Goal: Information Seeking & Learning: Check status

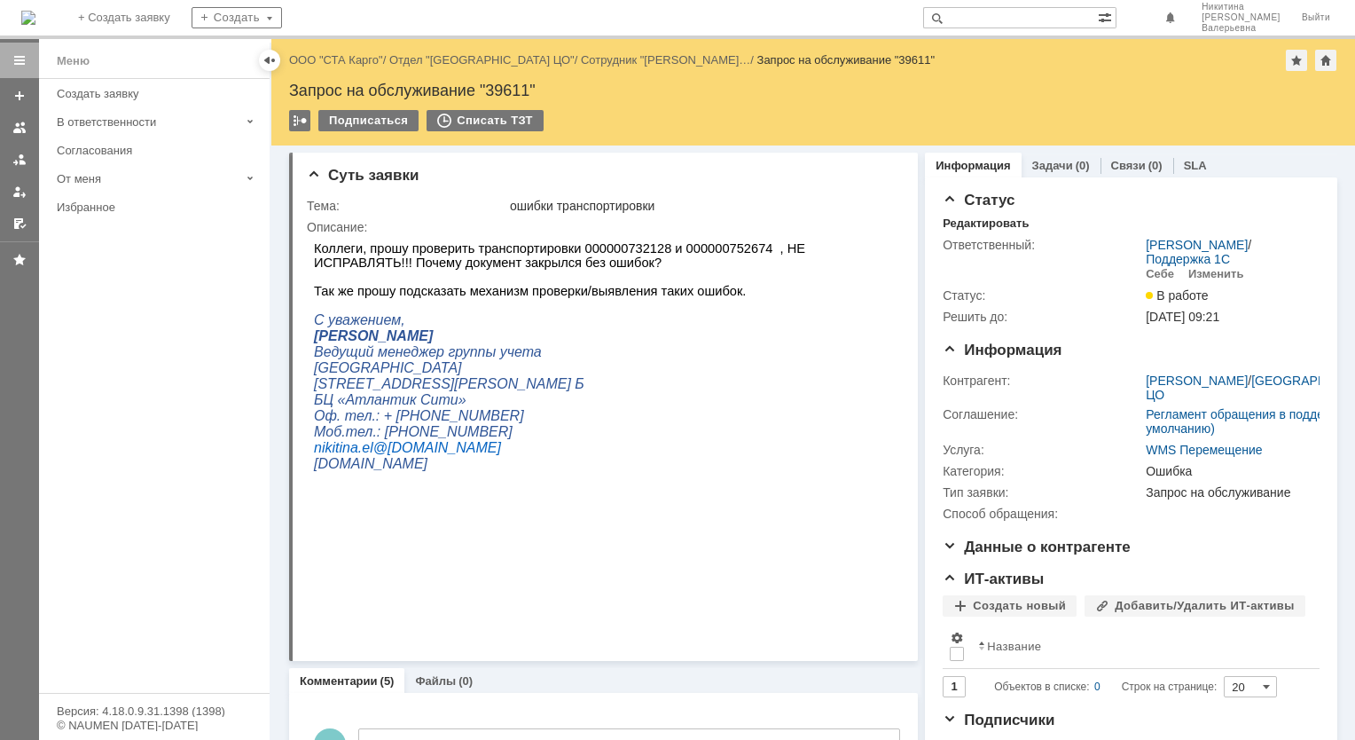
paste input "38596"
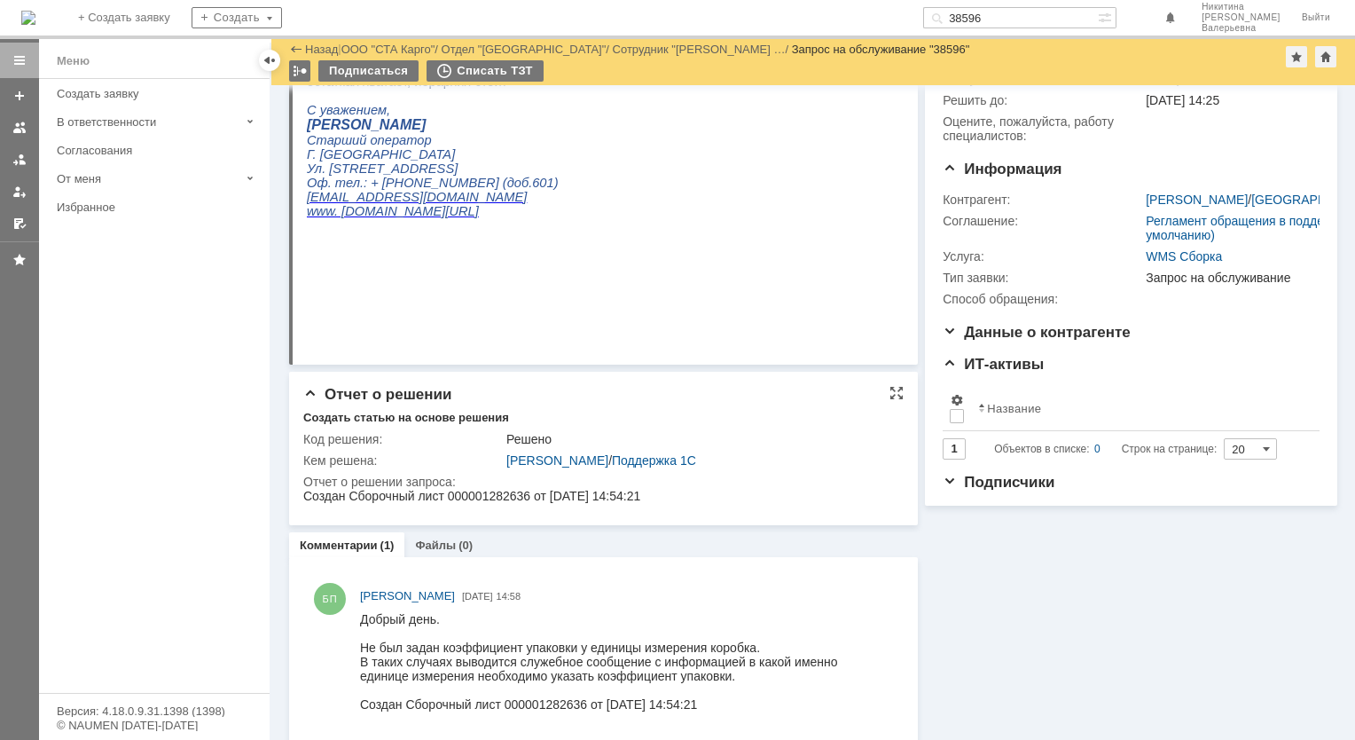
scroll to position [161, 0]
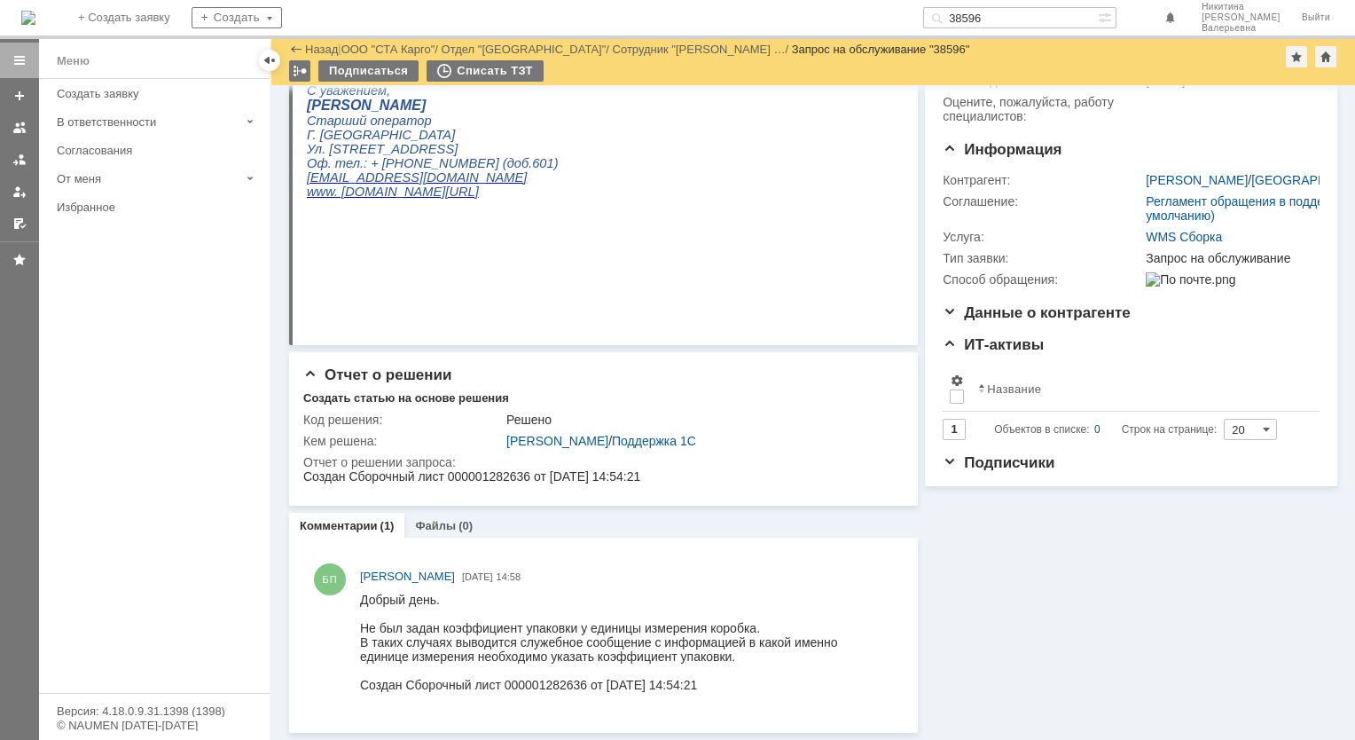
drag, startPoint x: 1061, startPoint y: 13, endPoint x: 734, endPoint y: 9, distance: 326.4
click at [734, 9] on div "На домашнюю + Создать заявку Создать 38596 [PERSON_NAME]" at bounding box center [677, 19] width 1355 height 39
paste input "5"
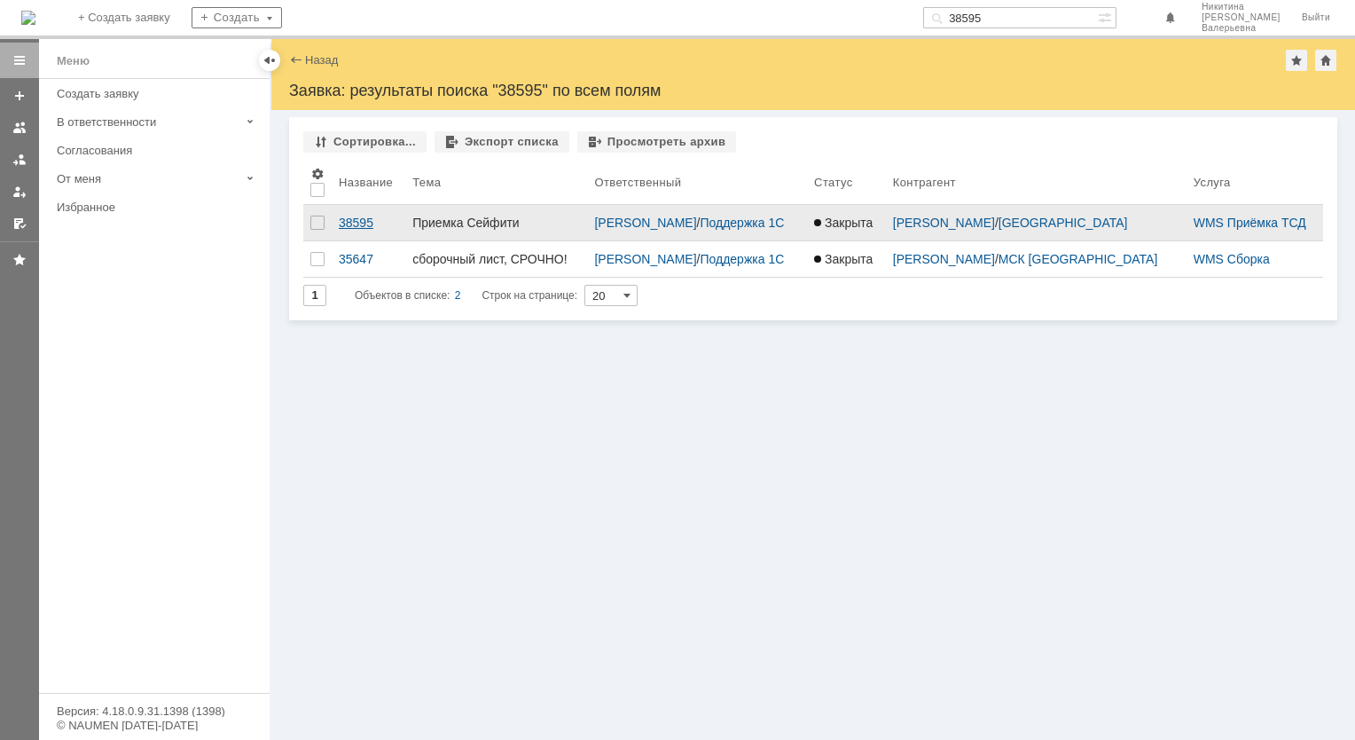
click at [357, 224] on div "38595" at bounding box center [368, 223] width 59 height 14
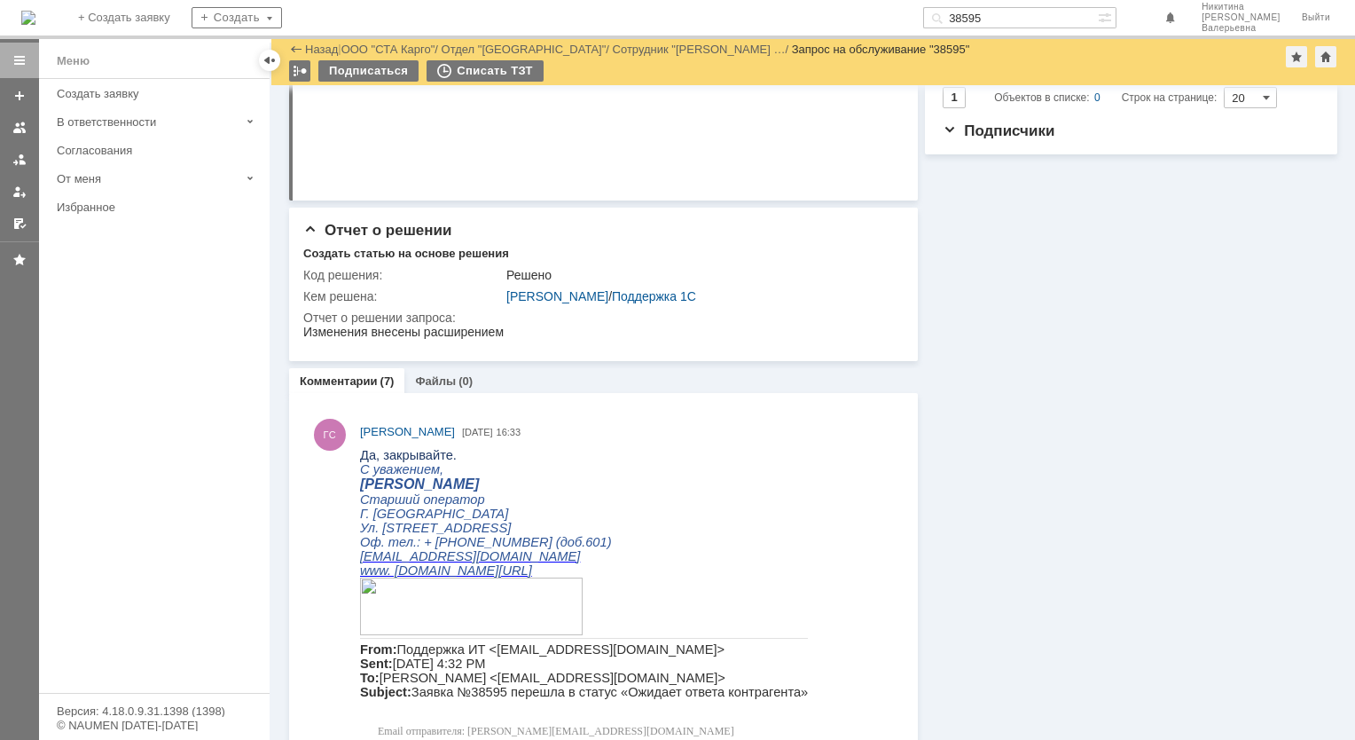
scroll to position [621, 0]
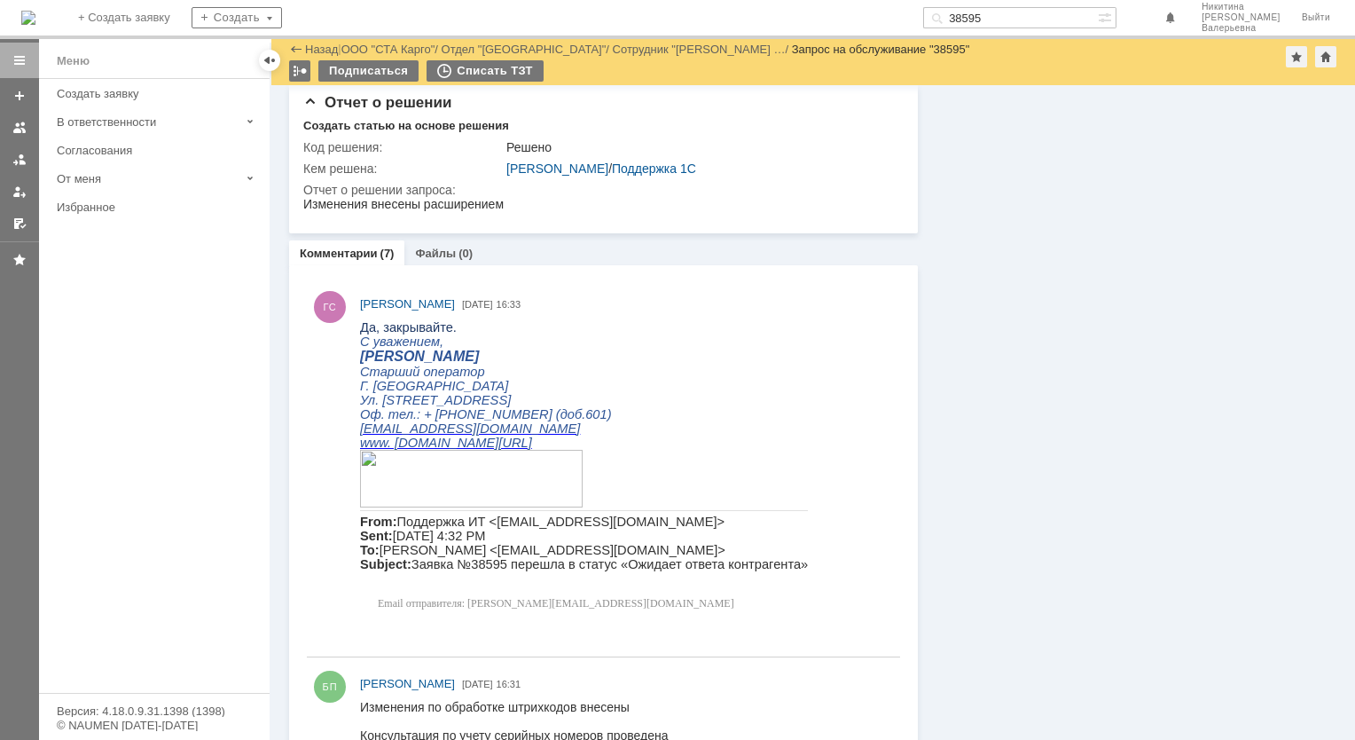
drag, startPoint x: 1028, startPoint y: 12, endPoint x: 865, endPoint y: -1, distance: 163.7
click at [865, 0] on div "На домашнюю + Создать заявку Создать 38595 [PERSON_NAME]" at bounding box center [677, 19] width 1355 height 39
paste input "57"
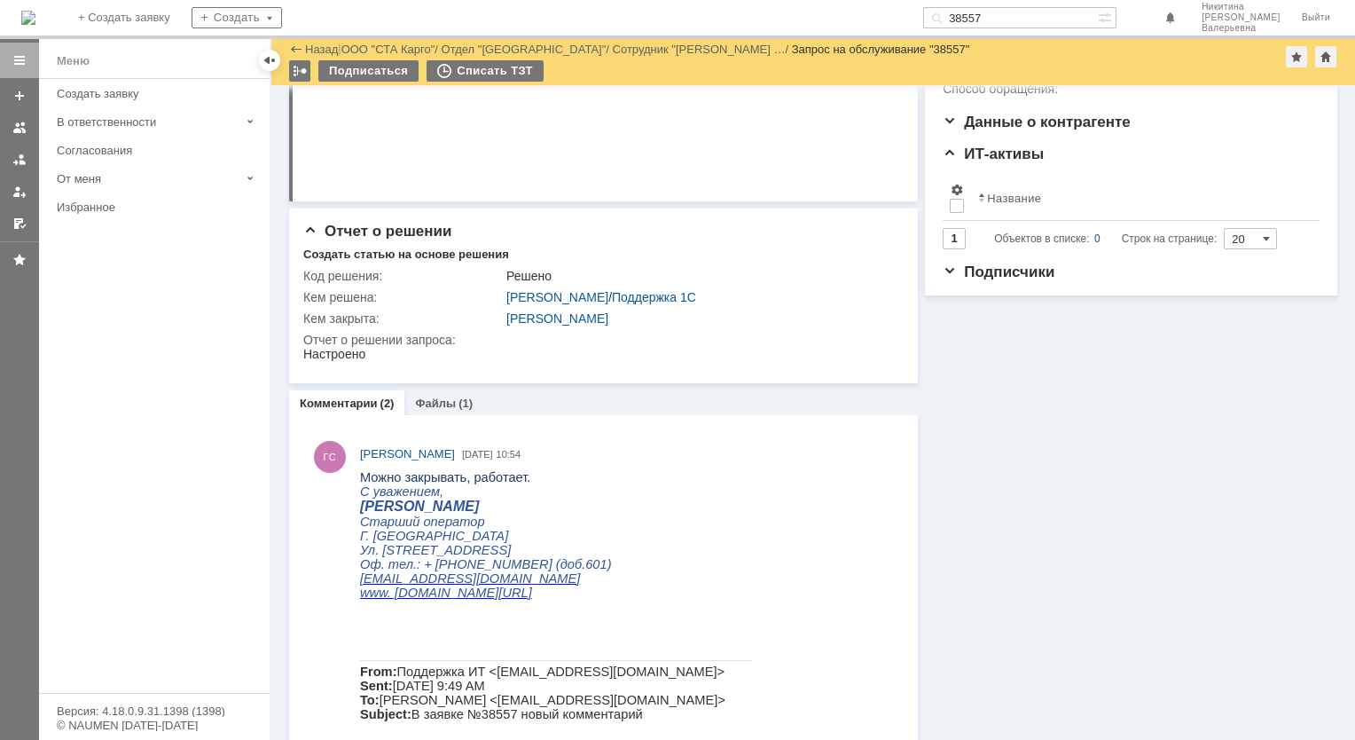
scroll to position [355, 0]
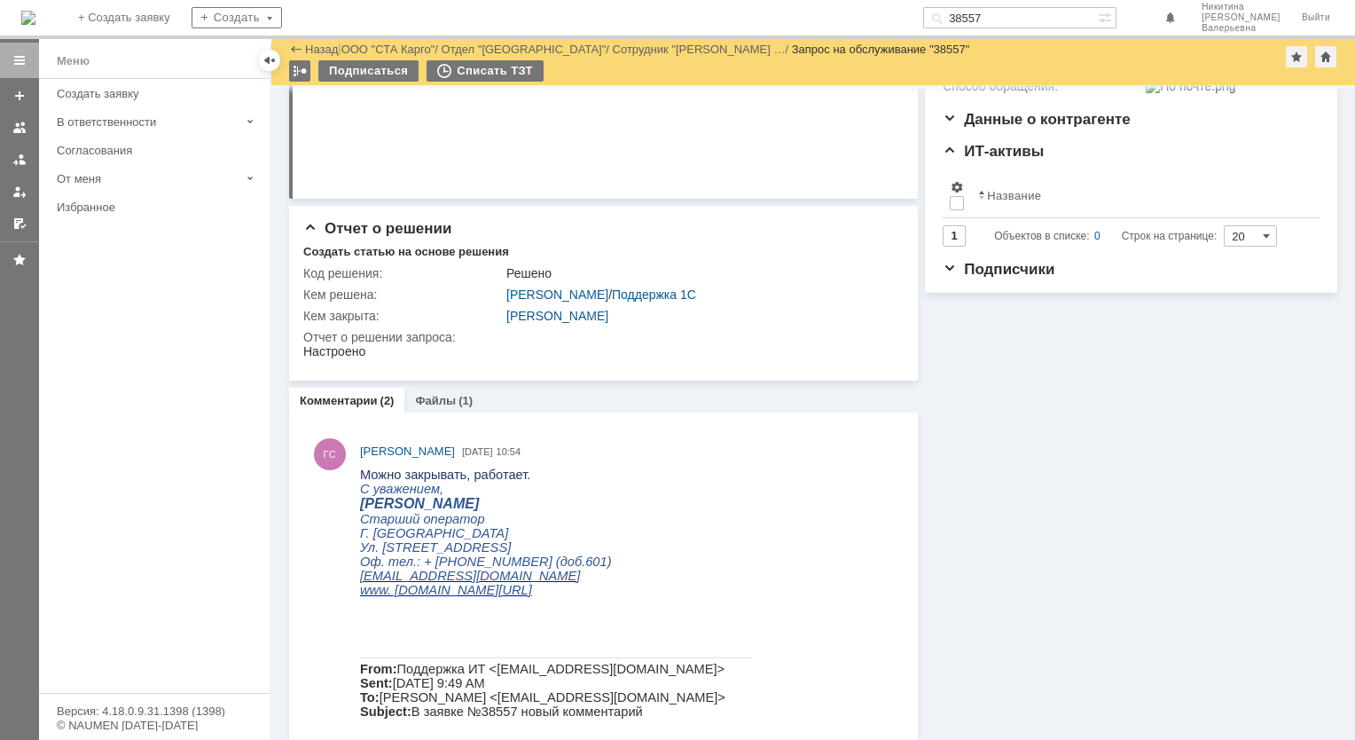
drag, startPoint x: 1050, startPoint y: 19, endPoint x: 776, endPoint y: 10, distance: 274.2
click at [776, 10] on div "На домашнюю + Создать заявку Создать 38557 [PERSON_NAME]" at bounding box center [677, 19] width 1355 height 39
paste input "16"
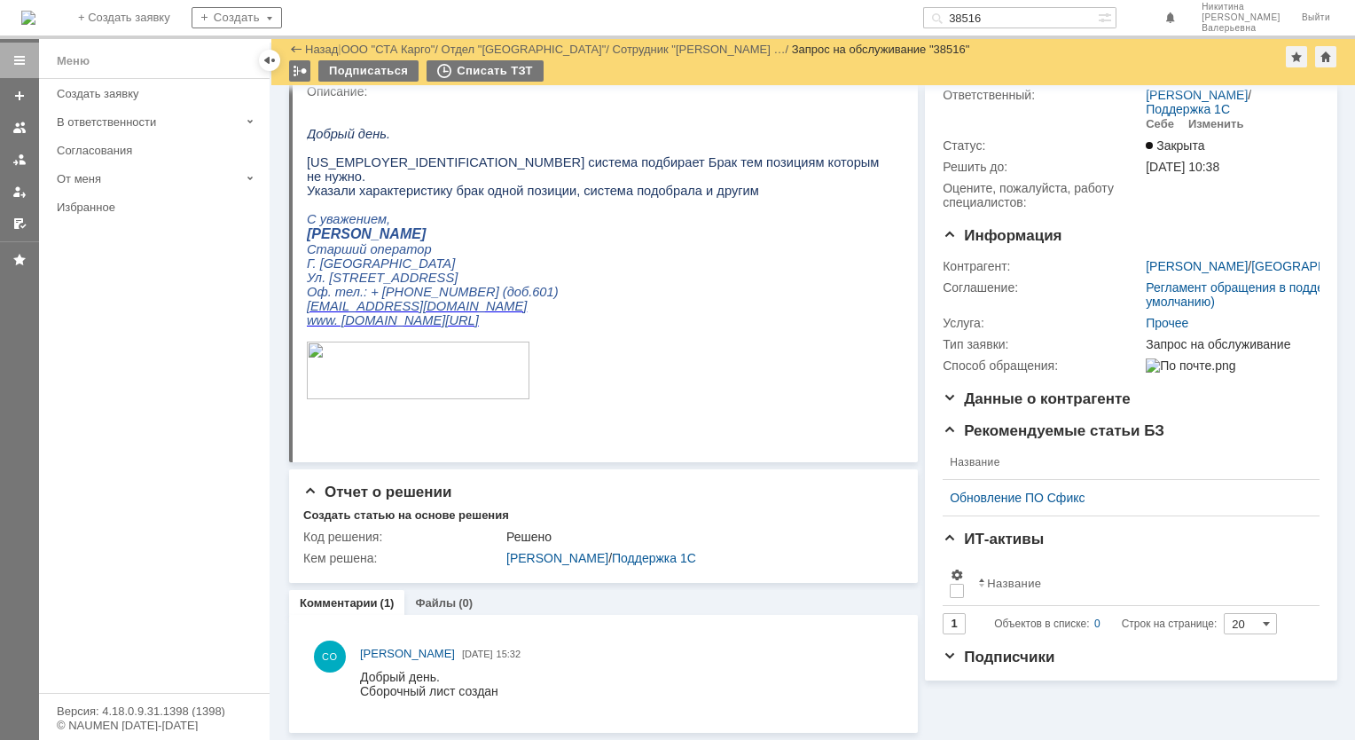
scroll to position [75, 0]
drag, startPoint x: 1049, startPoint y: 9, endPoint x: 1039, endPoint y: 20, distance: 15.1
click at [1039, 19] on input "38516" at bounding box center [1010, 17] width 175 height 21
paste input "03"
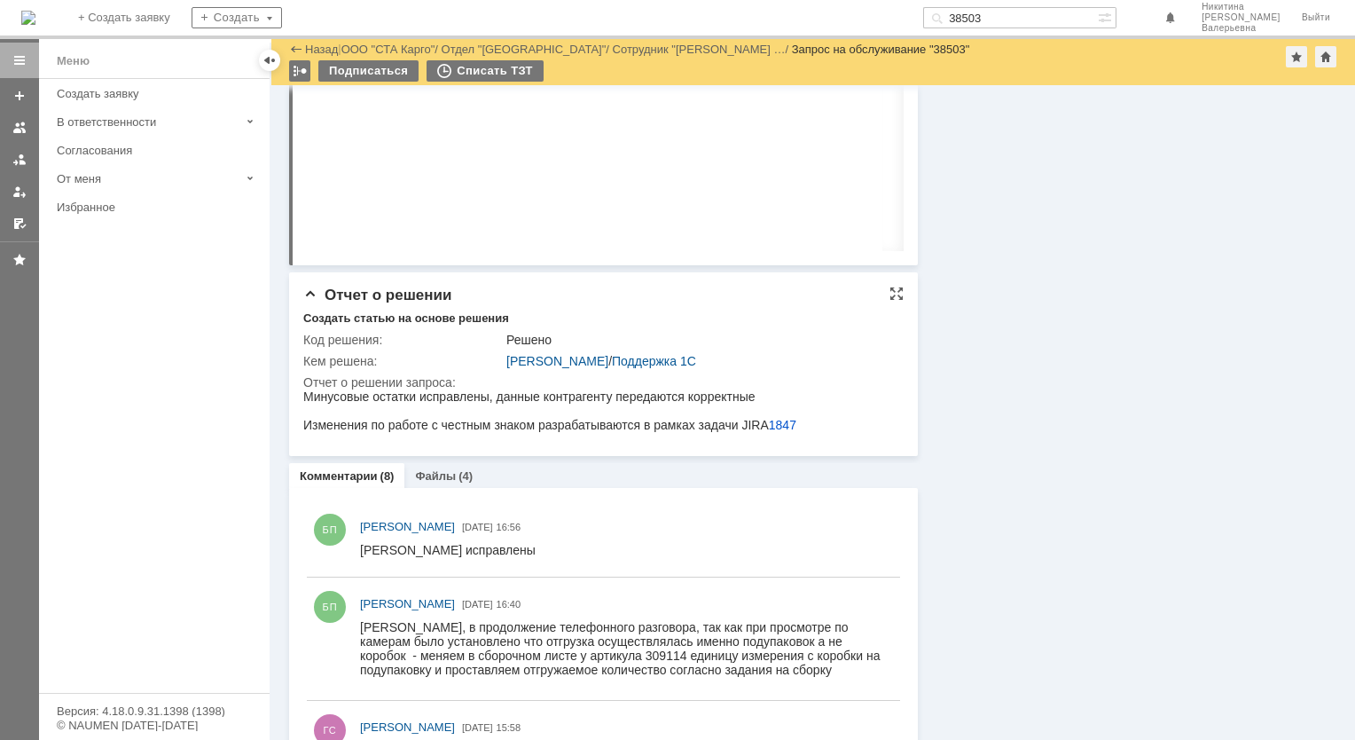
scroll to position [1596, 0]
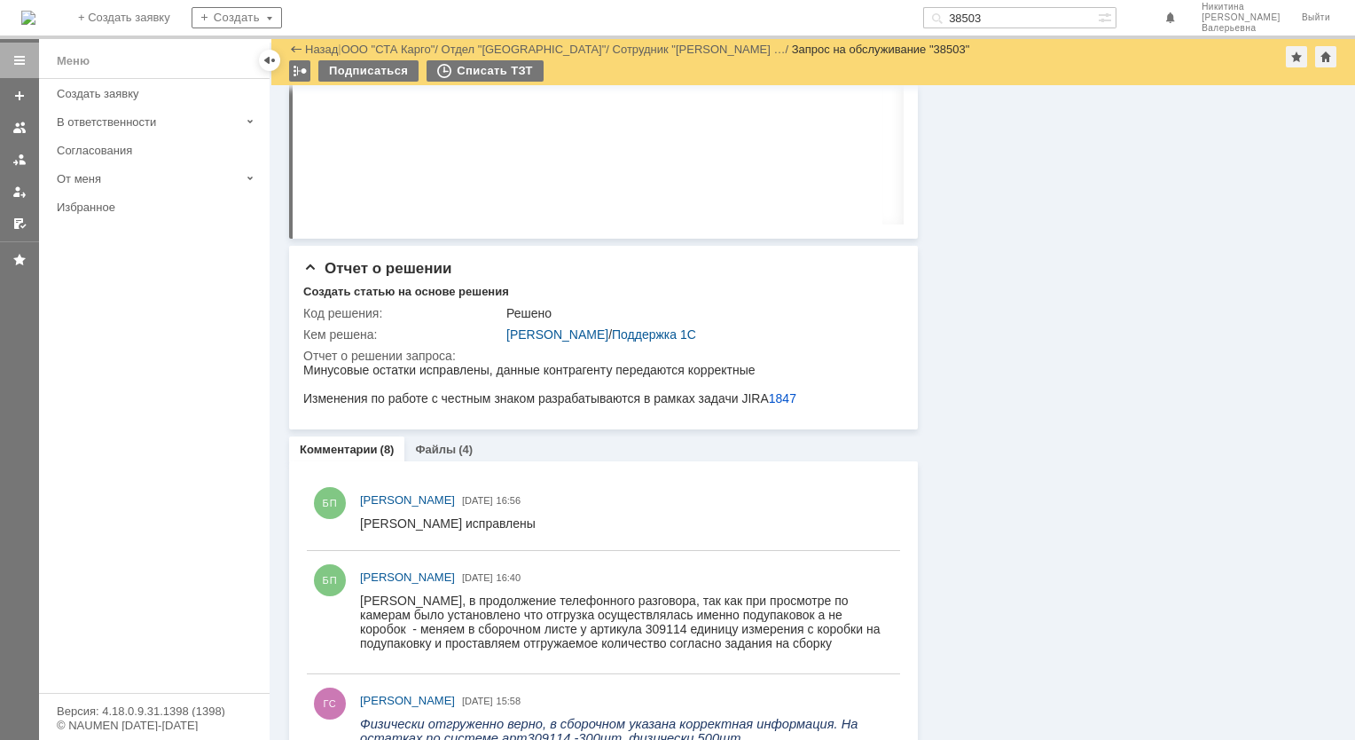
drag, startPoint x: 1032, startPoint y: 22, endPoint x: 908, endPoint y: 6, distance: 125.2
click at [917, 6] on div "На домашнюю + Создать заявку Создать 38503 [PERSON_NAME]" at bounding box center [677, 19] width 1355 height 39
paste input "462"
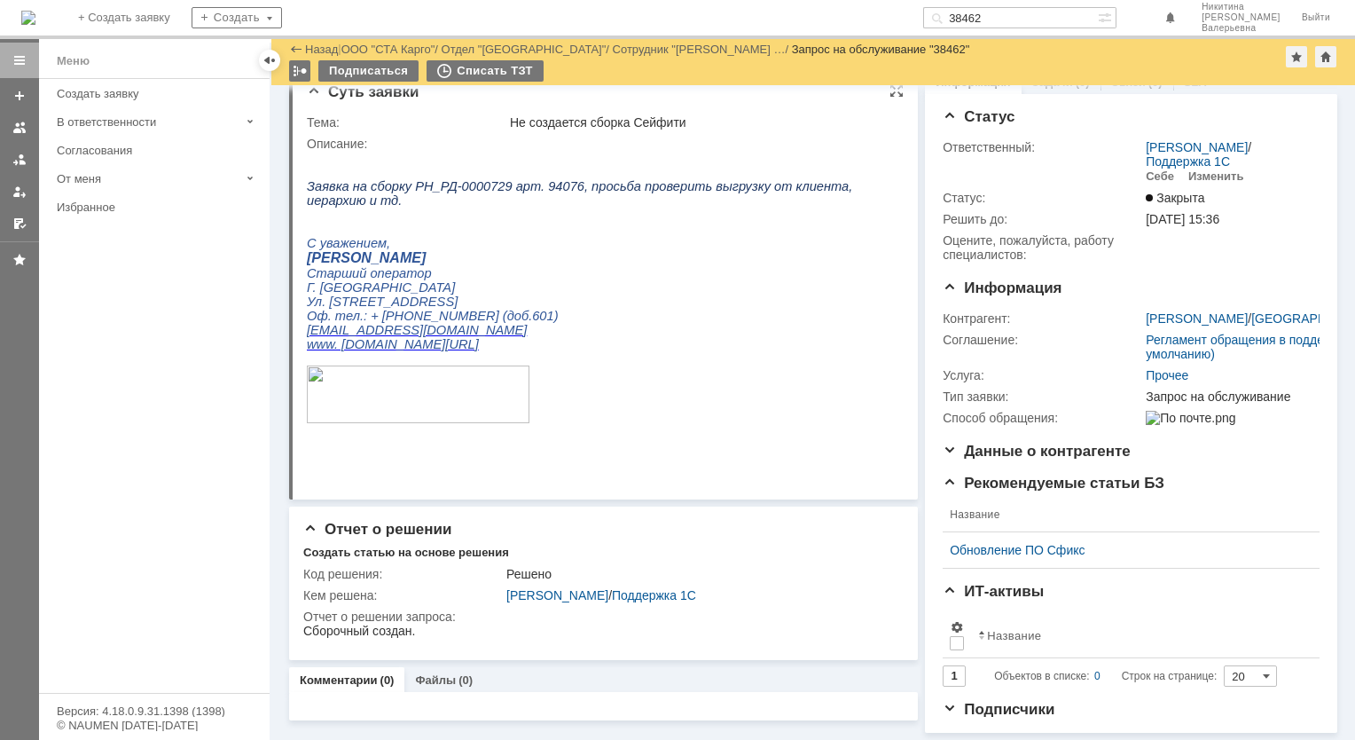
scroll to position [46, 0]
drag, startPoint x: 1054, startPoint y: 19, endPoint x: 826, endPoint y: 12, distance: 228.0
click at [826, 12] on div "На домашнюю + Создать заявку Создать 38462 [PERSON_NAME]" at bounding box center [677, 19] width 1355 height 39
paste input "388"
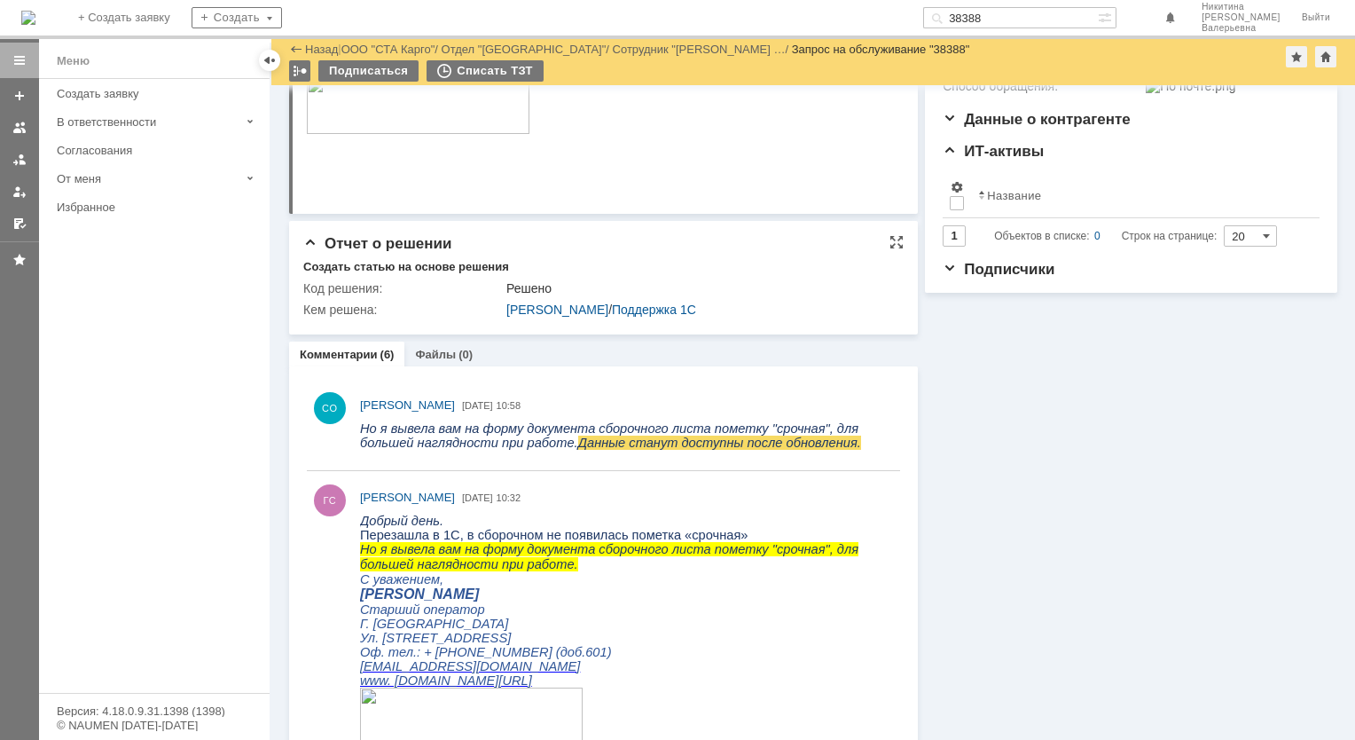
scroll to position [443, 0]
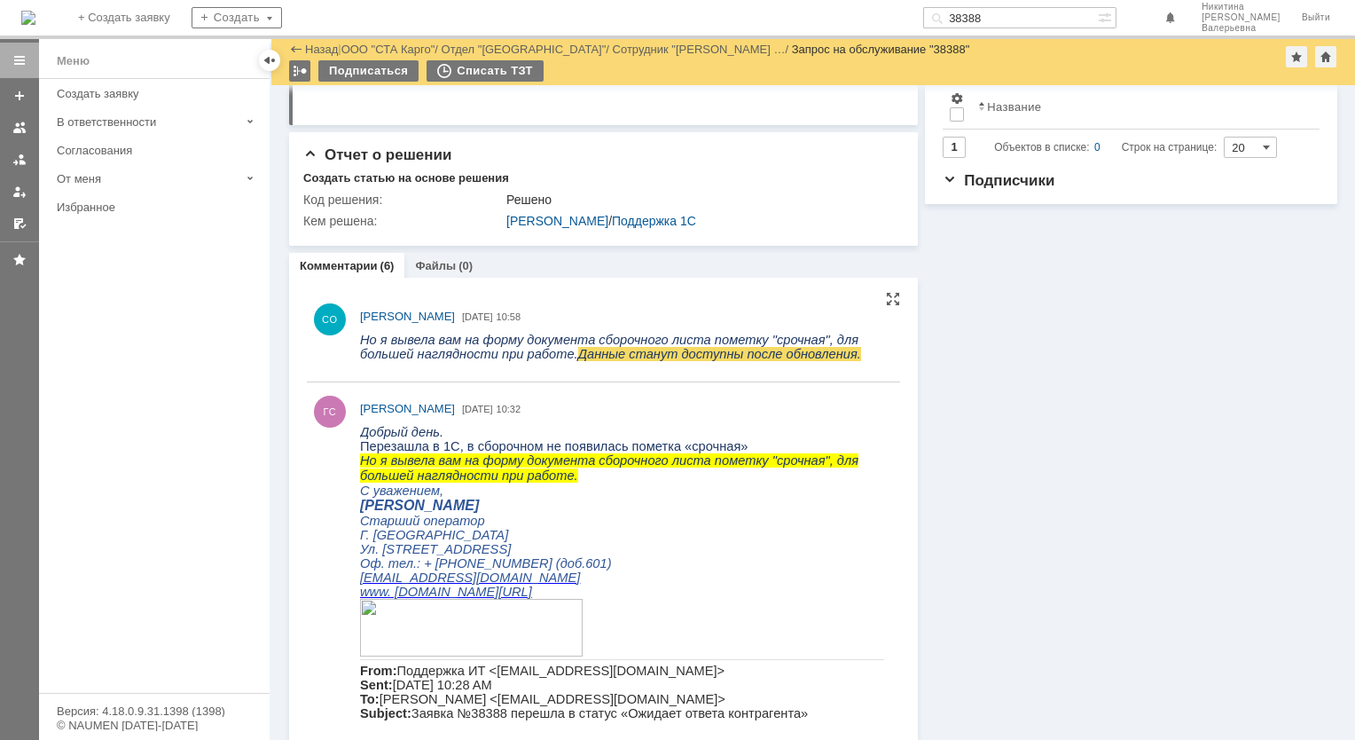
click at [578, 355] on span "Данные станут доступны после обновления." at bounding box center [719, 354] width 283 height 14
drag, startPoint x: 1039, startPoint y: 20, endPoint x: 928, endPoint y: 18, distance: 110.9
click at [928, 20] on div "На домашнюю + Создать заявку Создать 38388 [PERSON_NAME]" at bounding box center [677, 19] width 1355 height 39
type input "м"
paste input "38355"
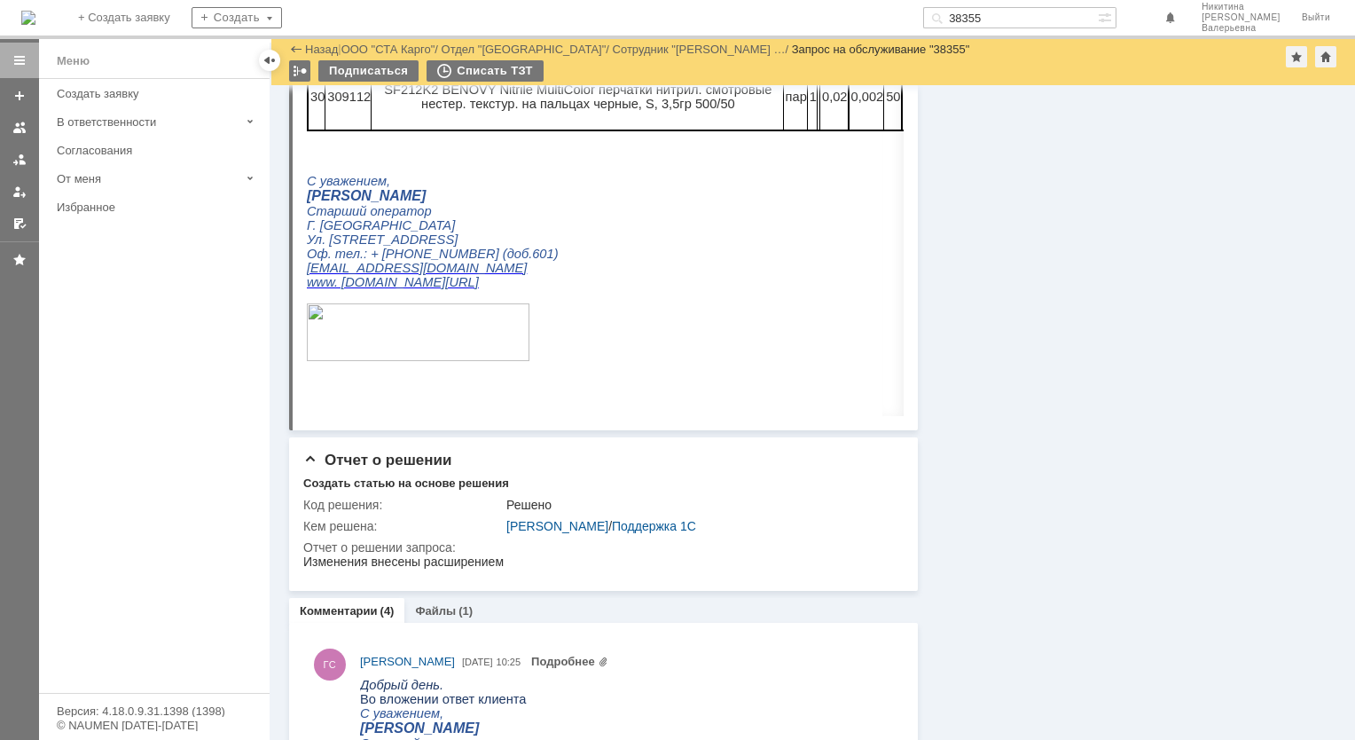
scroll to position [621, 0]
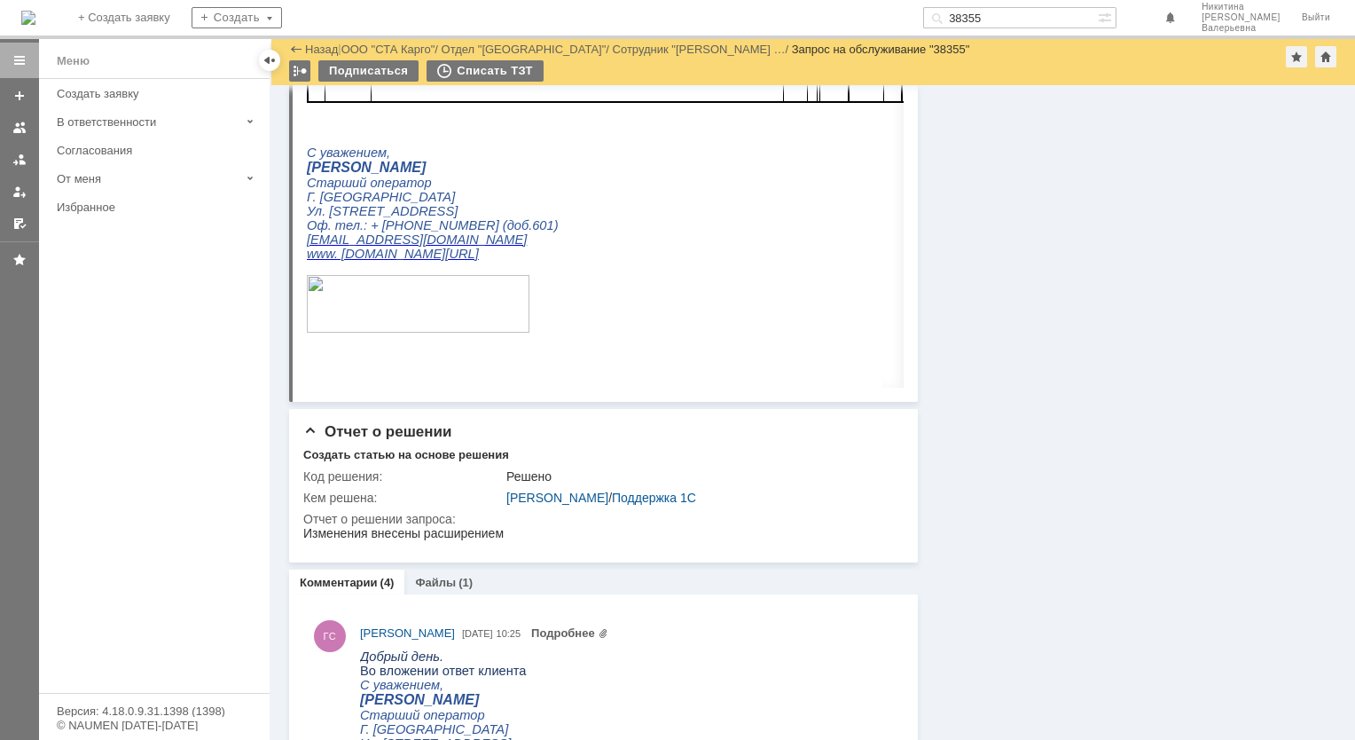
drag, startPoint x: 1032, startPoint y: 19, endPoint x: 945, endPoint y: 12, distance: 87.1
click at [947, 12] on div "На домашнюю + Создать заявку Создать 38355 [PERSON_NAME]" at bounding box center [677, 19] width 1355 height 39
paste input "14"
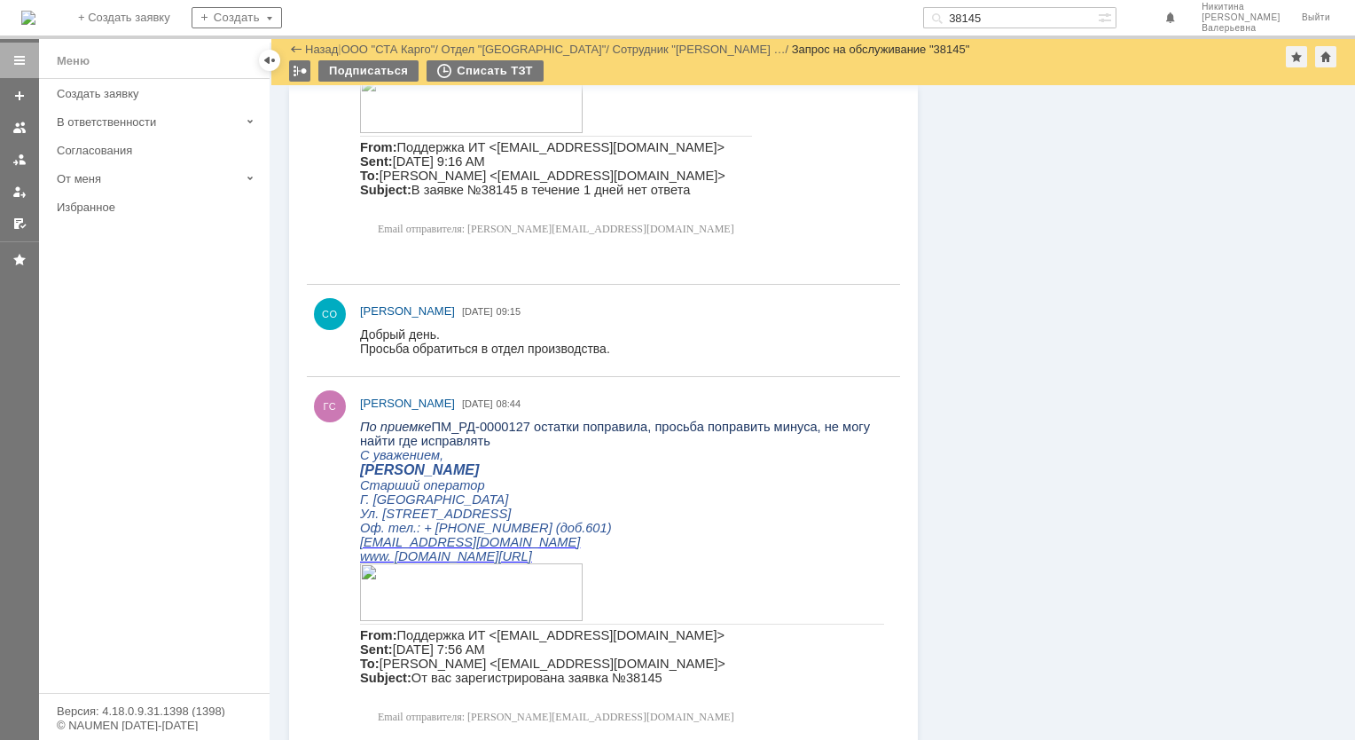
scroll to position [852, 0]
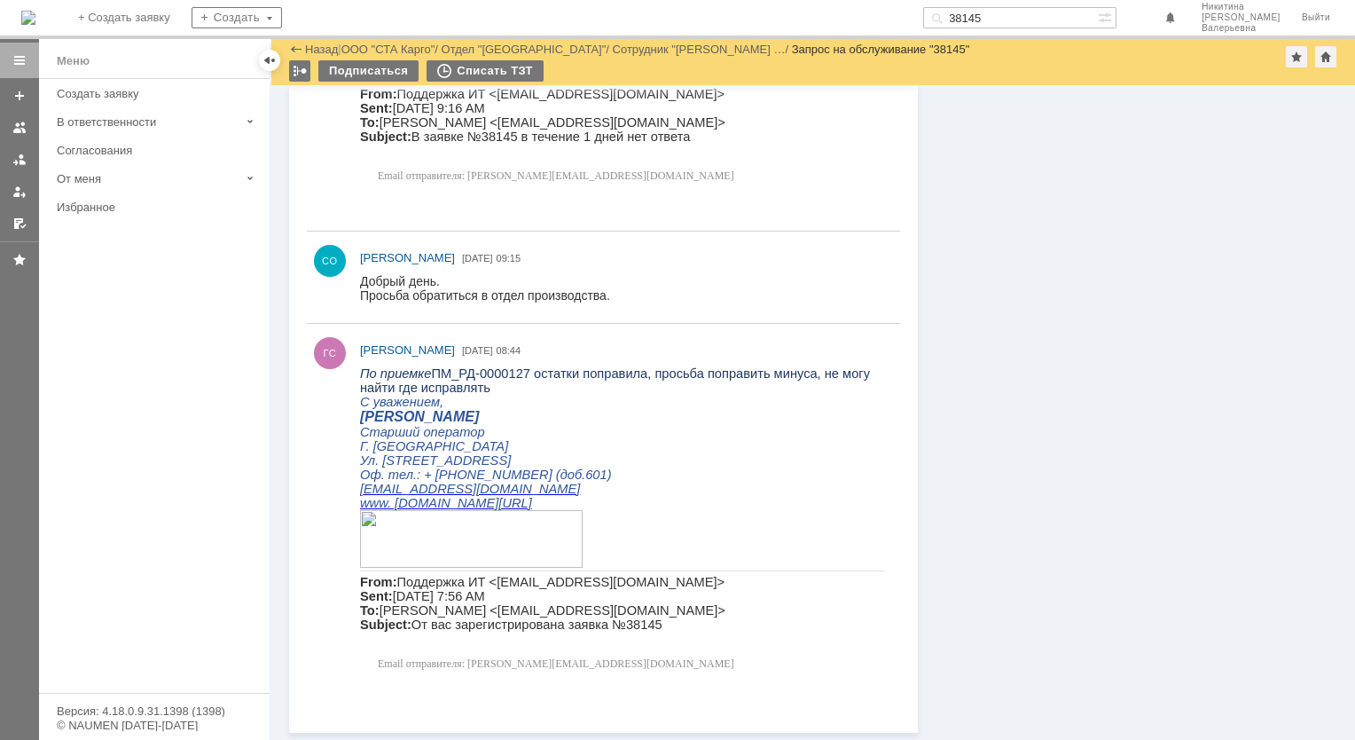
drag, startPoint x: 1058, startPoint y: 16, endPoint x: 866, endPoint y: 9, distance: 191.7
click at [866, 9] on div "На домашнюю + Создать заявку Создать 38145 [PERSON_NAME]" at bounding box center [677, 19] width 1355 height 39
paste input "04"
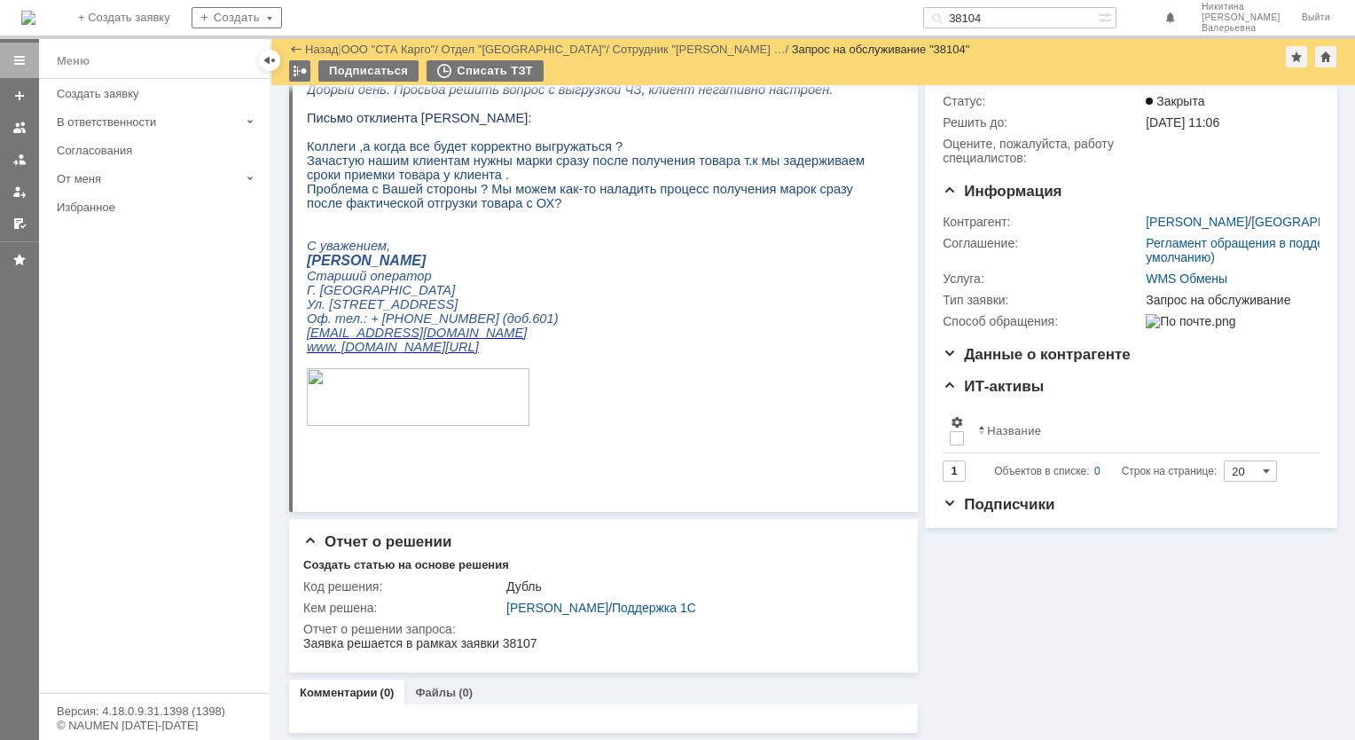
scroll to position [120, 0]
drag, startPoint x: 1076, startPoint y: 17, endPoint x: 873, endPoint y: -3, distance: 204.0
click at [873, 0] on html "Идет загрузка, пожалуйста, подождите. На домашнюю + Создать заявку Создать 3810…" at bounding box center [677, 370] width 1355 height 740
paste input "070"
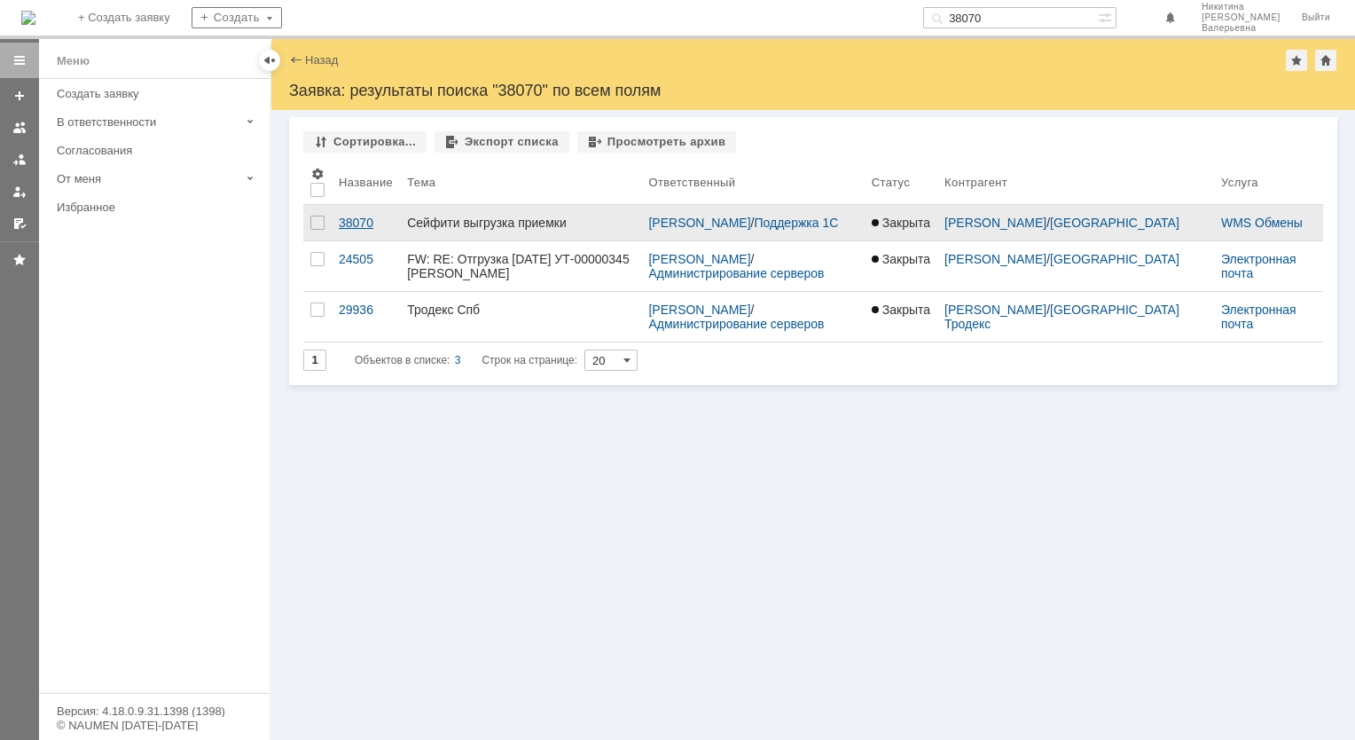
click at [358, 221] on div "38070" at bounding box center [366, 223] width 54 height 14
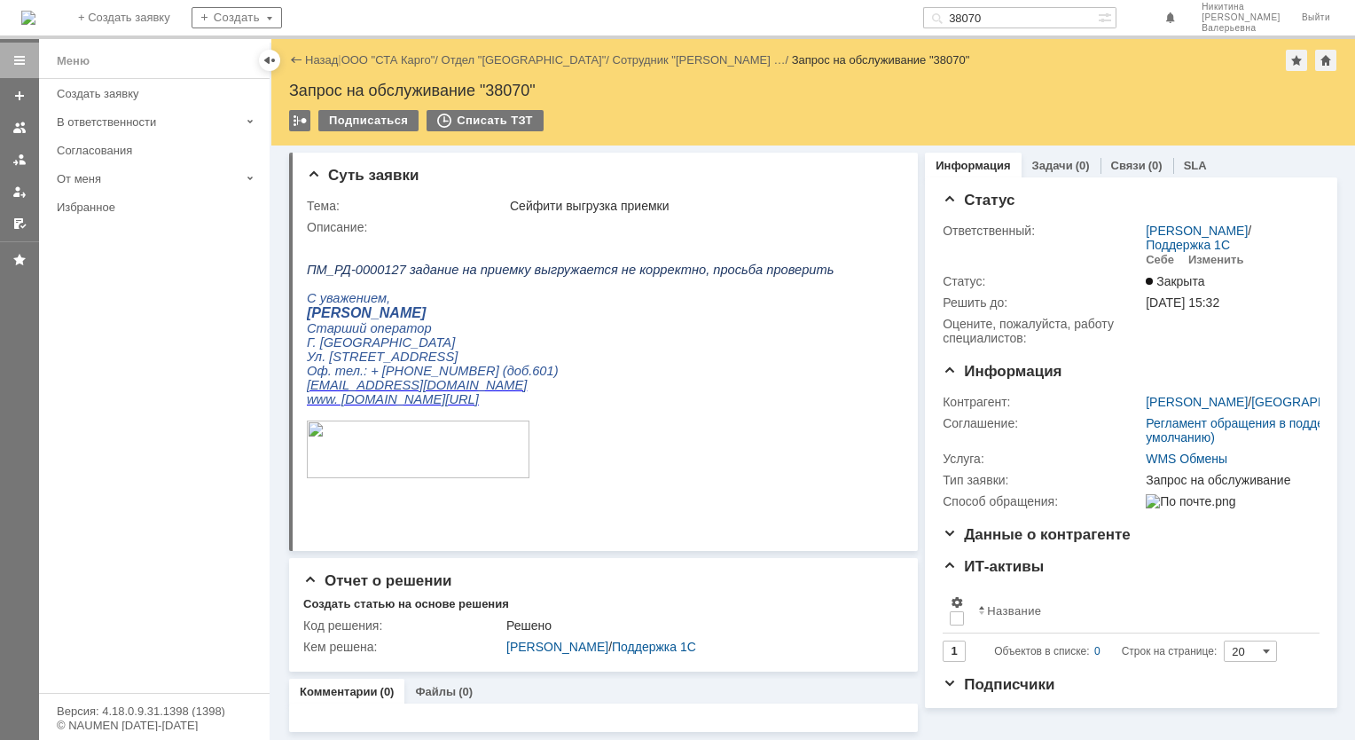
drag, startPoint x: 1063, startPoint y: 20, endPoint x: 813, endPoint y: -20, distance: 253.3
click at [813, 0] on html "Идет загрузка, пожалуйста, подождите. На домашнюю + Создать заявку Создать 3807…" at bounding box center [677, 370] width 1355 height 740
paste input "0"
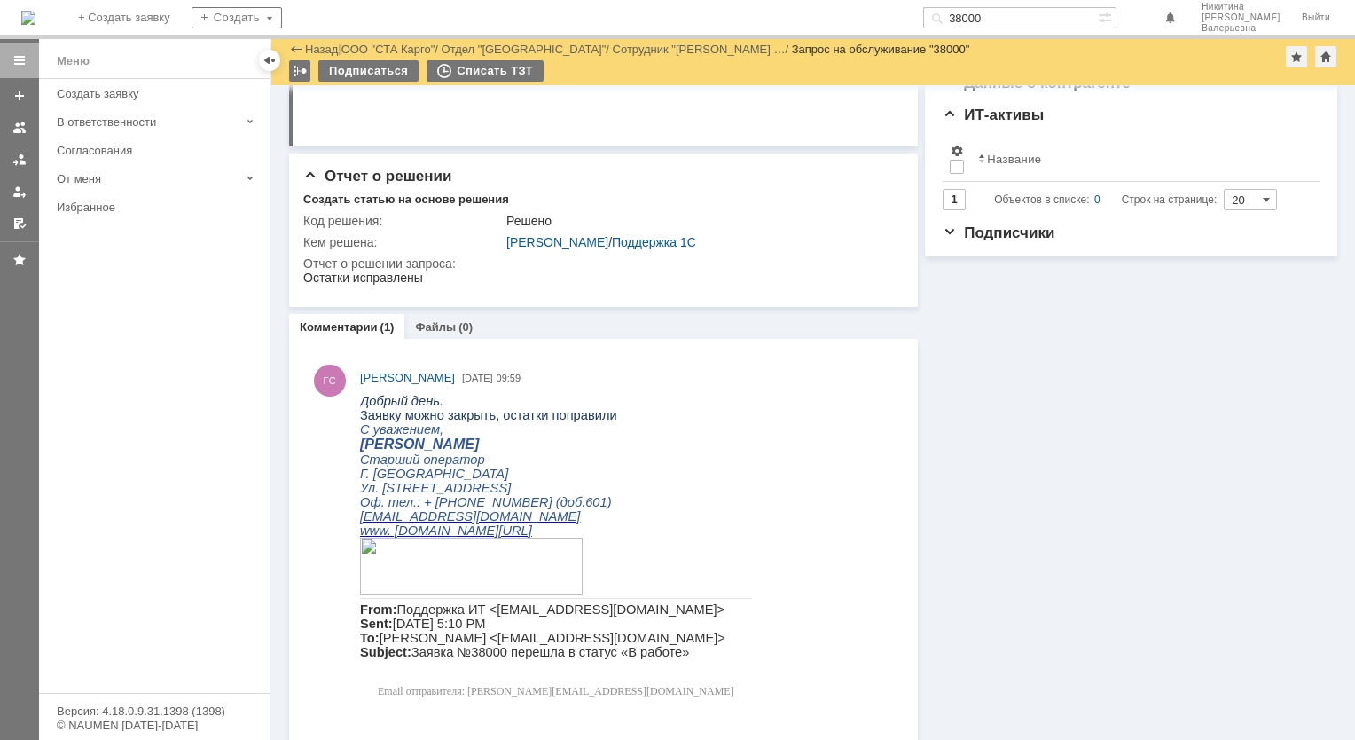
scroll to position [419, 0]
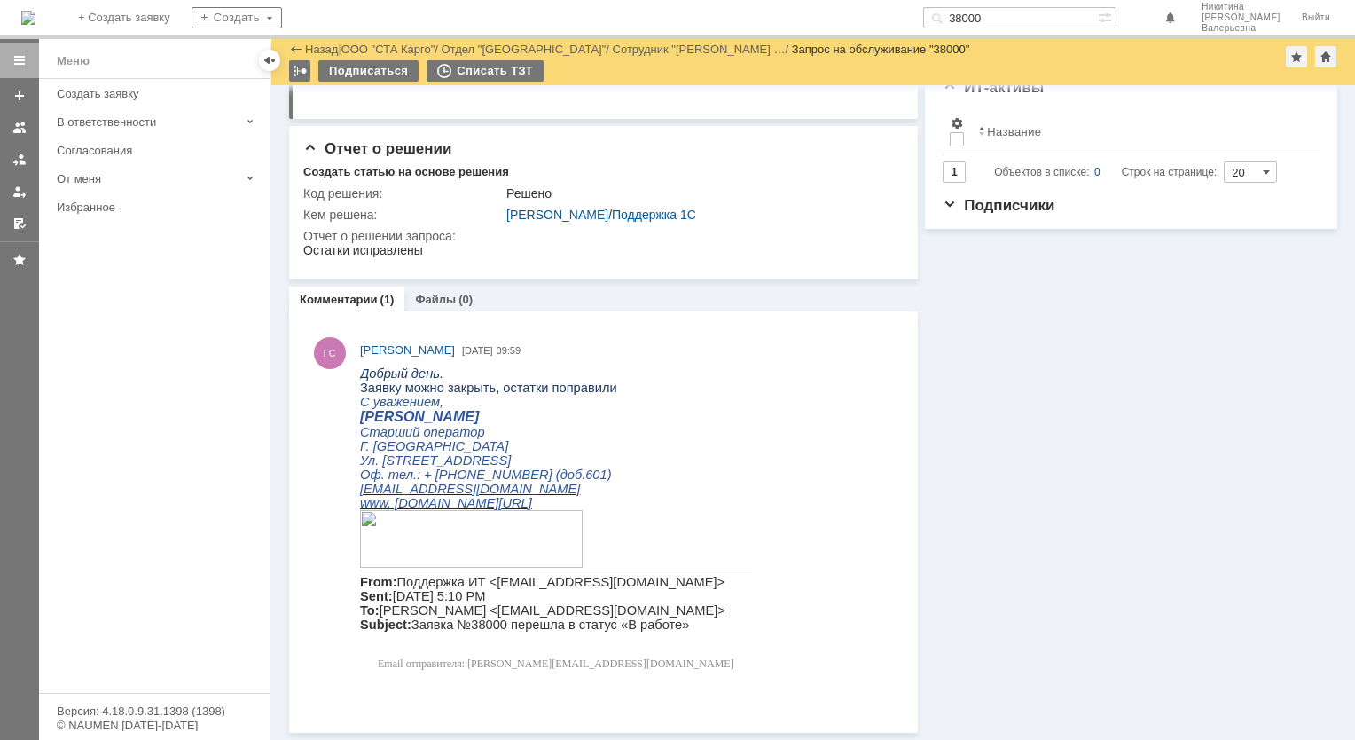
drag, startPoint x: 1060, startPoint y: 12, endPoint x: 898, endPoint y: 12, distance: 162.3
click at [898, 12] on div "На домашнюю + Создать заявку Создать 38000 [PERSON_NAME]" at bounding box center [677, 19] width 1355 height 39
paste input "7988"
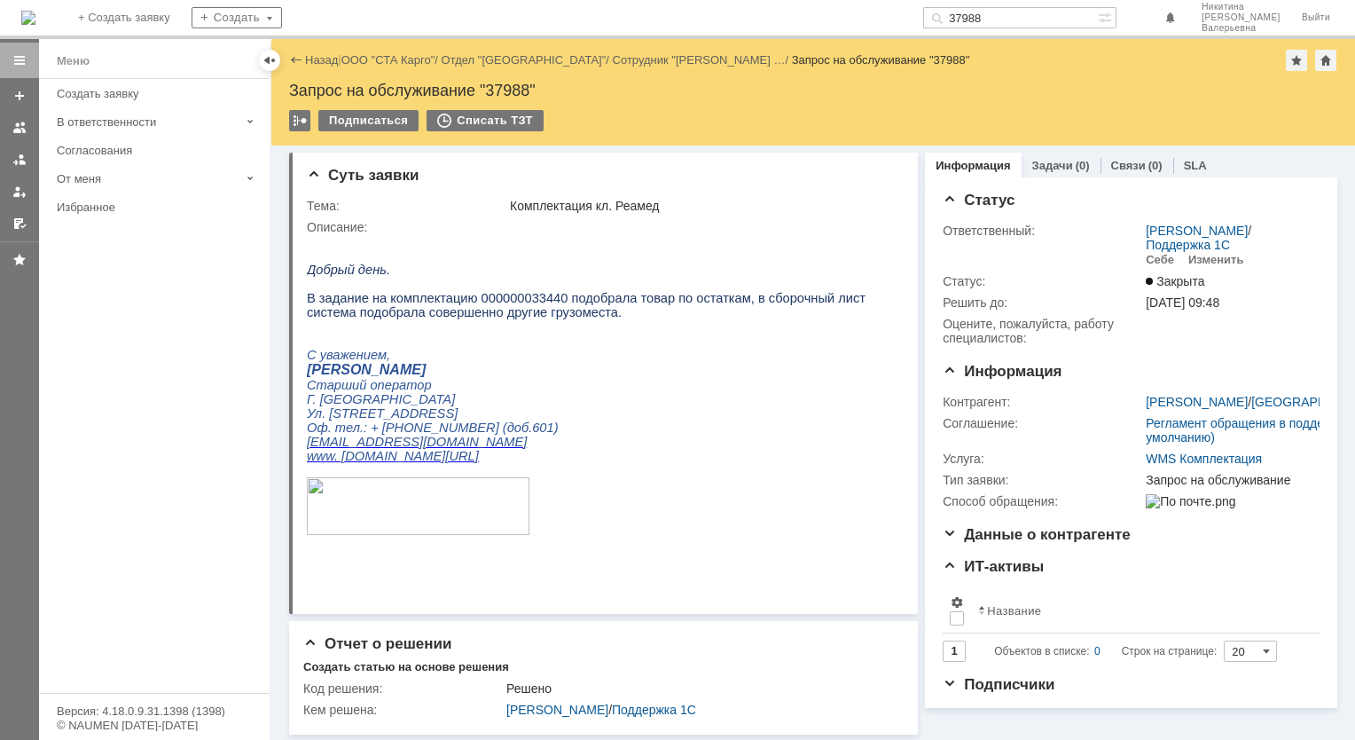
drag, startPoint x: 1023, startPoint y: 12, endPoint x: 982, endPoint y: 15, distance: 40.9
click at [985, 16] on div "37988" at bounding box center [1010, 17] width 175 height 21
paste input "44"
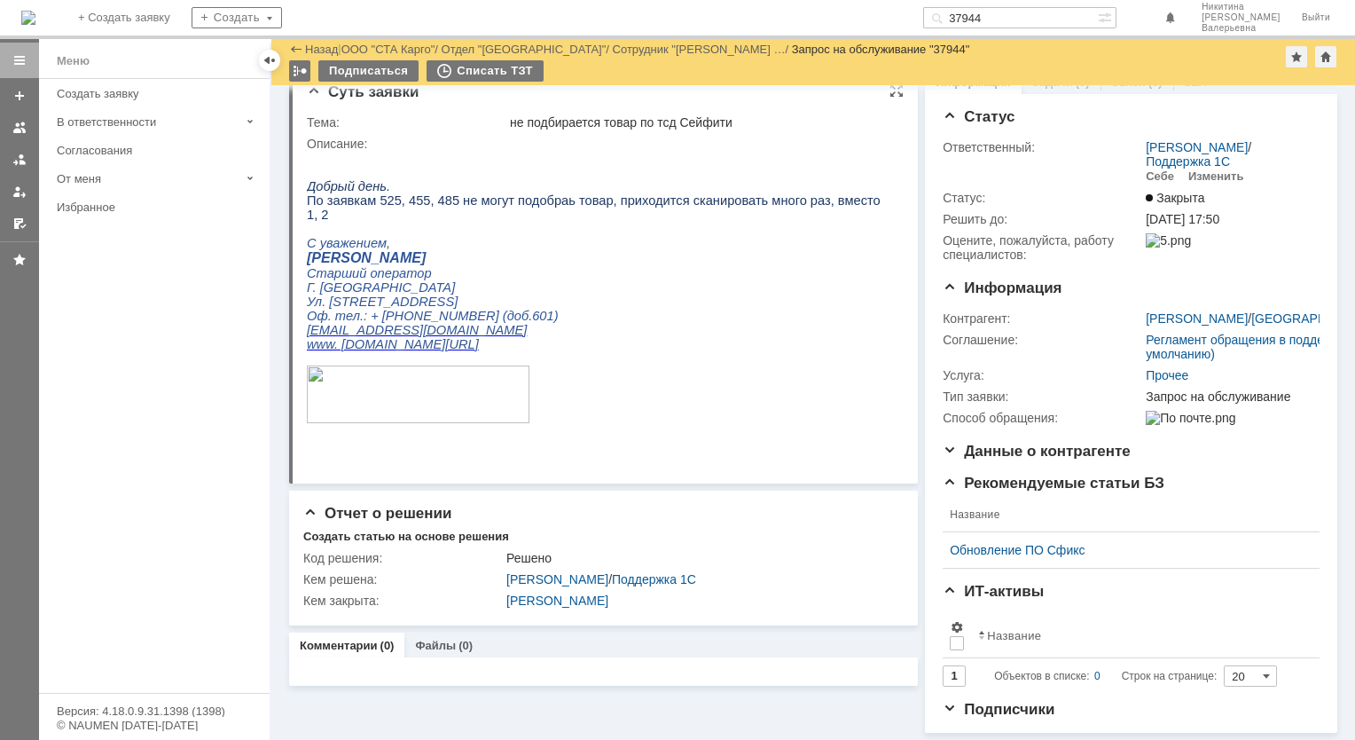
scroll to position [46, 0]
drag, startPoint x: 1039, startPoint y: 13, endPoint x: 837, endPoint y: 16, distance: 202.2
click at [837, 16] on div "На домашнюю + Создать заявку Создать 37944 [PERSON_NAME]" at bounding box center [677, 19] width 1355 height 39
paste input "866"
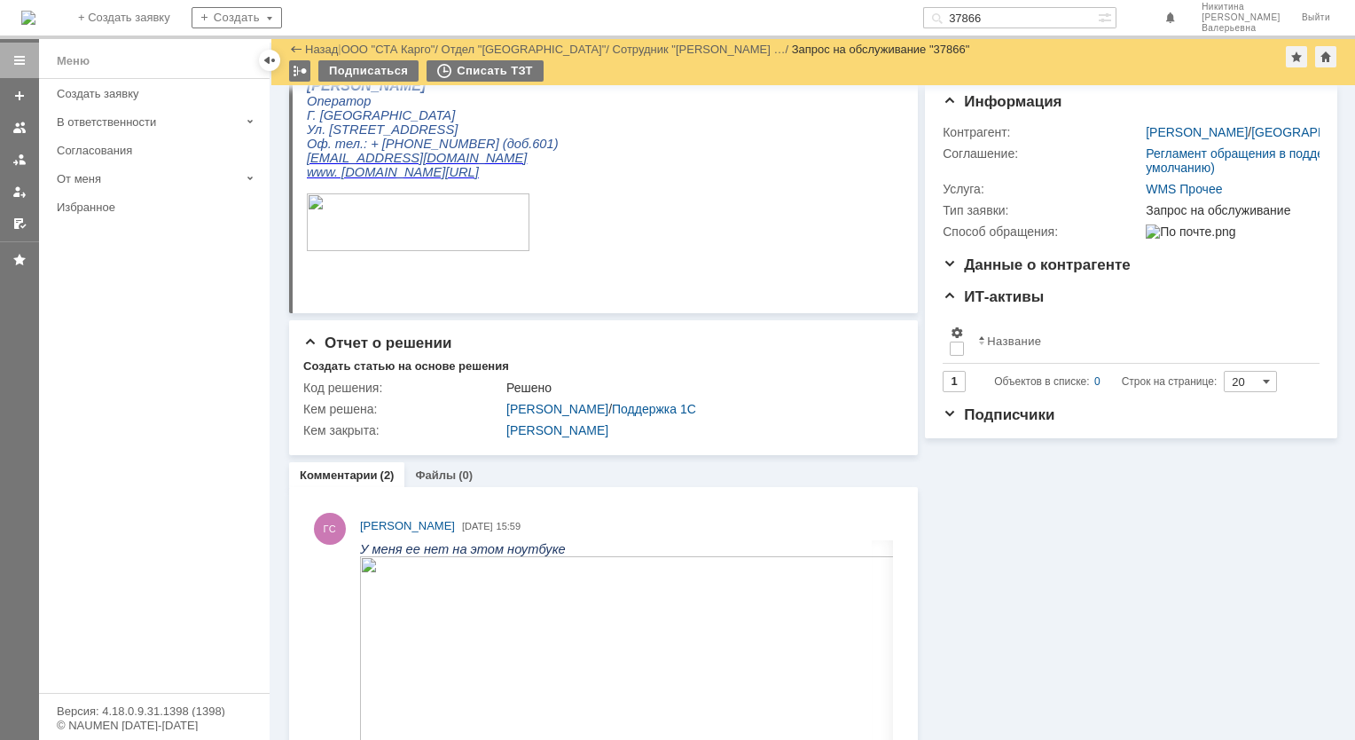
scroll to position [32, 0]
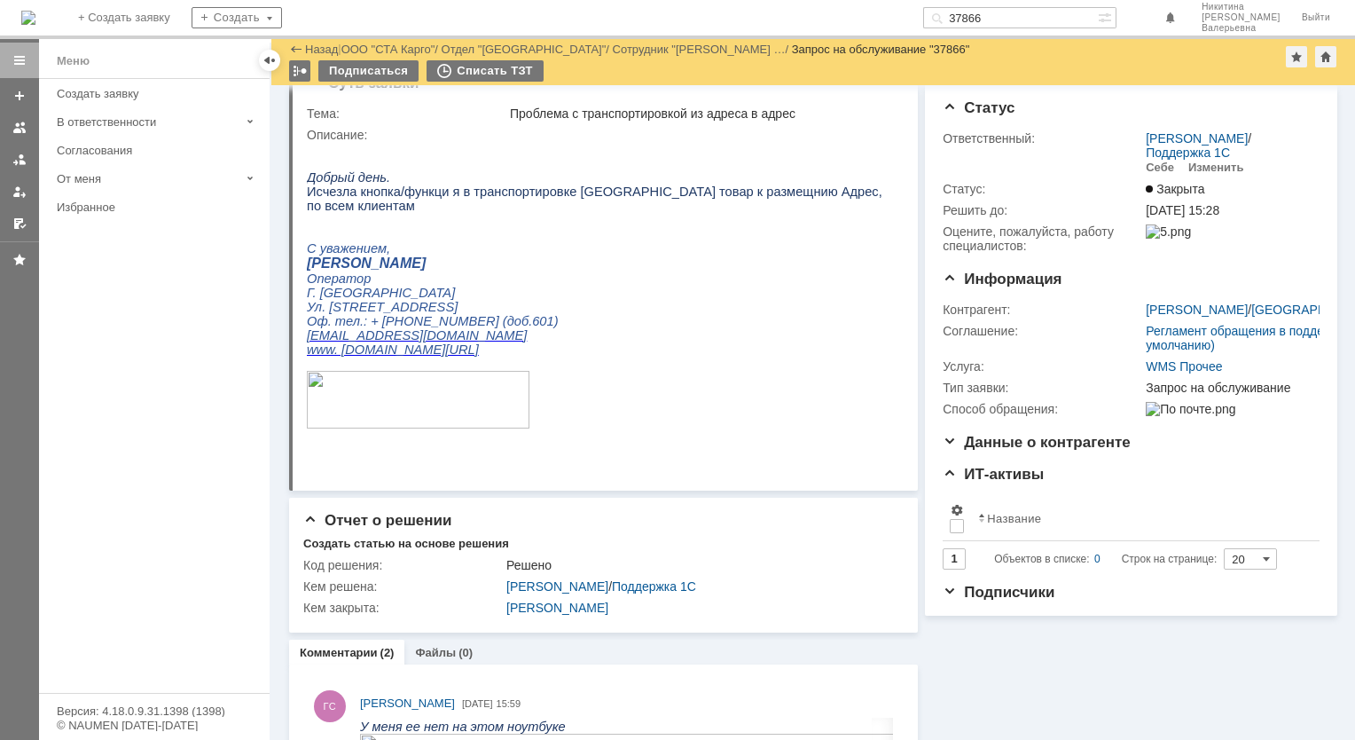
drag, startPoint x: 1034, startPoint y: 17, endPoint x: 898, endPoint y: -3, distance: 137.1
click at [898, 0] on html "Идет загрузка, пожалуйста, подождите. На домашнюю + Создать заявку Создать 3786…" at bounding box center [677, 370] width 1355 height 740
paste input "3"
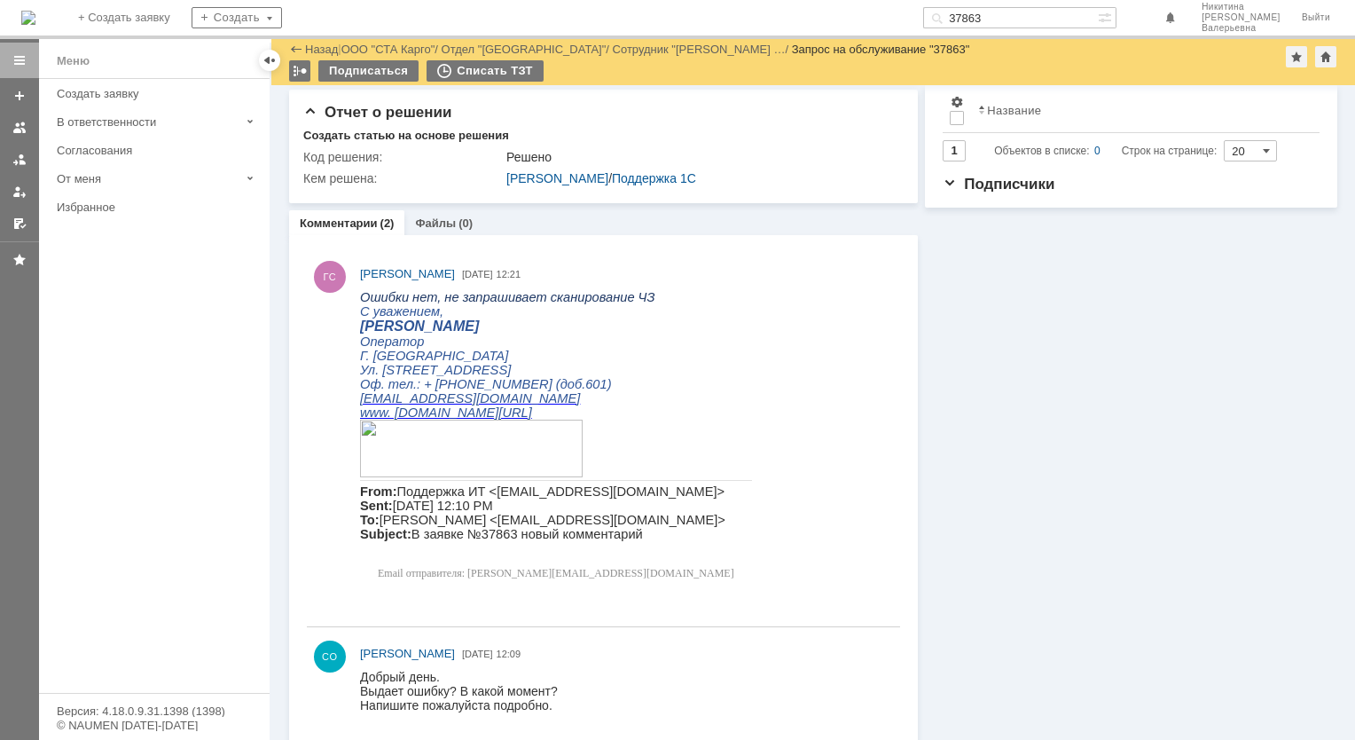
scroll to position [457, 0]
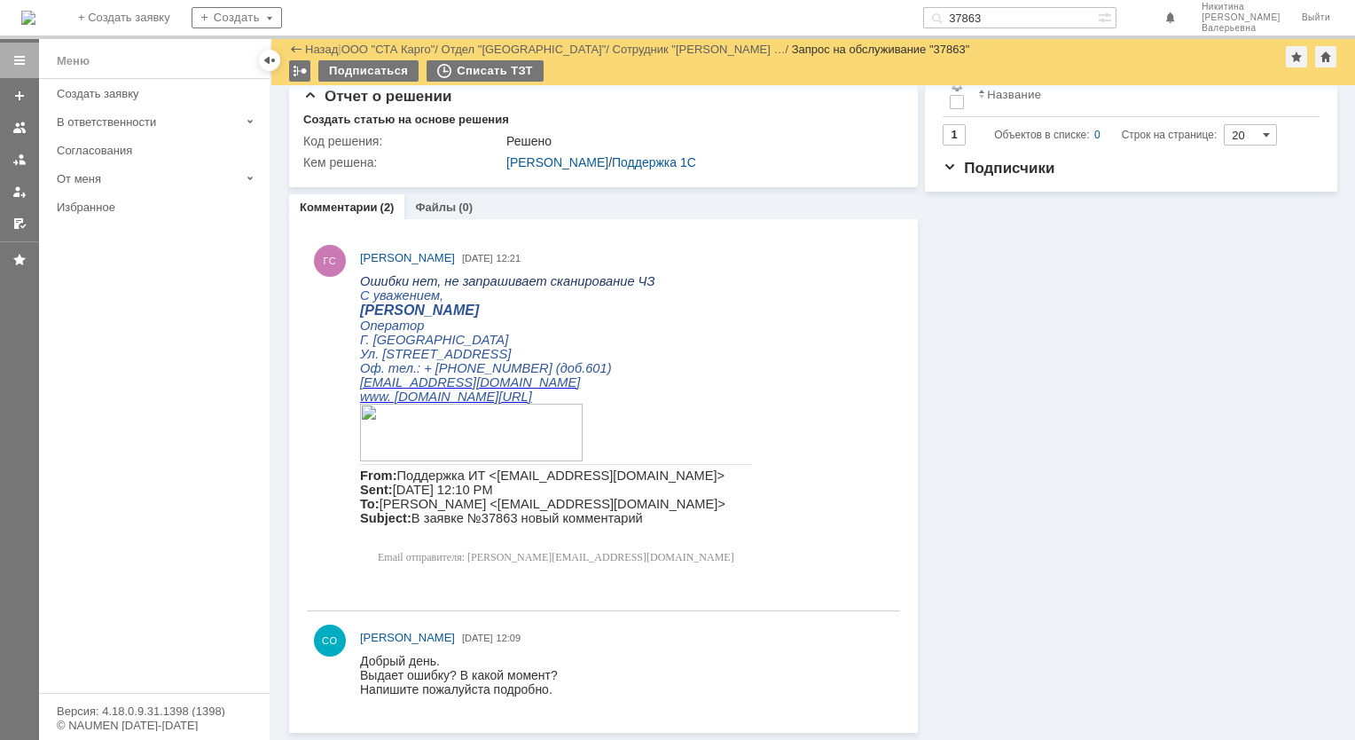
click at [791, 7] on div "На домашнюю + Создать заявку Создать 37863 [PERSON_NAME]" at bounding box center [677, 19] width 1355 height 39
paste input "29"
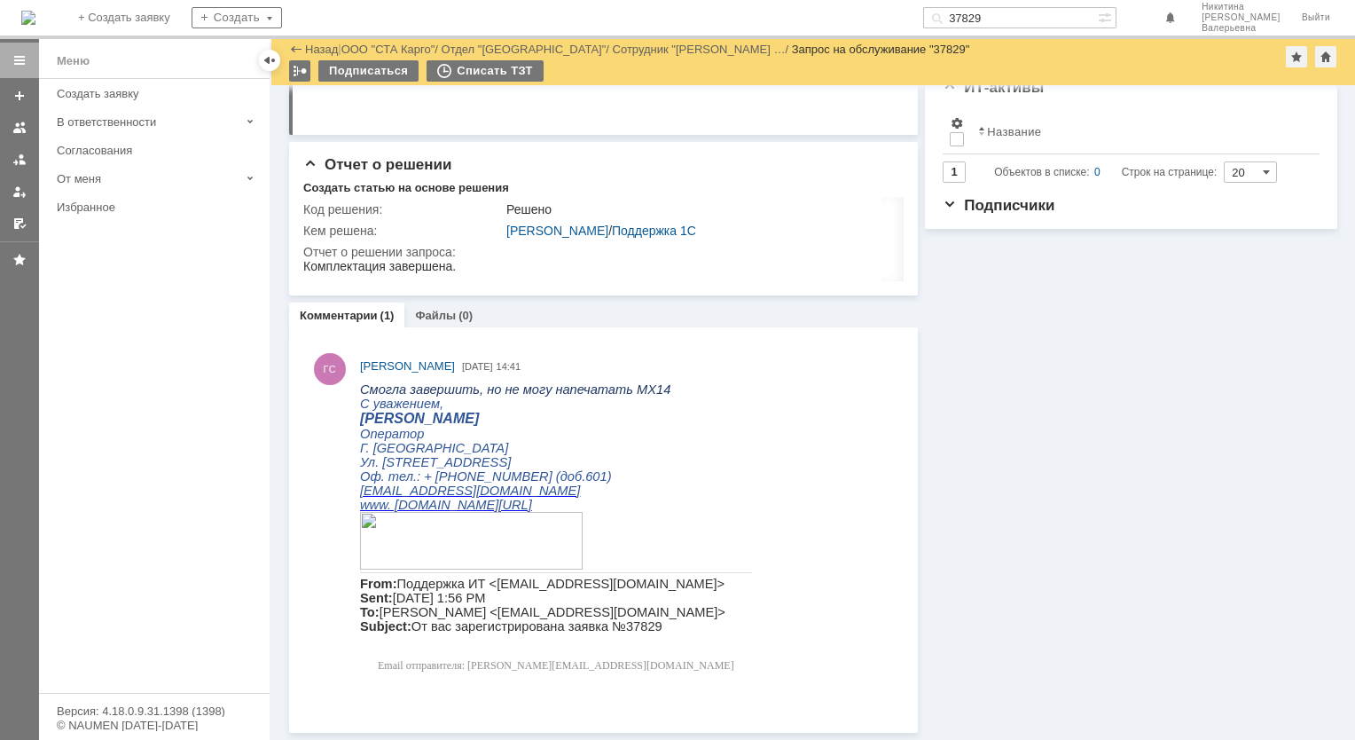
scroll to position [419, 0]
drag, startPoint x: 1041, startPoint y: 17, endPoint x: 919, endPoint y: -9, distance: 125.1
click at [919, 0] on html "Идет загрузка, пожалуйста, подождите. На домашнюю + Создать заявку Создать 3782…" at bounding box center [677, 370] width 1355 height 740
paste input "671"
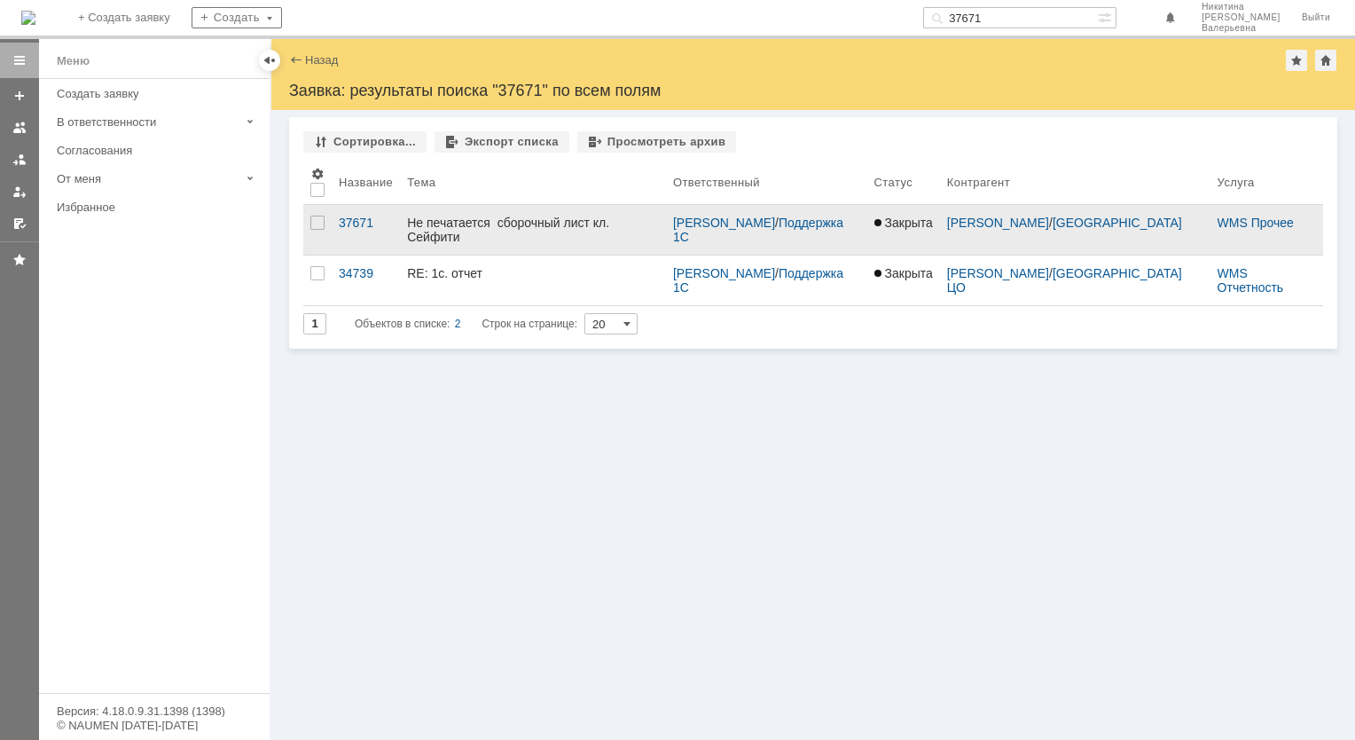
click at [327, 228] on div at bounding box center [317, 230] width 28 height 50
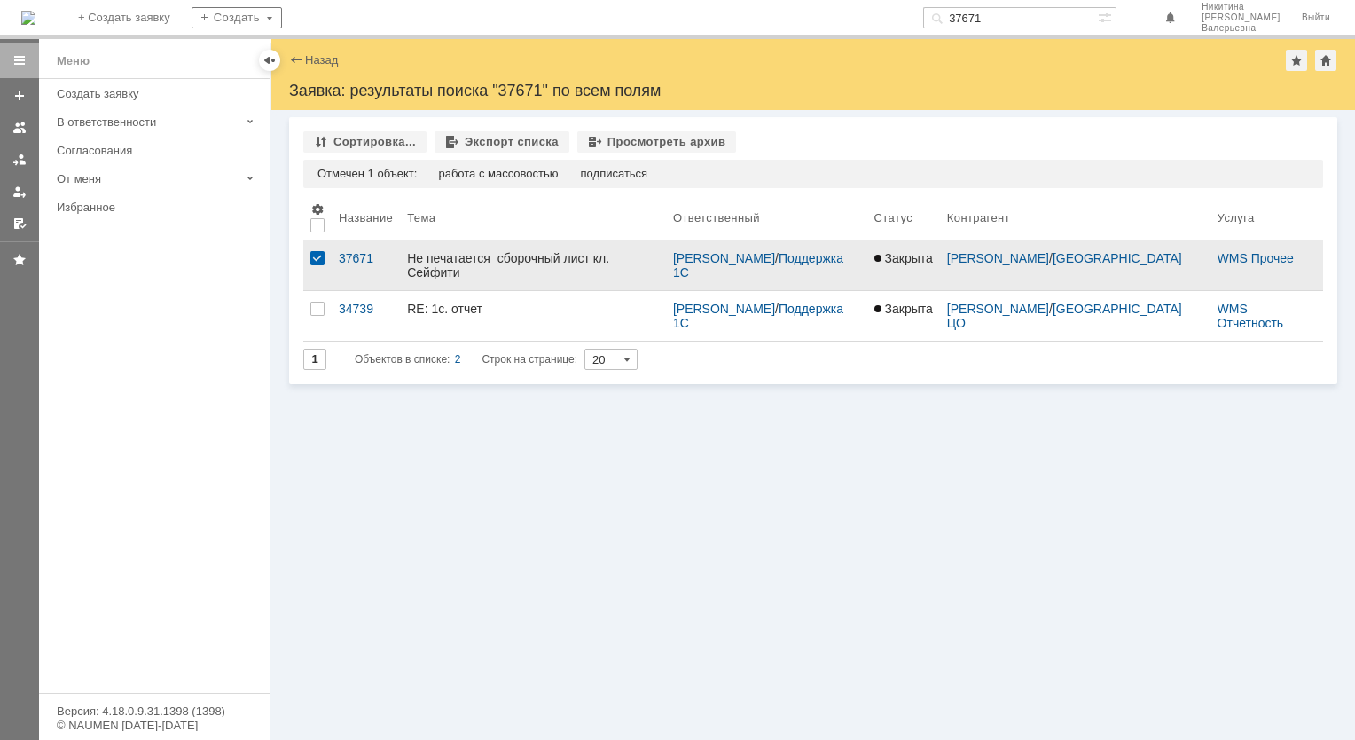
click at [372, 263] on div "37671" at bounding box center [366, 258] width 54 height 14
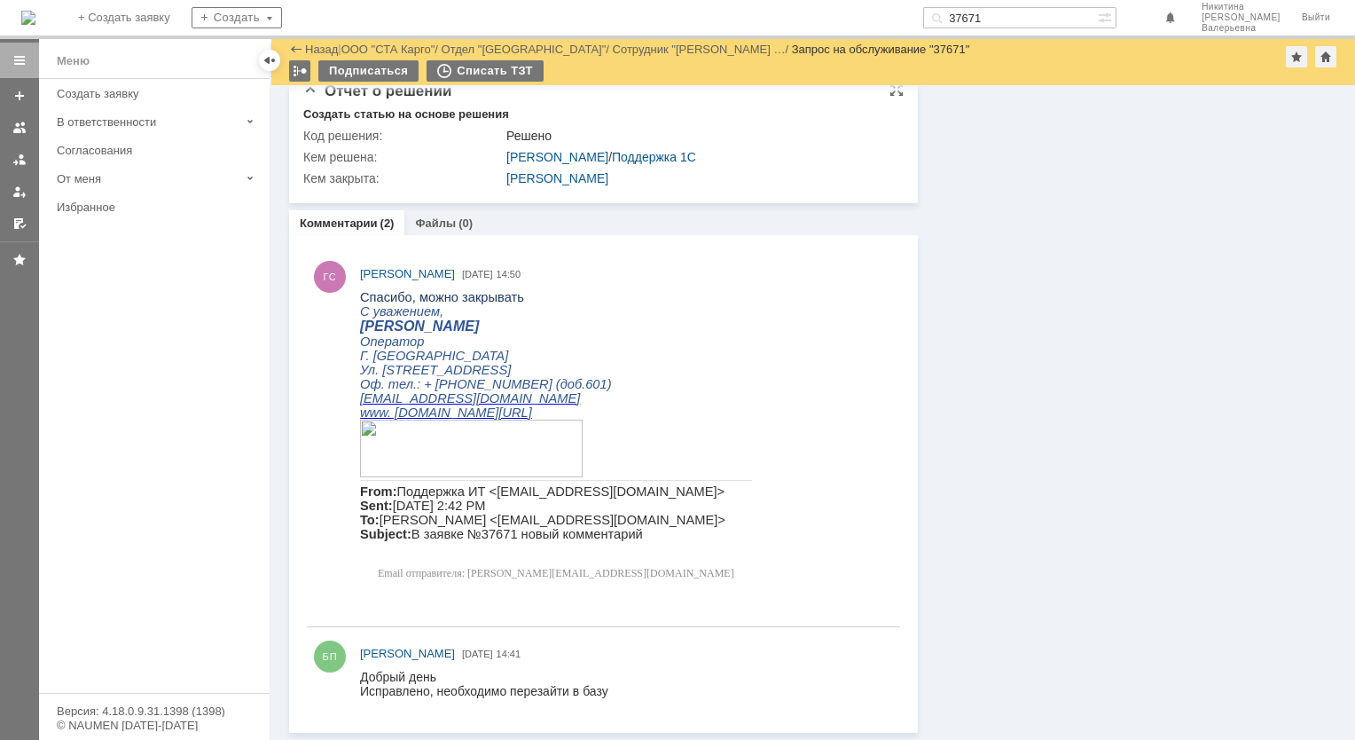
scroll to position [830, 0]
drag, startPoint x: 1032, startPoint y: 13, endPoint x: 701, endPoint y: -26, distance: 334.0
click at [701, 0] on html "Идет загрузка, пожалуйста, подождите. На домашнюю + Создать заявку Создать 3767…" at bounding box center [677, 370] width 1355 height 740
paste input "4"
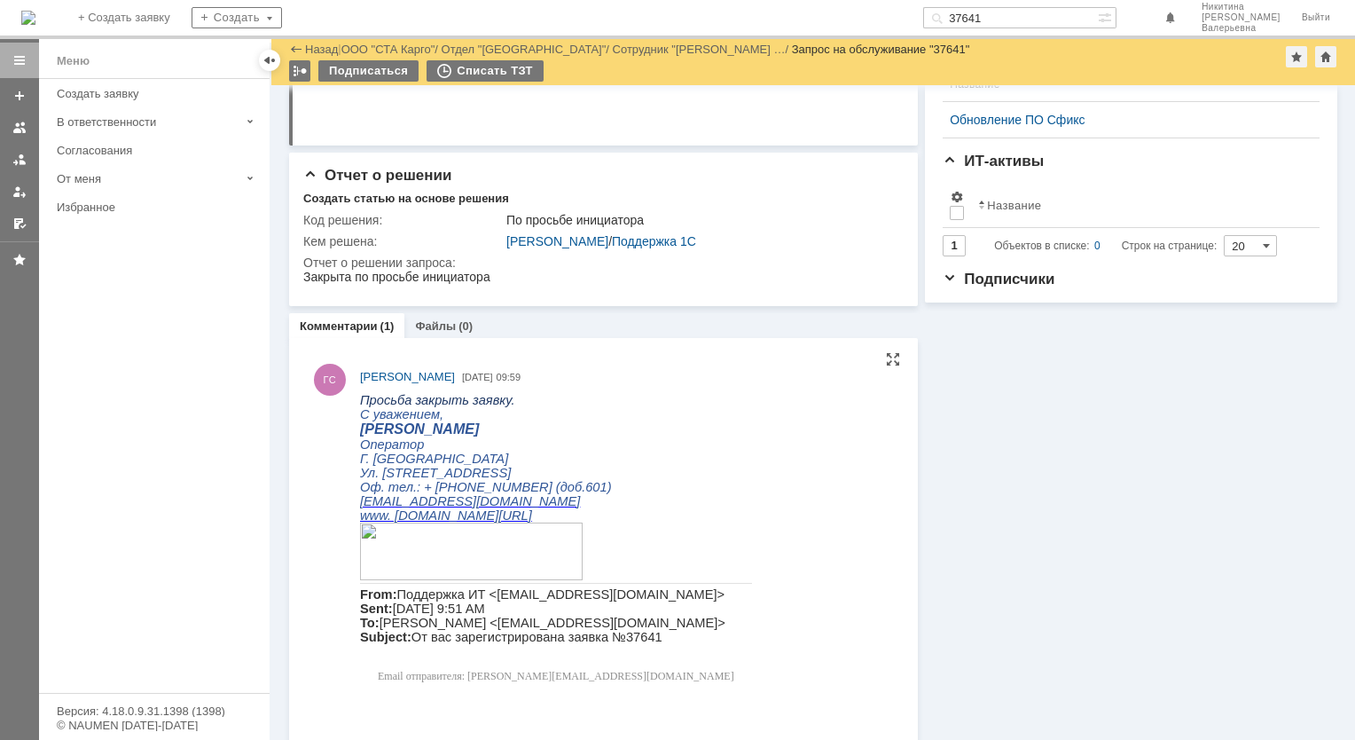
scroll to position [465, 0]
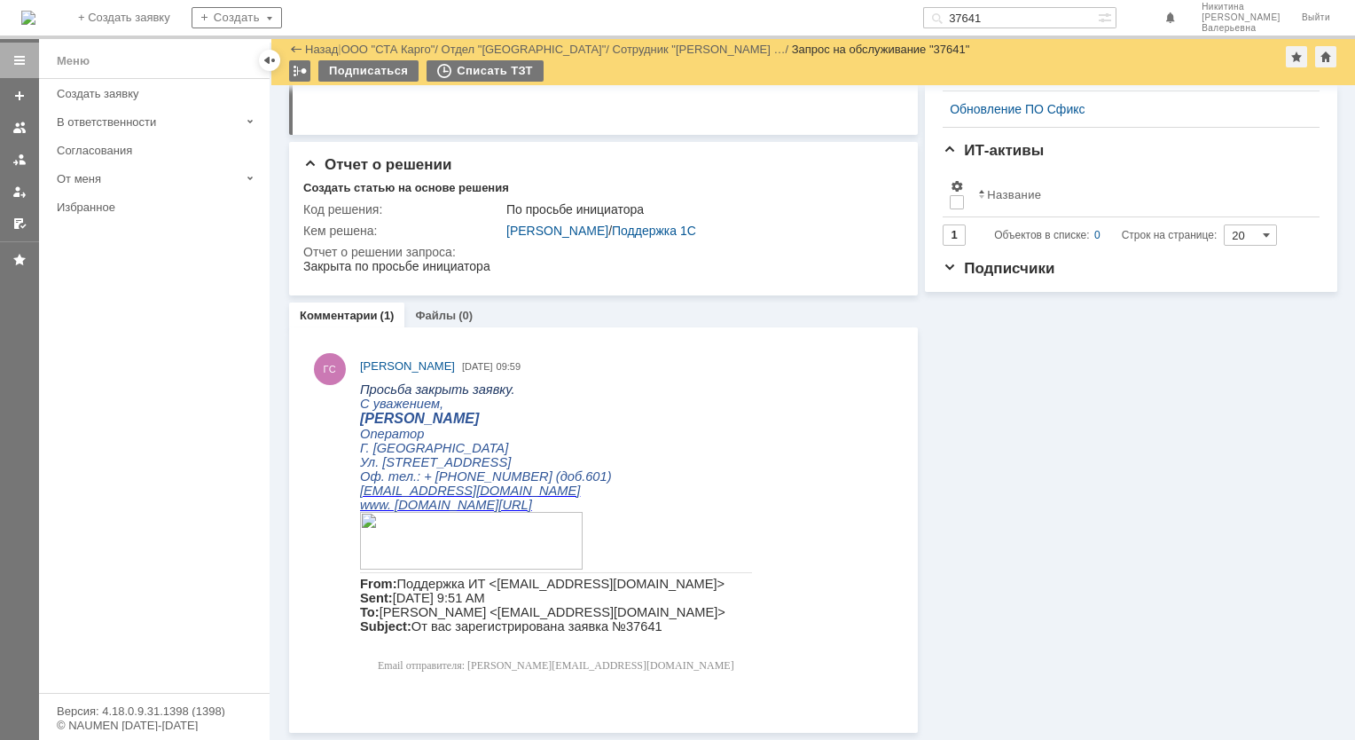
click at [1007, 20] on input "37641" at bounding box center [1010, 17] width 175 height 21
paste input "035"
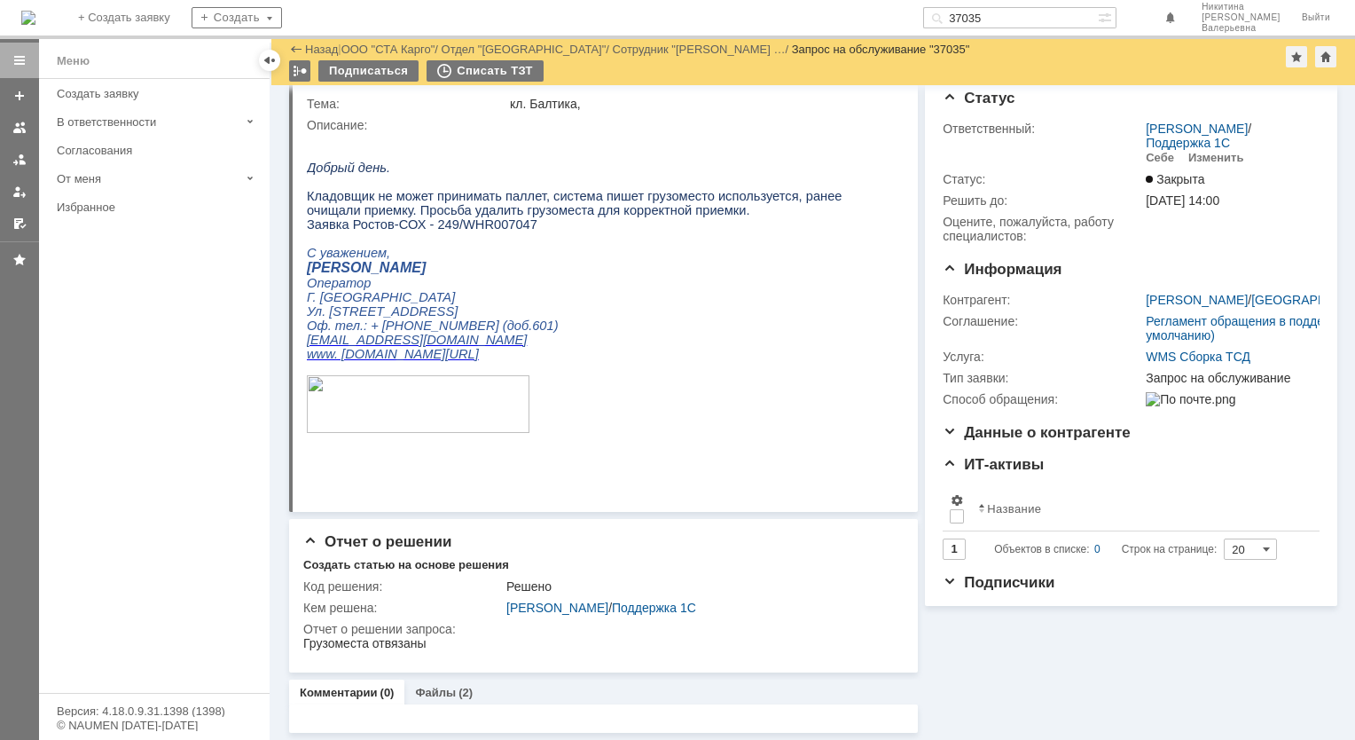
scroll to position [42, 0]
drag, startPoint x: 1039, startPoint y: 16, endPoint x: 890, endPoint y: -2, distance: 149.2
click at [890, 0] on html "Идет загрузка, пожалуйста, подождите. На домашнюю + Создать заявку Создать 3703…" at bounding box center [677, 370] width 1355 height 740
paste input "04"
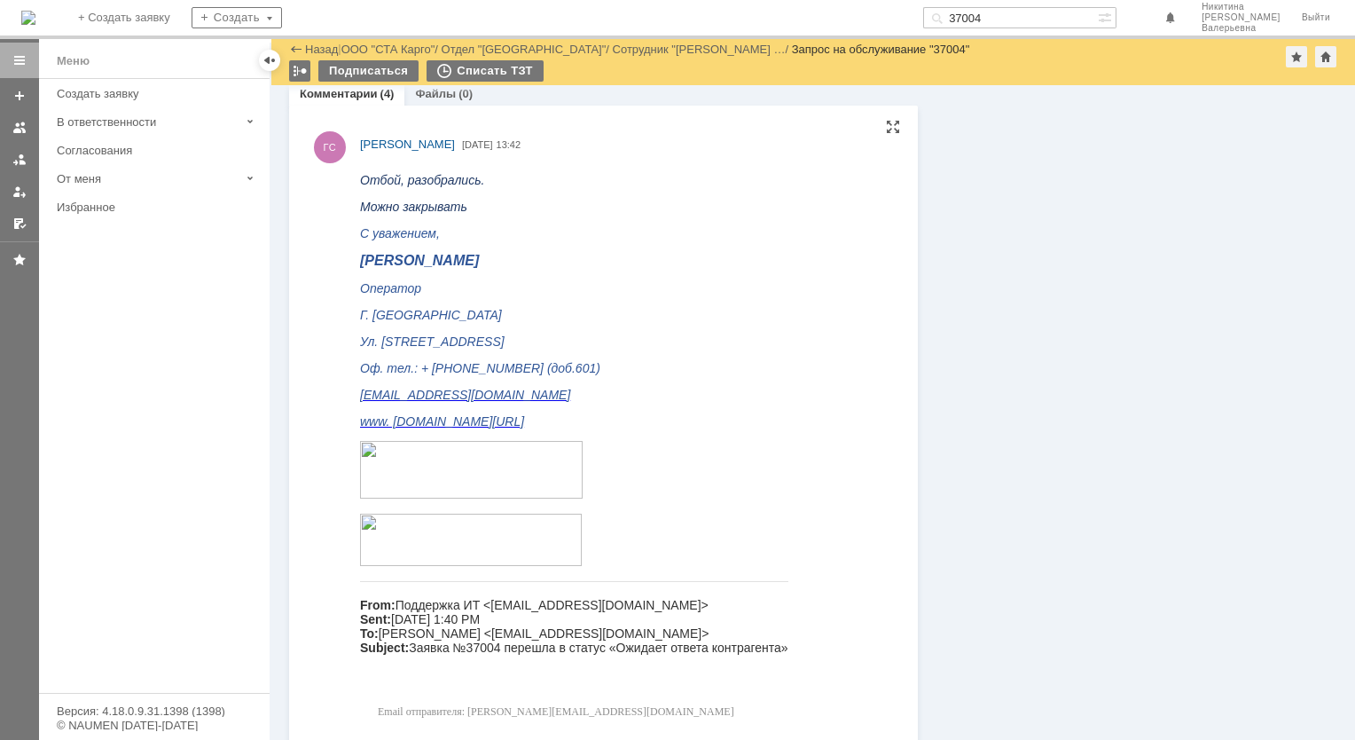
scroll to position [1508, 0]
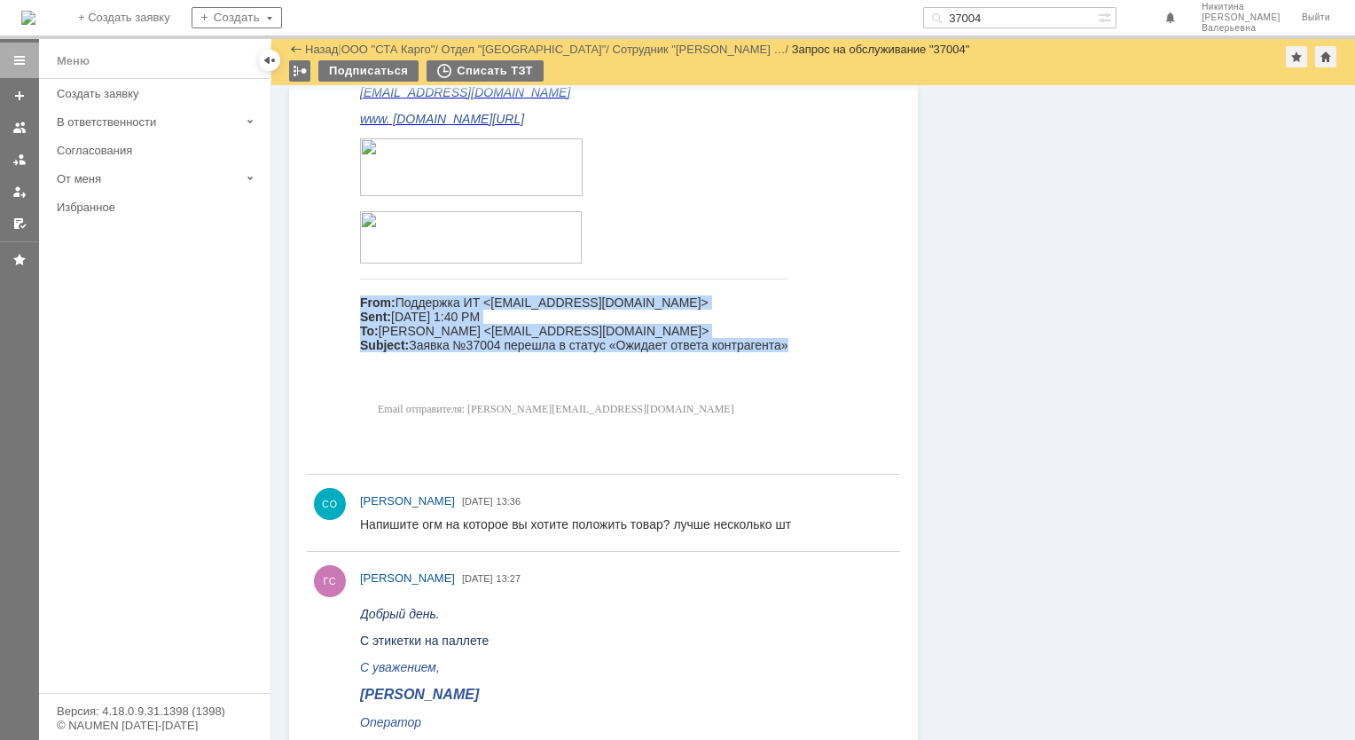
drag, startPoint x: 855, startPoint y: 222, endPoint x: 1031, endPoint y: 166, distance: 185.1
click at [884, 166] on html "Отбой, разобрались. Можно закрывать С уважением, [PERSON_NAME] [PERSON_NAME] [G…" at bounding box center [622, 147] width 524 height 579
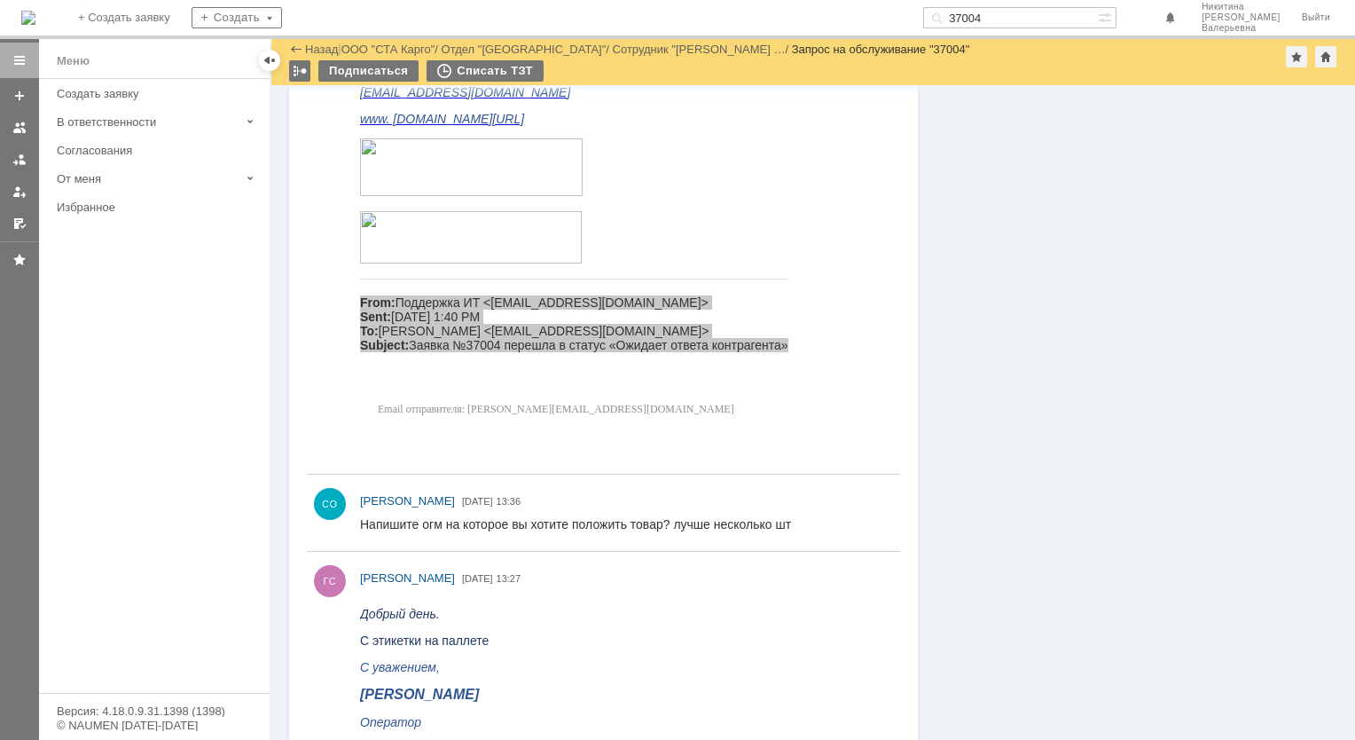
drag, startPoint x: 1086, startPoint y: 24, endPoint x: 932, endPoint y: -20, distance: 159.5
click at [932, 0] on html "Идет загрузка, пожалуйста, подождите. На домашнюю + Создать заявку Создать 3700…" at bounding box center [677, 370] width 1355 height 740
paste input "6969"
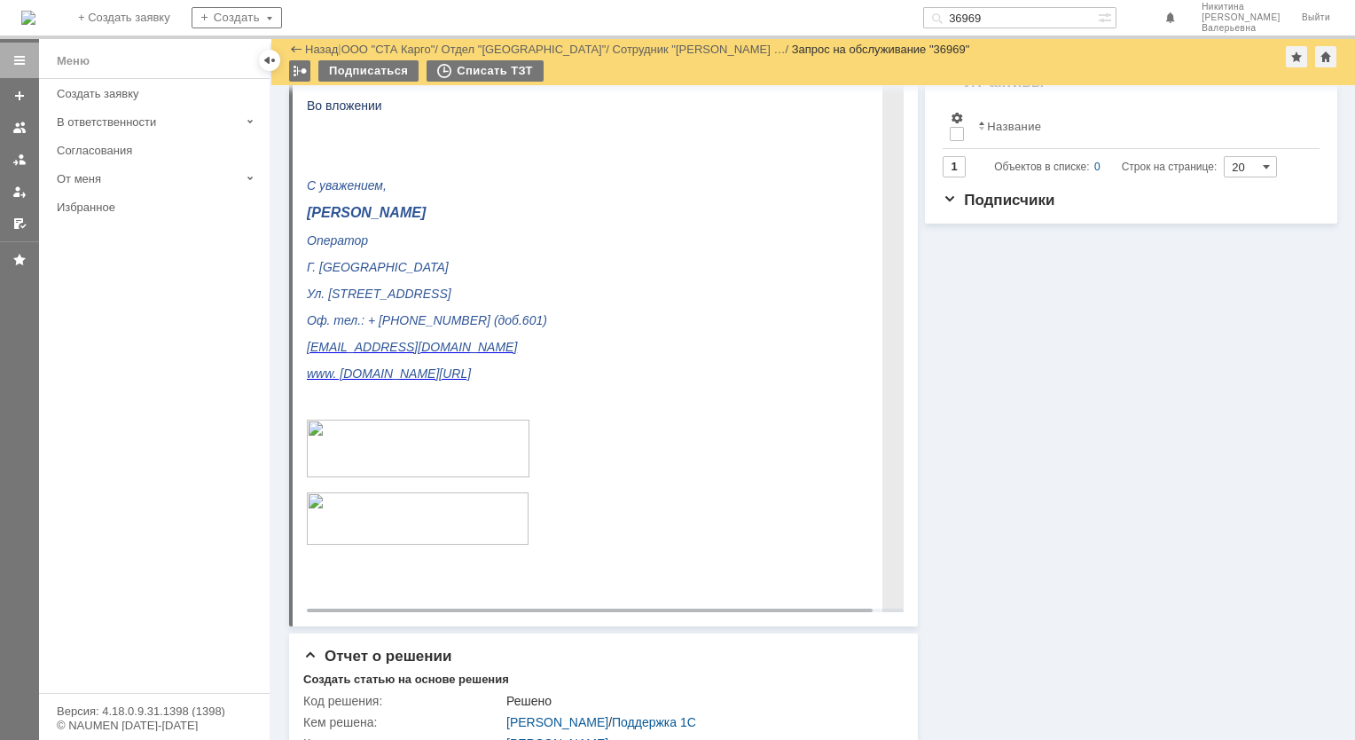
scroll to position [887, 0]
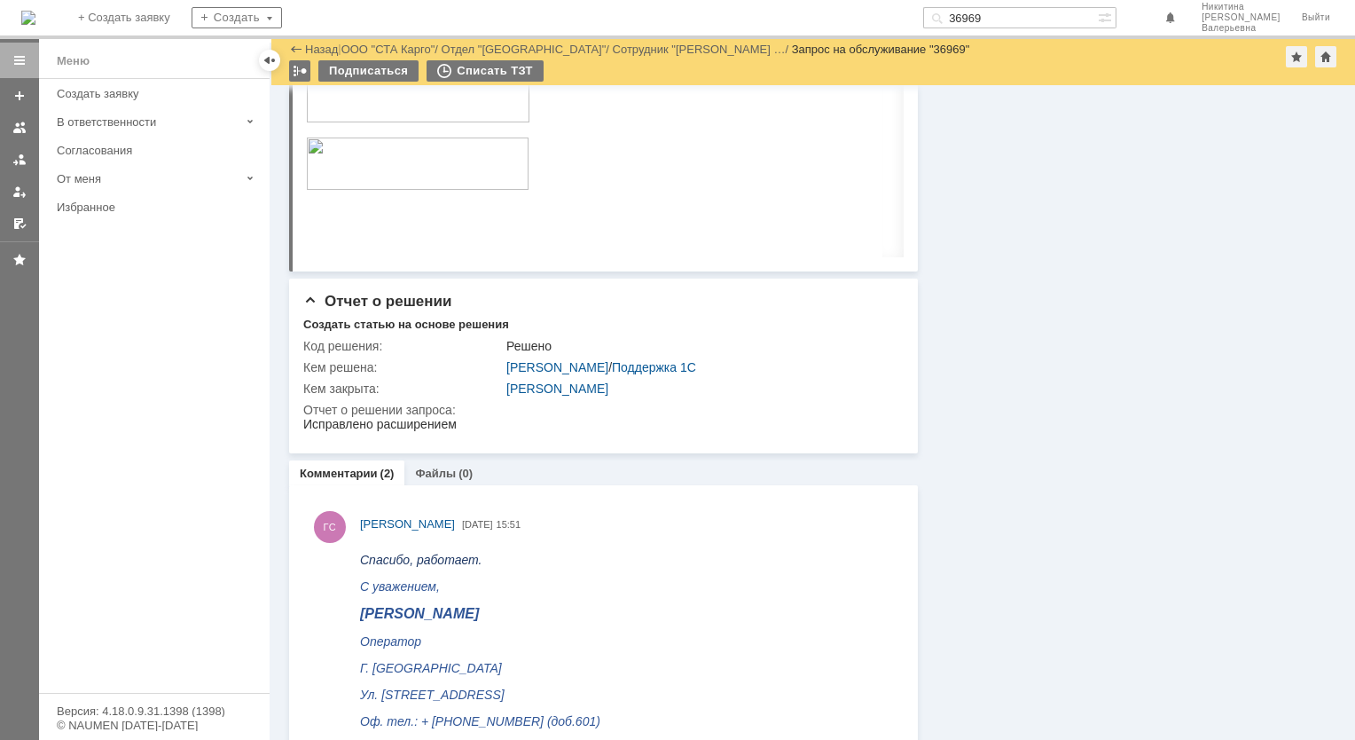
click at [1011, 18] on input "36969" at bounding box center [1010, 17] width 175 height 21
paste input "9012"
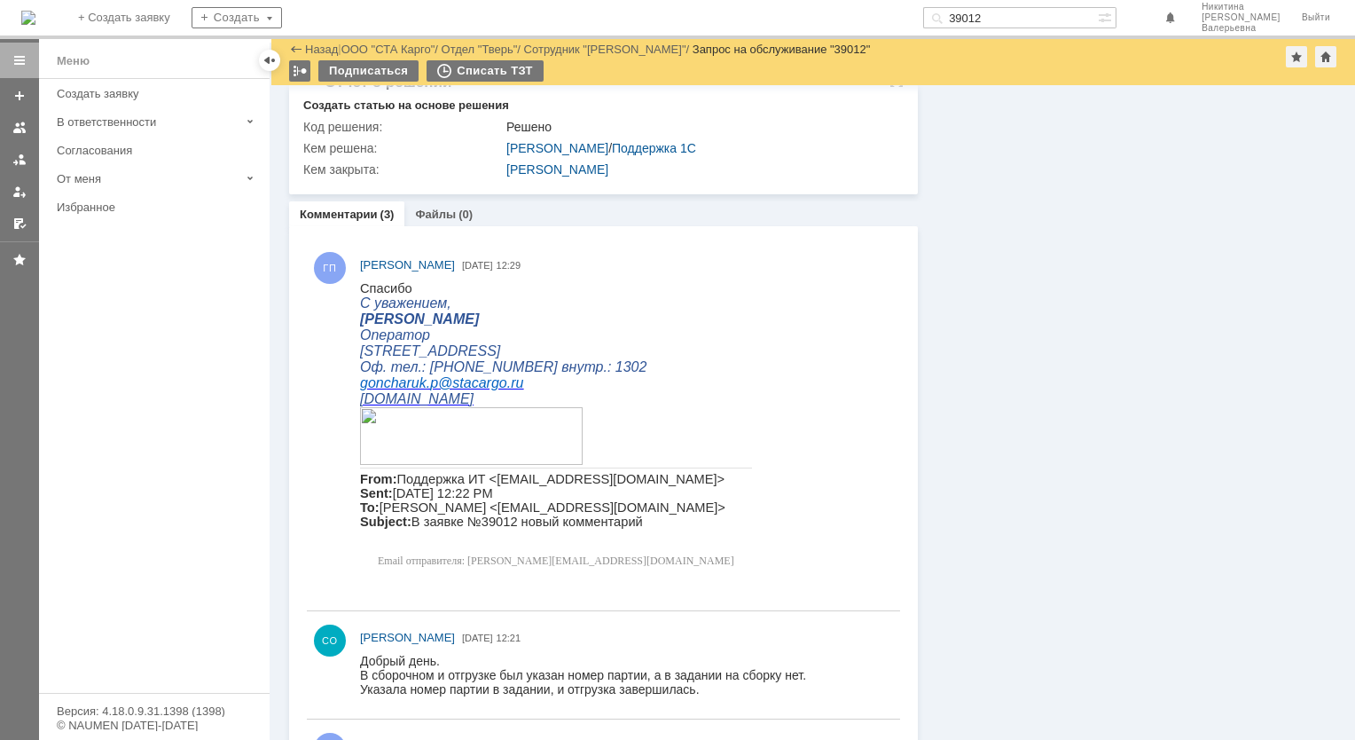
scroll to position [1419, 0]
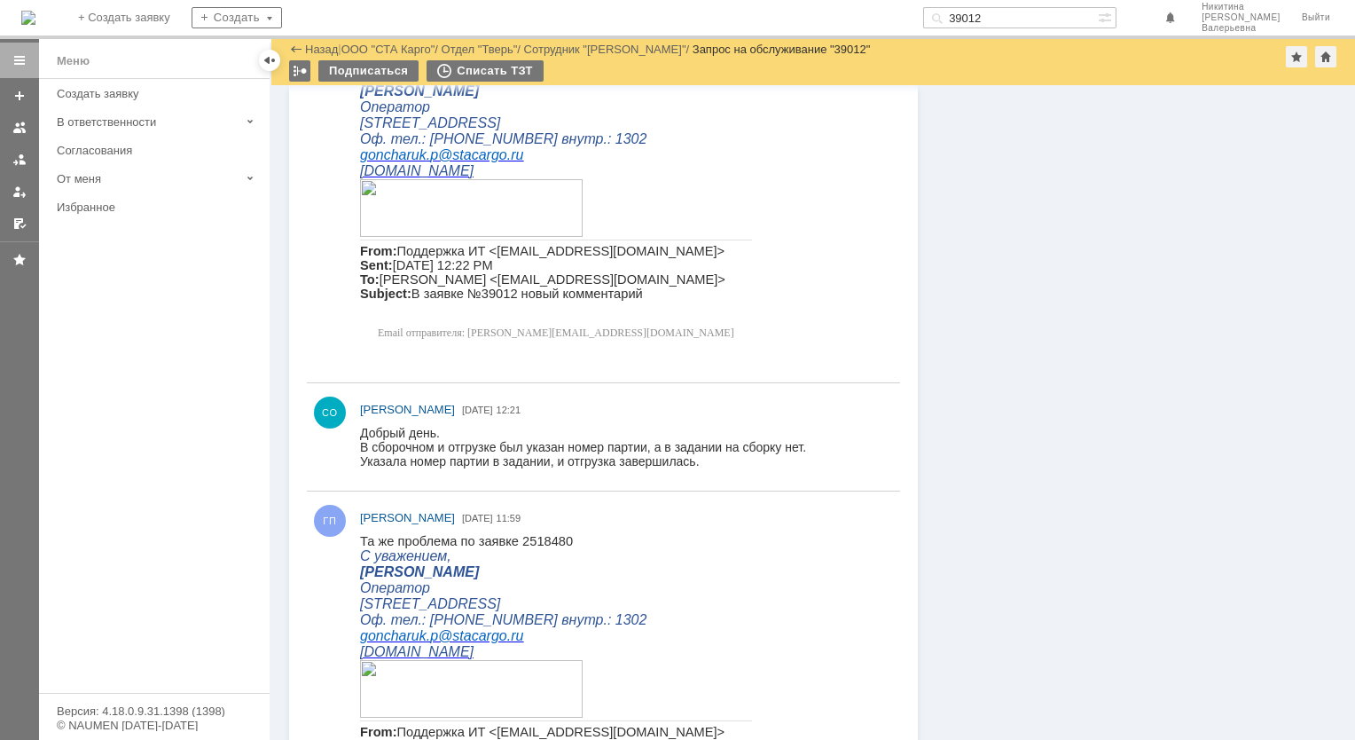
drag, startPoint x: 1048, startPoint y: 20, endPoint x: 771, endPoint y: 2, distance: 278.2
click at [771, 2] on div "На домашнюю + Создать заявку Создать 39012 [PERSON_NAME]" at bounding box center [677, 19] width 1355 height 39
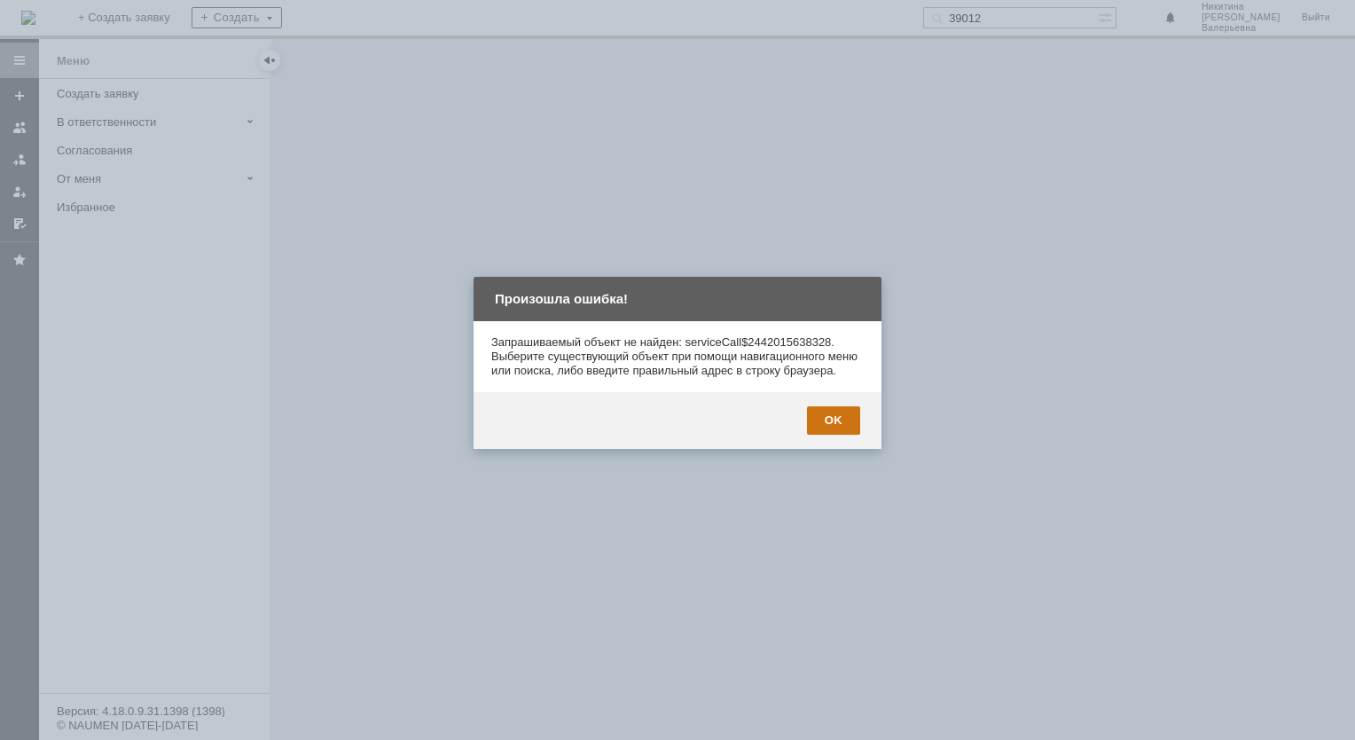
click at [851, 426] on div "OK" at bounding box center [833, 420] width 53 height 28
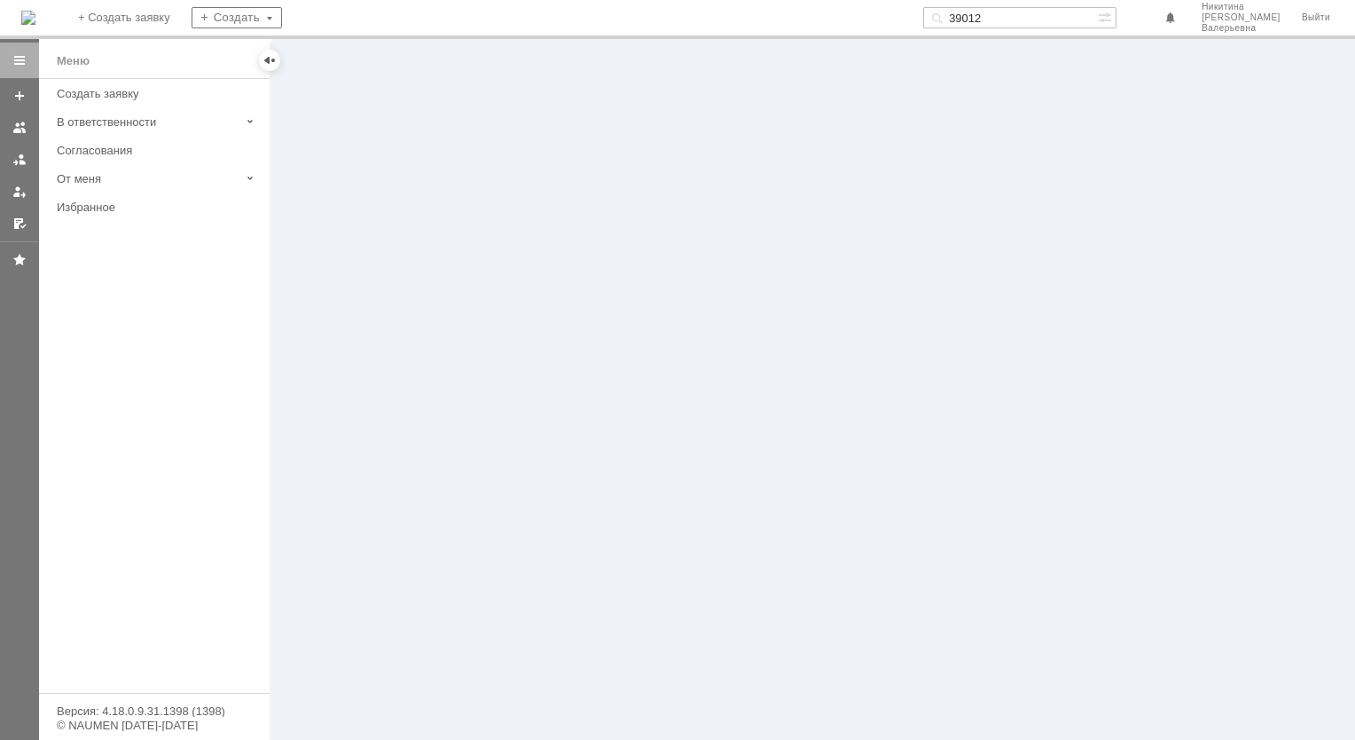
click at [1013, 19] on input "39012" at bounding box center [1010, 17] width 175 height 21
paste input "8328"
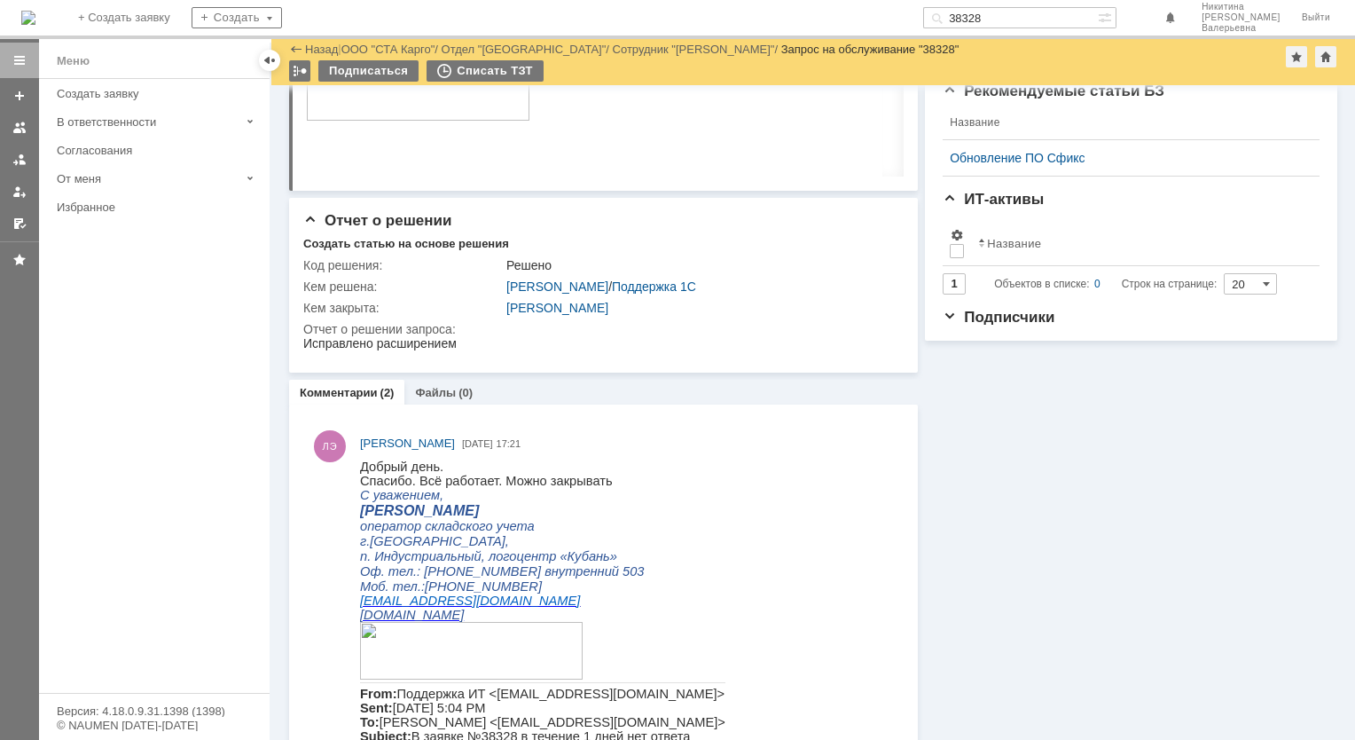
scroll to position [443, 0]
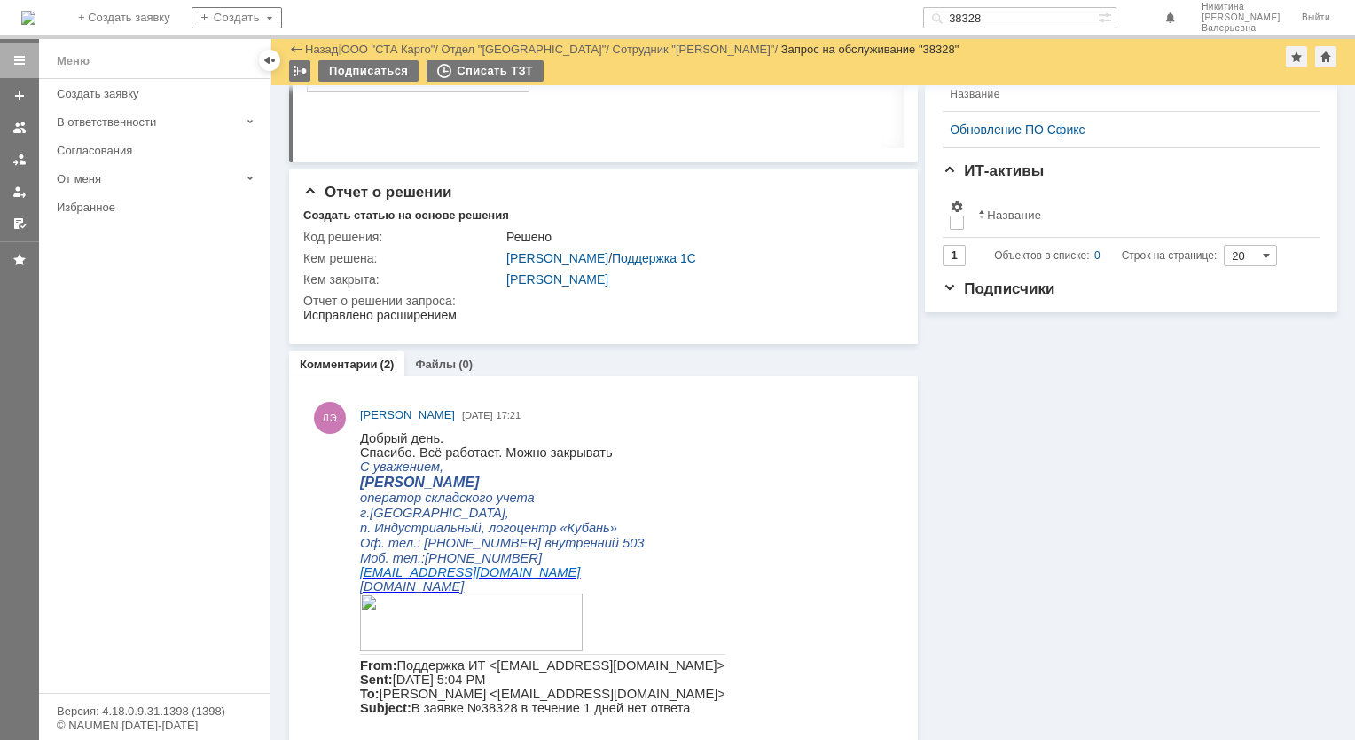
drag, startPoint x: 1070, startPoint y: 21, endPoint x: 820, endPoint y: -5, distance: 251.5
click at [820, 0] on html "Идет загрузка, пожалуйста, подождите. На домашнюю + Создать заявку Создать 3832…" at bounding box center [677, 370] width 1355 height 740
paste input "9063"
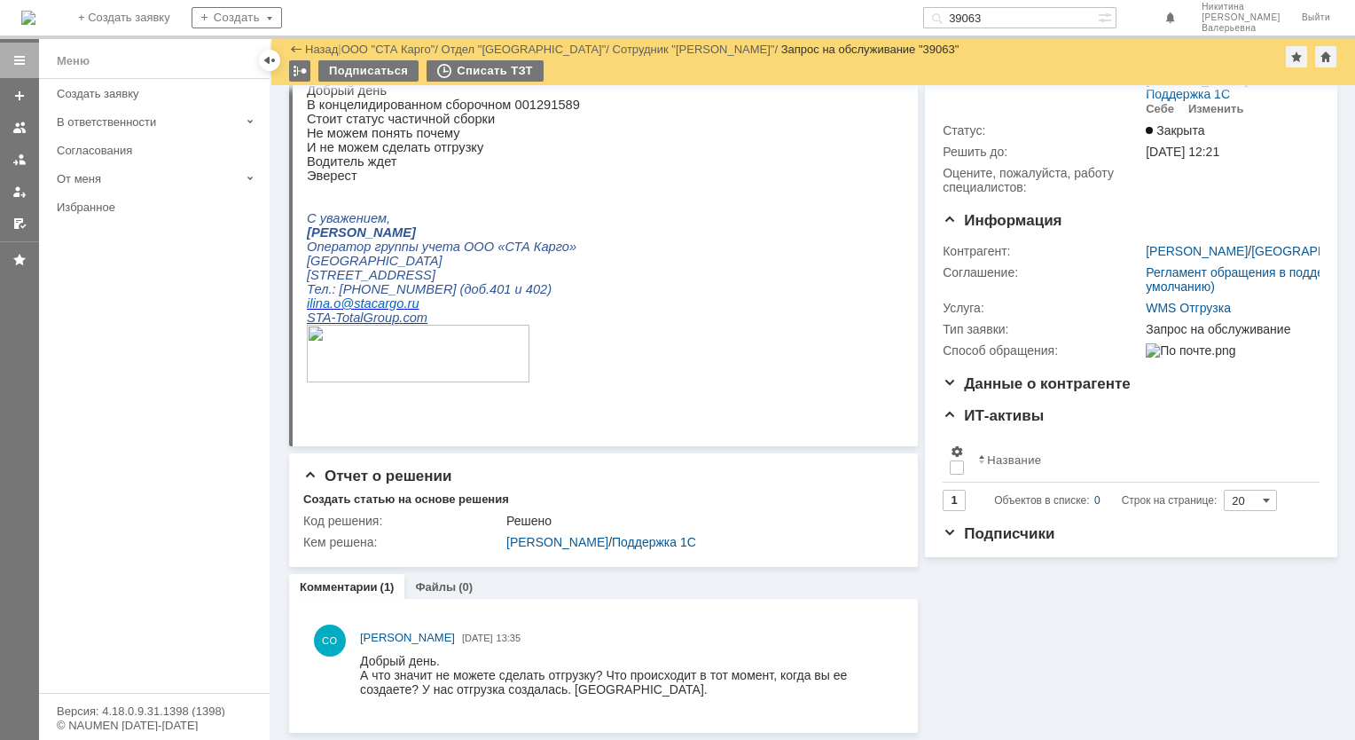
scroll to position [90, 0]
click at [999, 15] on input "39063" at bounding box center [1010, 17] width 175 height 21
paste input "8182"
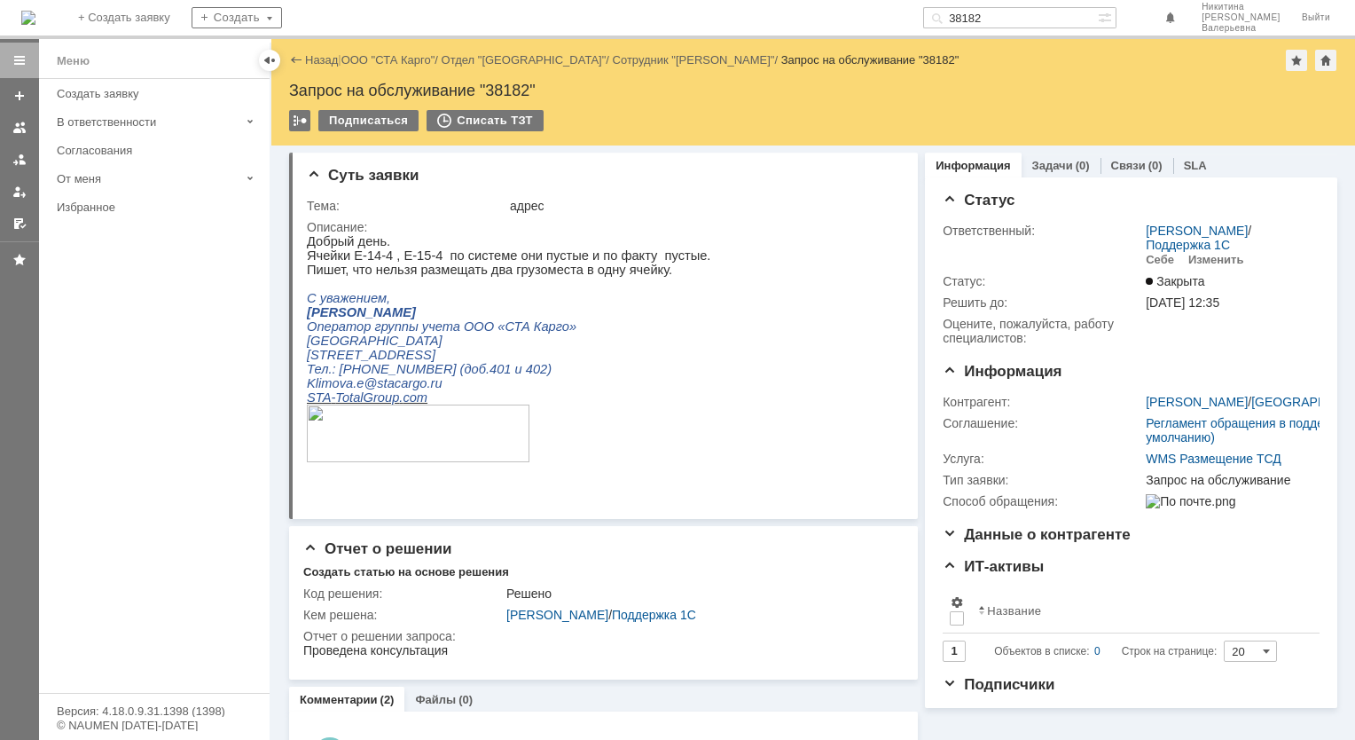
click at [1007, 12] on input "38182" at bounding box center [1010, 17] width 175 height 21
paste input "9001"
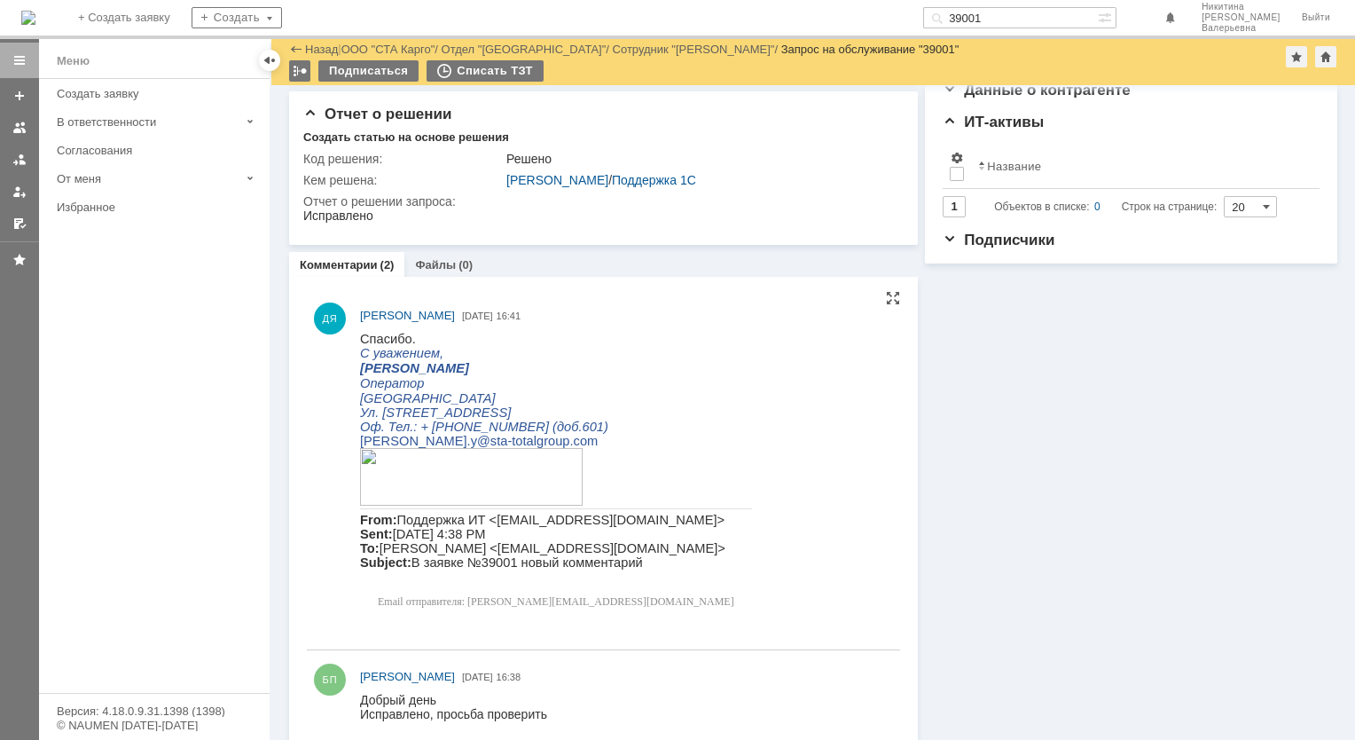
scroll to position [408, 0]
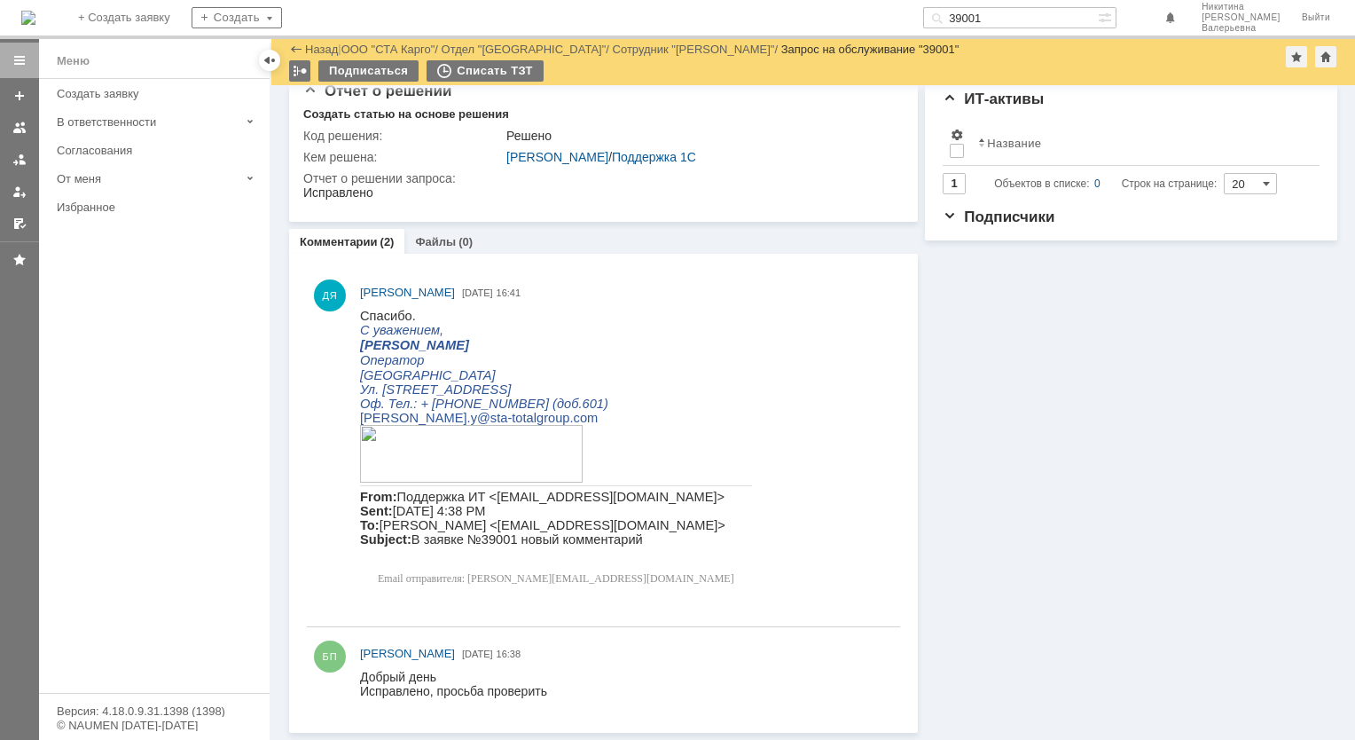
click at [1007, 12] on input "39001" at bounding box center [1010, 17] width 175 height 21
paste input "8937"
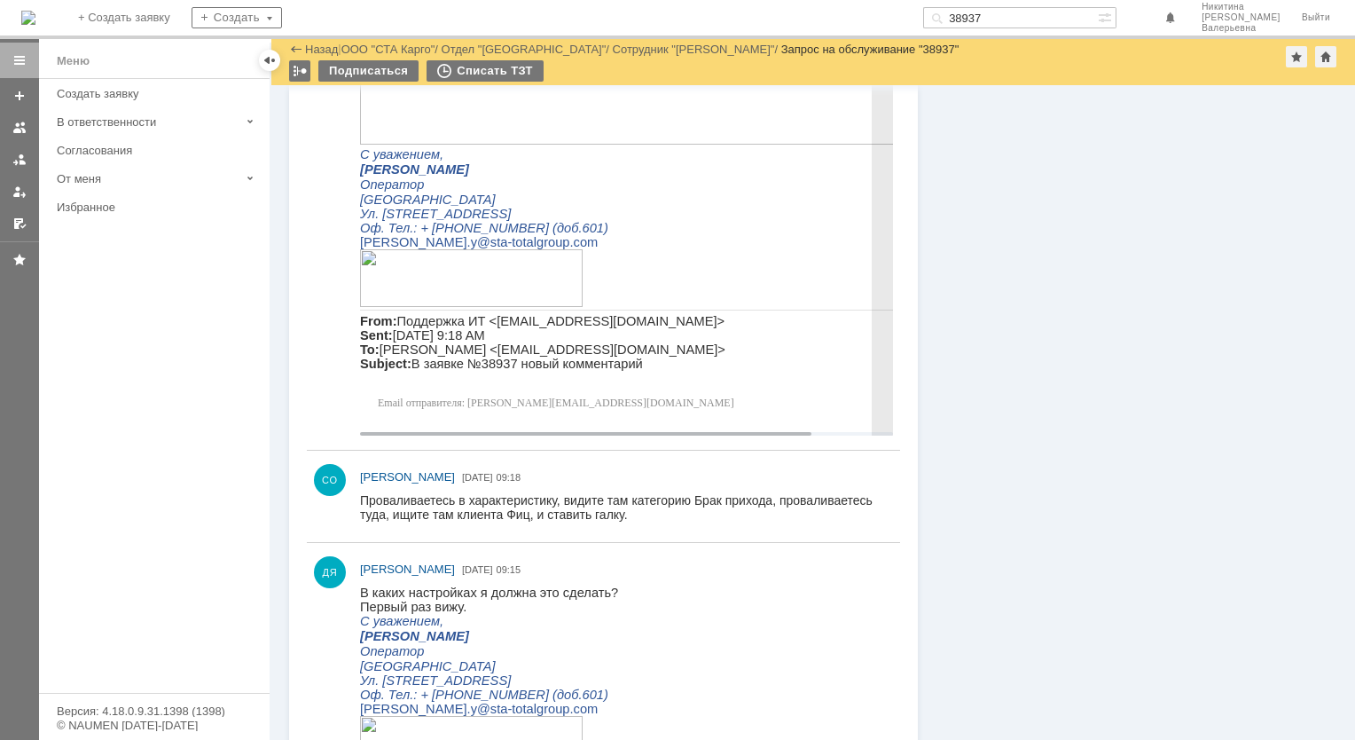
scroll to position [976, 0]
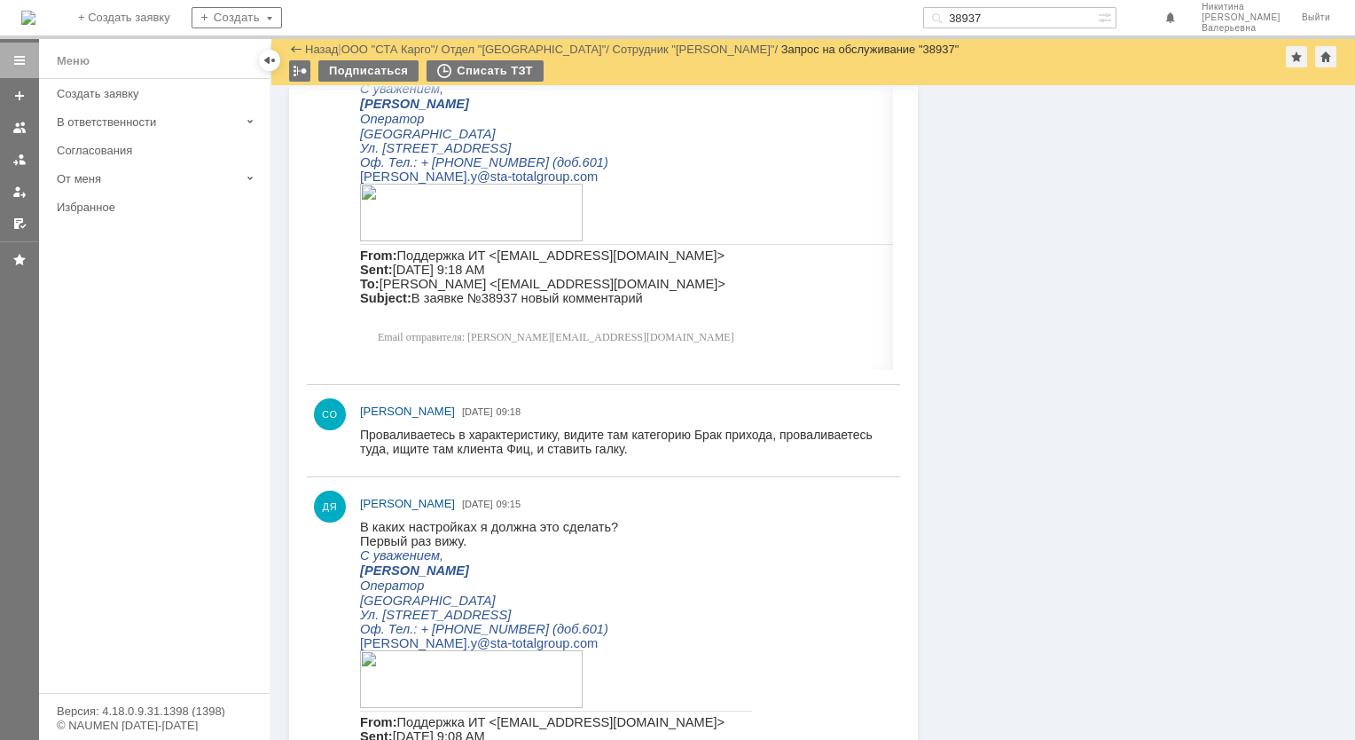
drag, startPoint x: 993, startPoint y: 11, endPoint x: 866, endPoint y: -20, distance: 130.6
click at [866, 0] on html "Идет загрузка, пожалуйста, подождите. На домашнюю + Создать заявку Создать 3893…" at bounding box center [677, 370] width 1355 height 740
paste input "25"
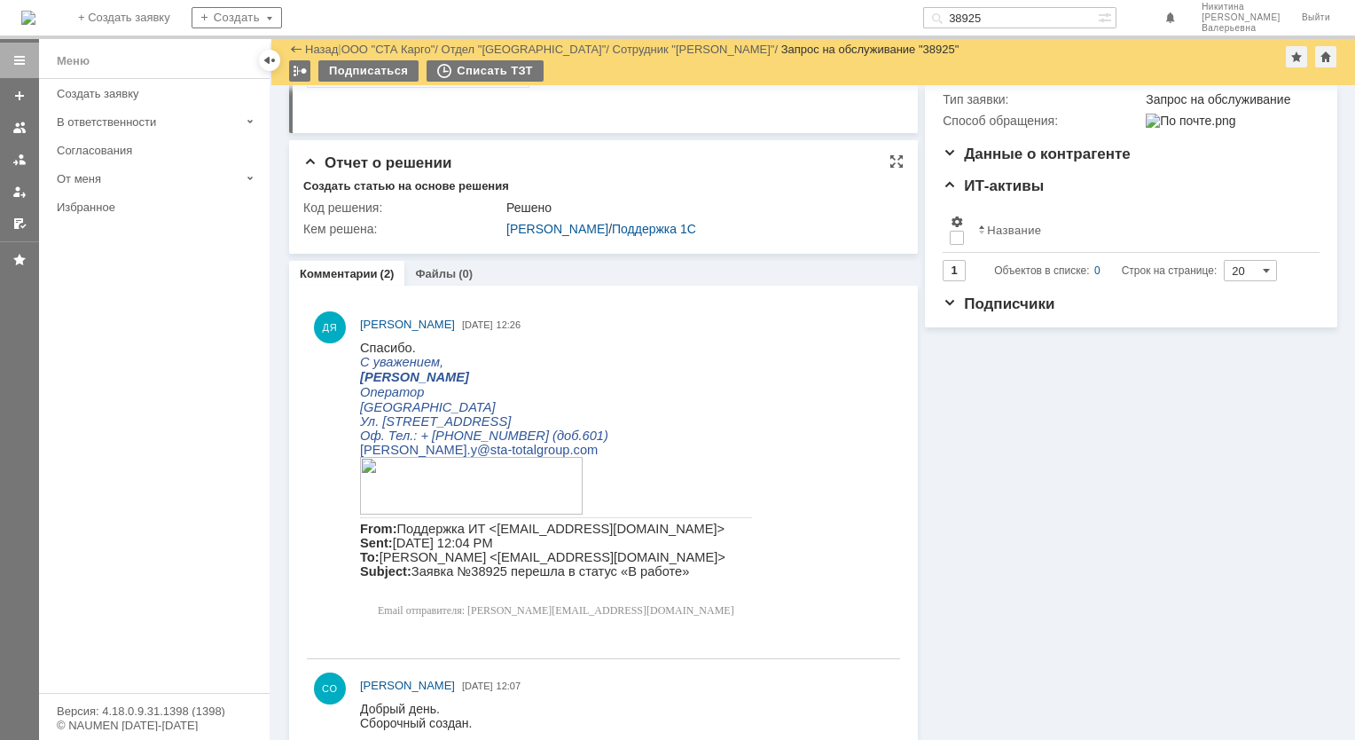
scroll to position [352, 0]
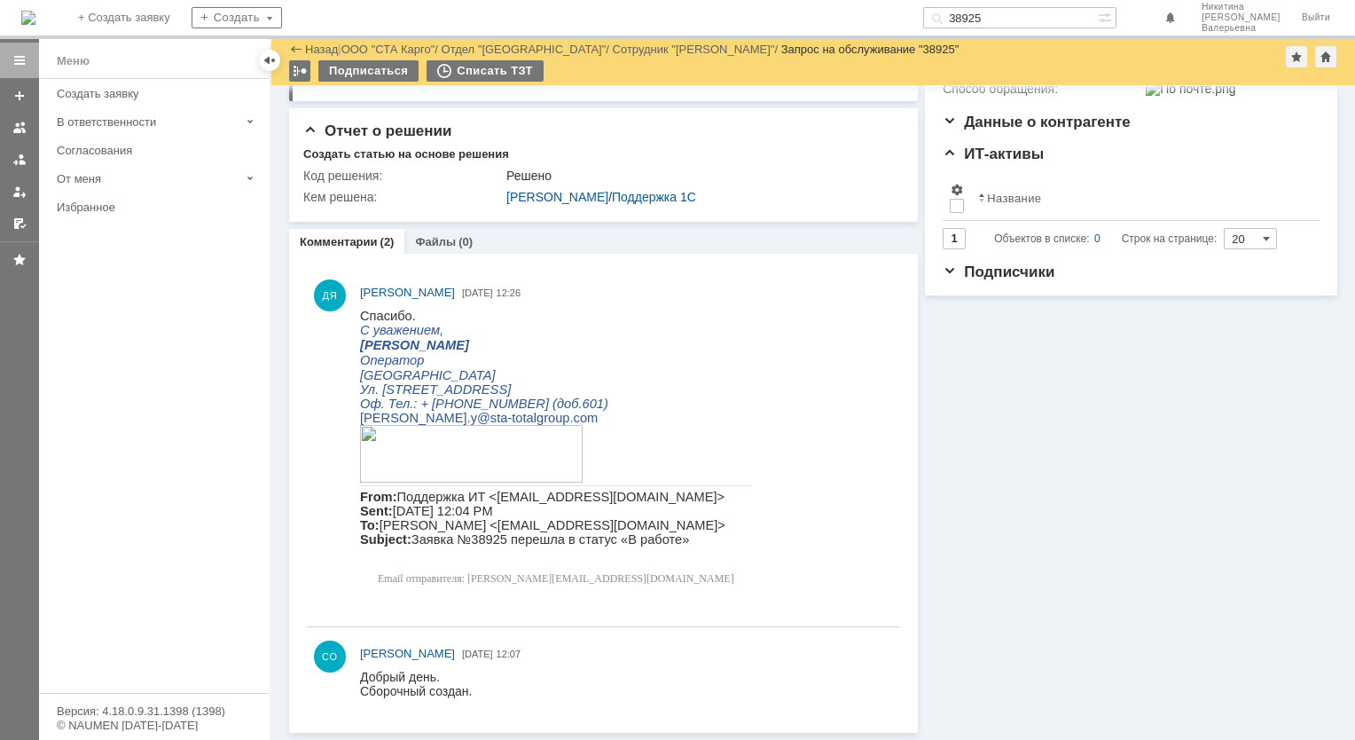
click at [1006, 15] on input "38925" at bounding box center [1010, 17] width 175 height 21
paste input "273"
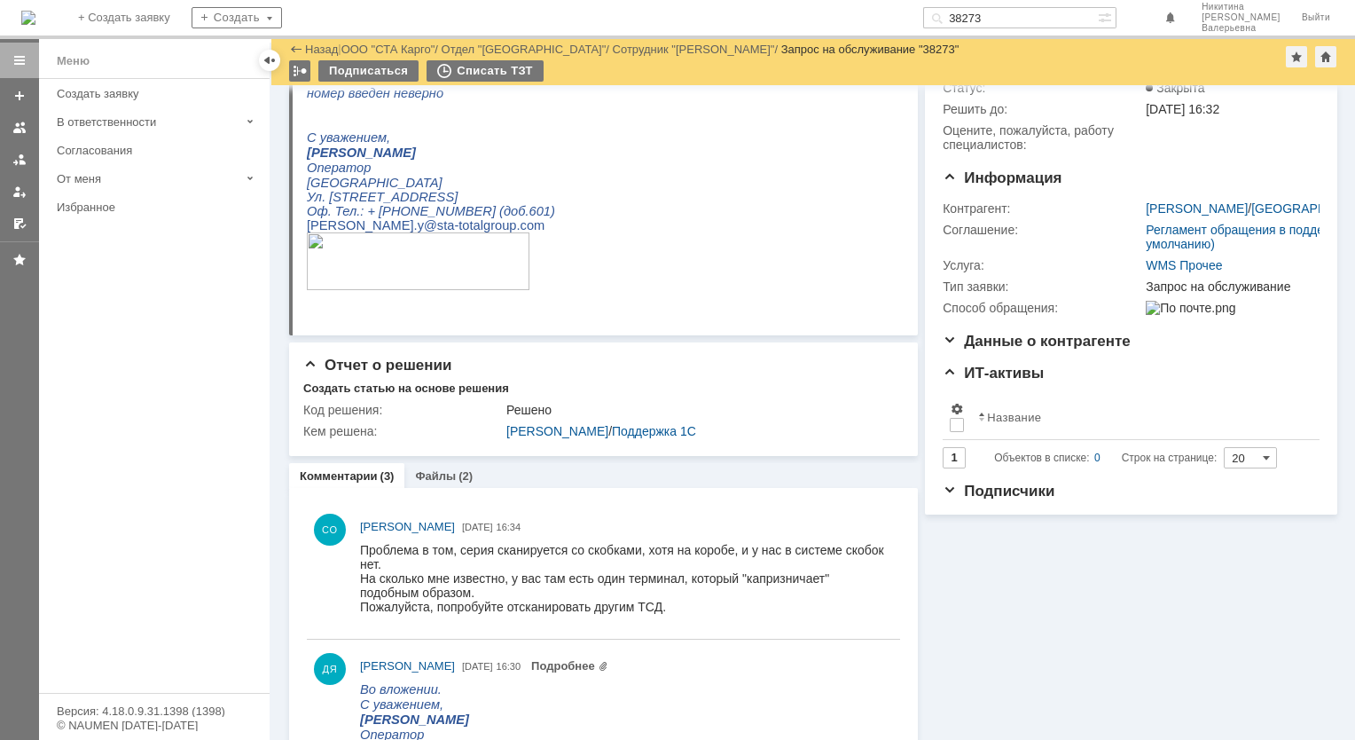
scroll to position [355, 0]
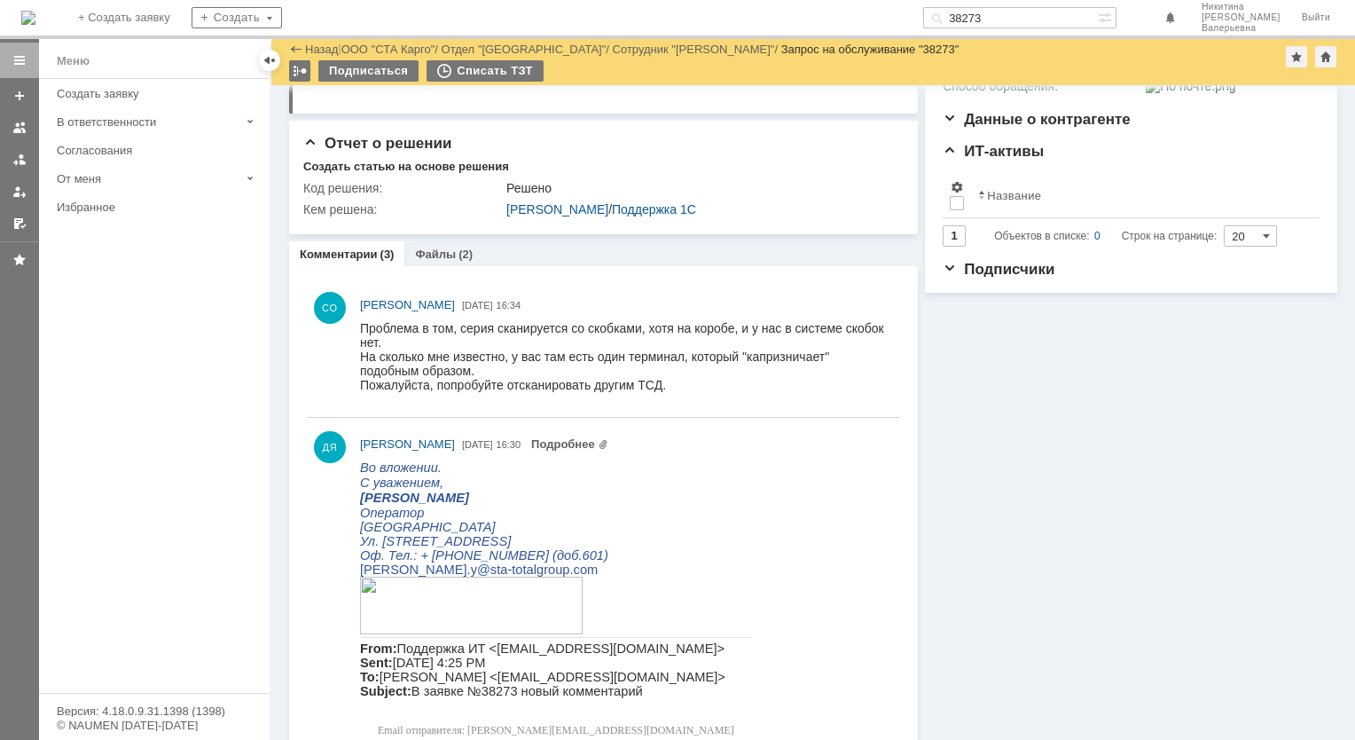
click at [997, 19] on input "38273" at bounding box center [1010, 17] width 175 height 21
paste input "164"
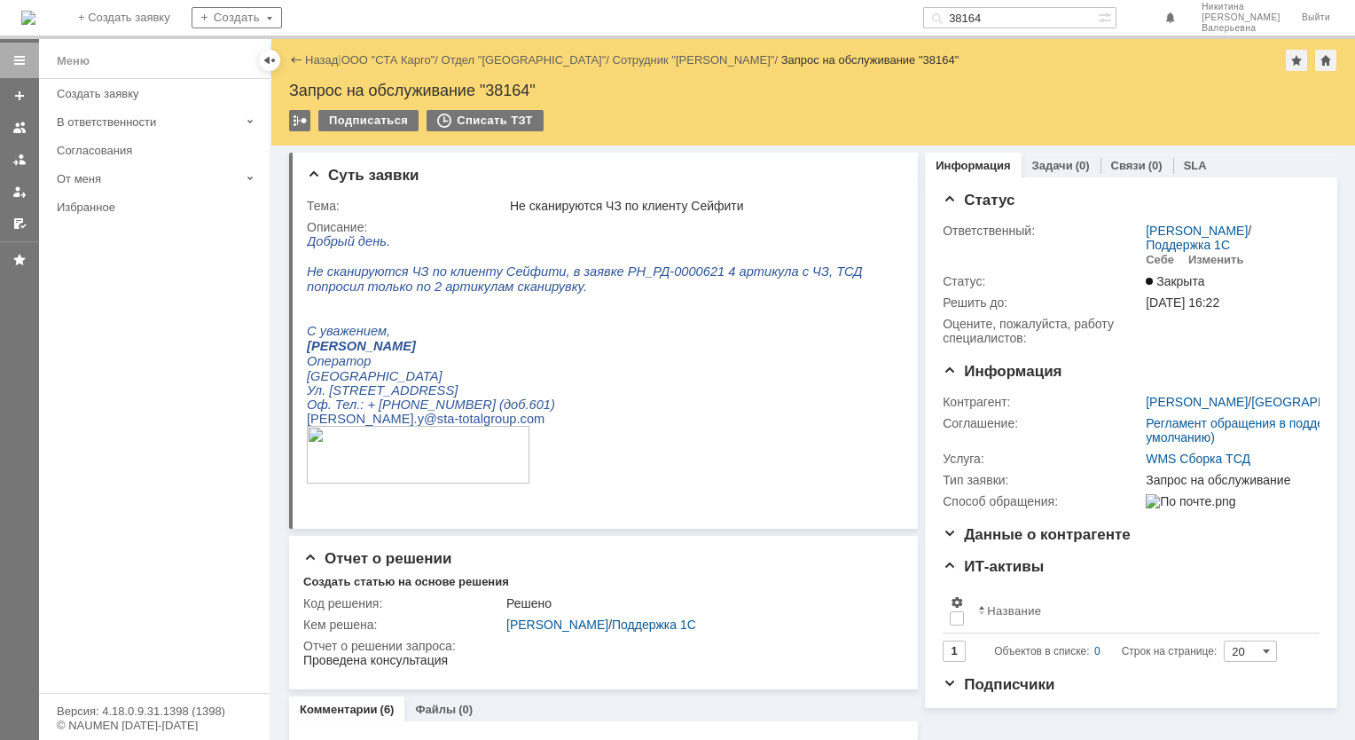
click at [1004, 18] on input "38164" at bounding box center [1010, 17] width 175 height 21
paste input "078"
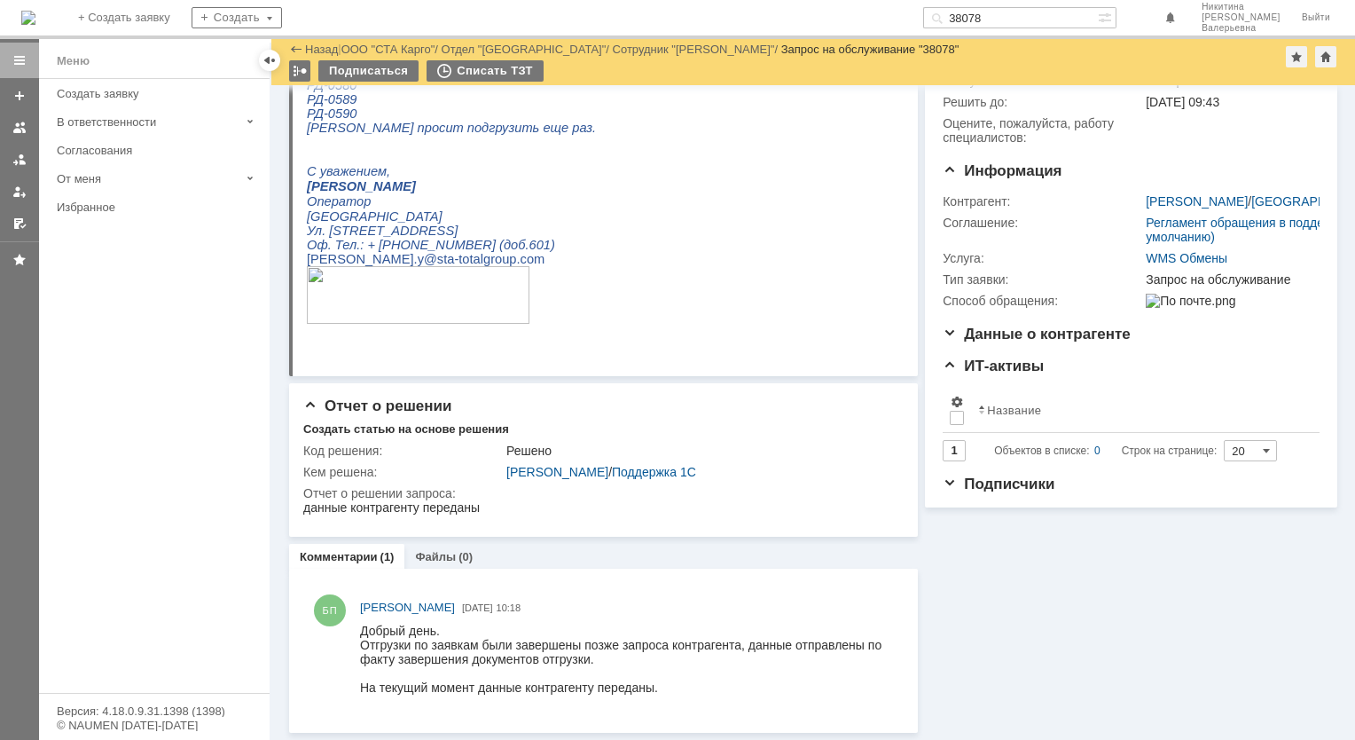
scroll to position [140, 0]
click at [999, 16] on input "38078" at bounding box center [1010, 17] width 175 height 21
paste input "15"
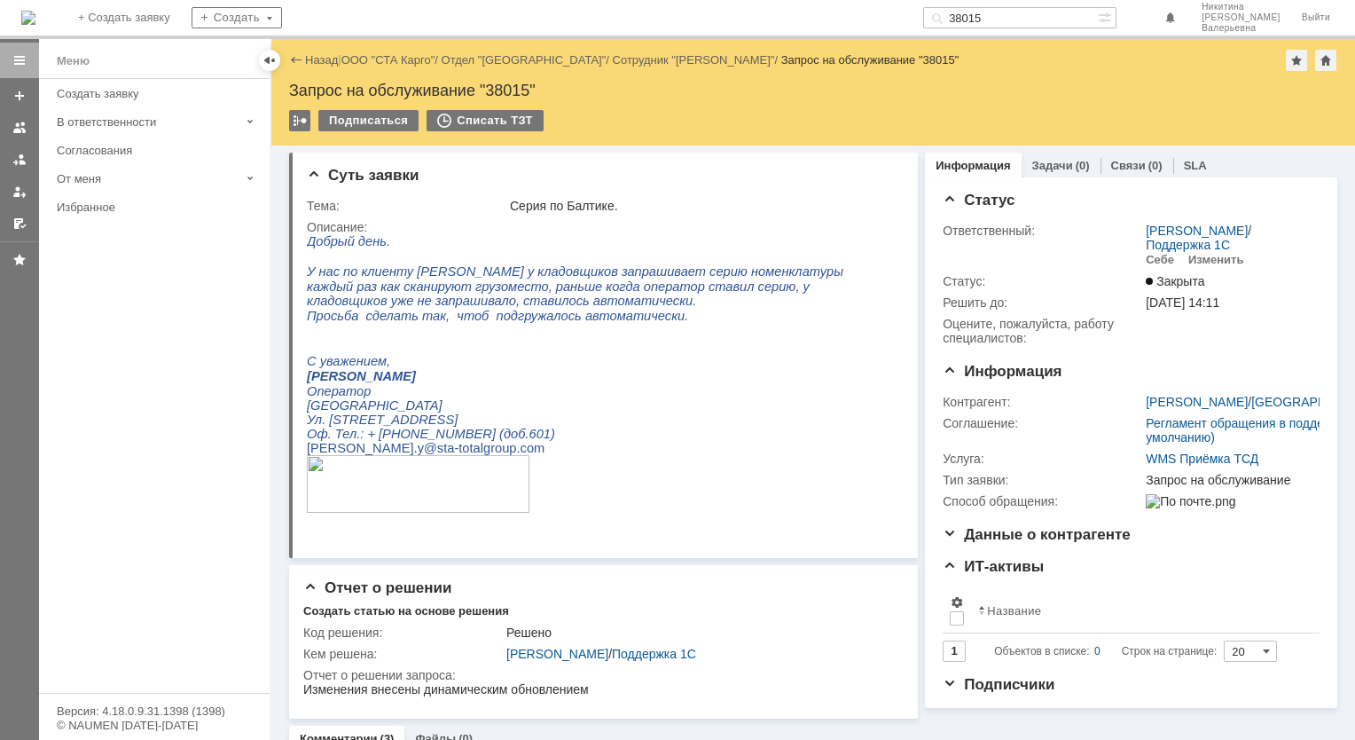
scroll to position [89, 0]
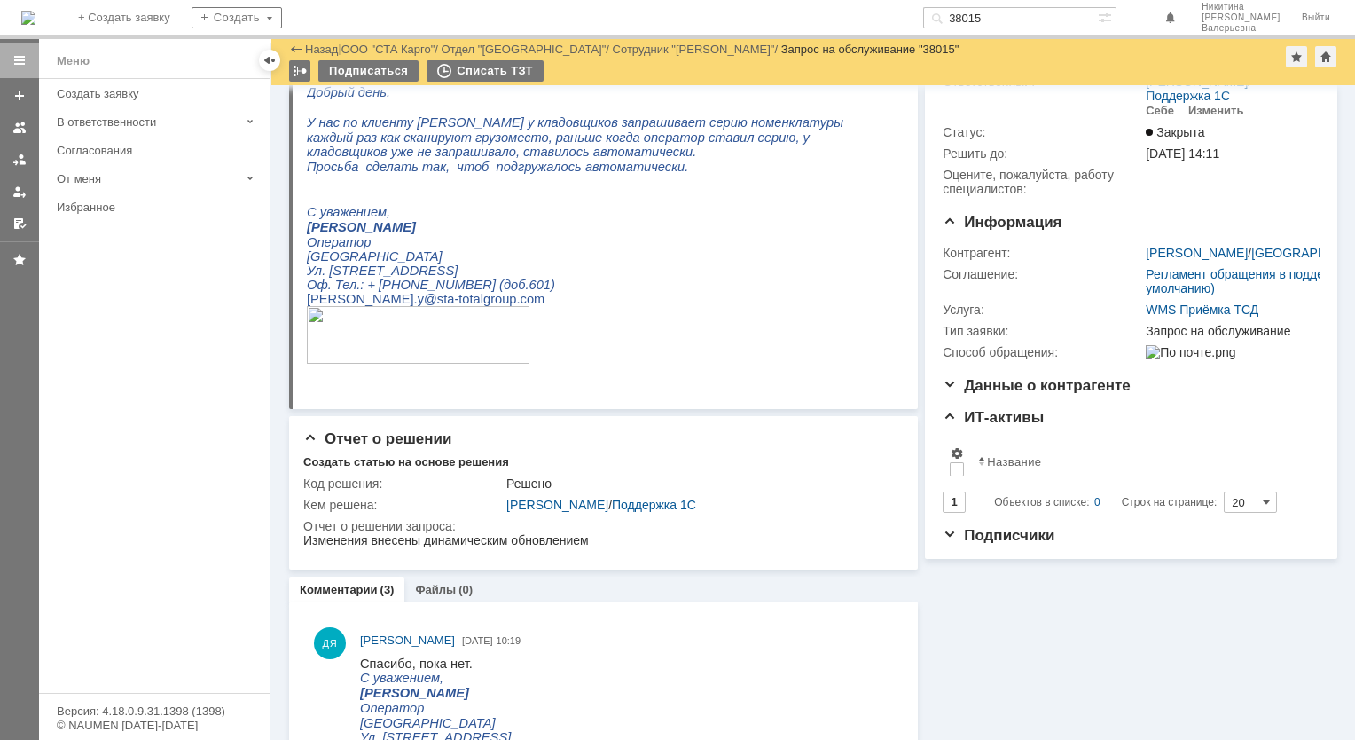
click at [1015, 11] on input "38015" at bounding box center [1010, 17] width 175 height 21
paste input "08"
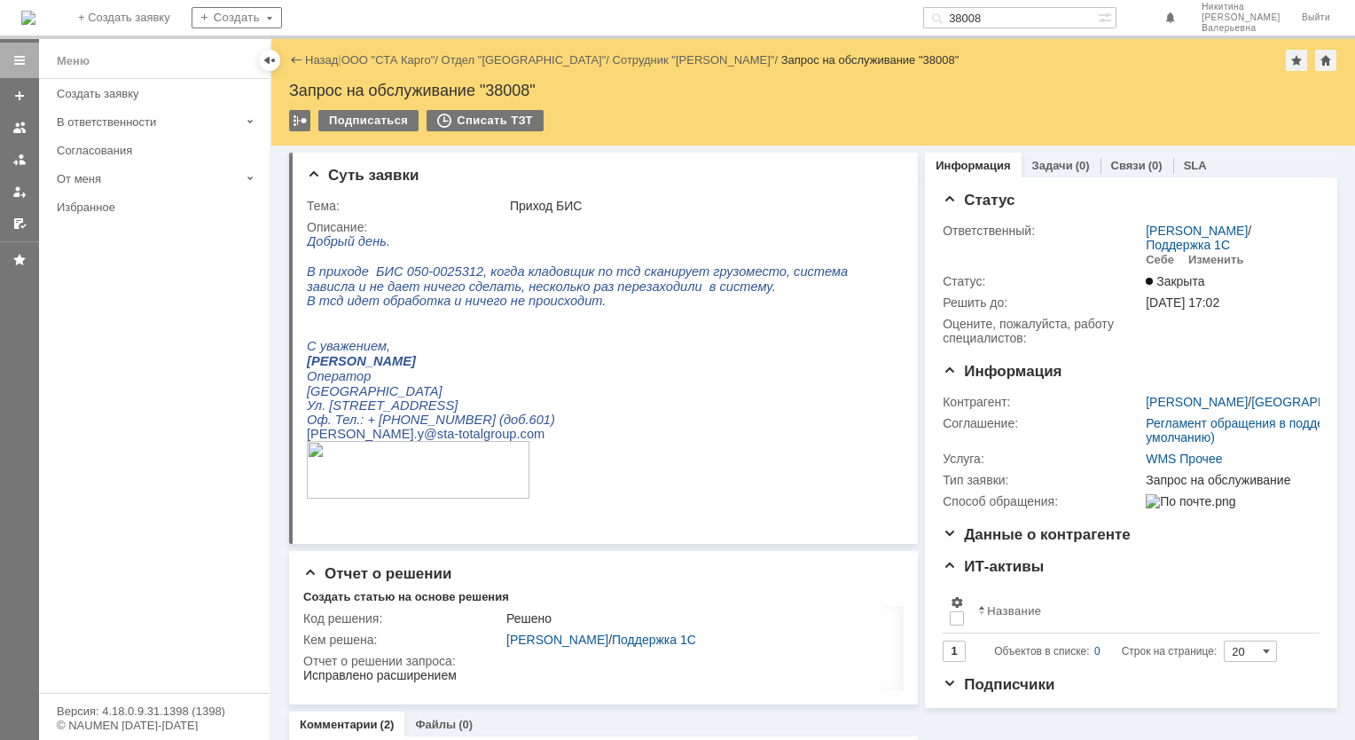
click at [1011, 17] on input "38008" at bounding box center [1010, 17] width 175 height 21
paste input "7780"
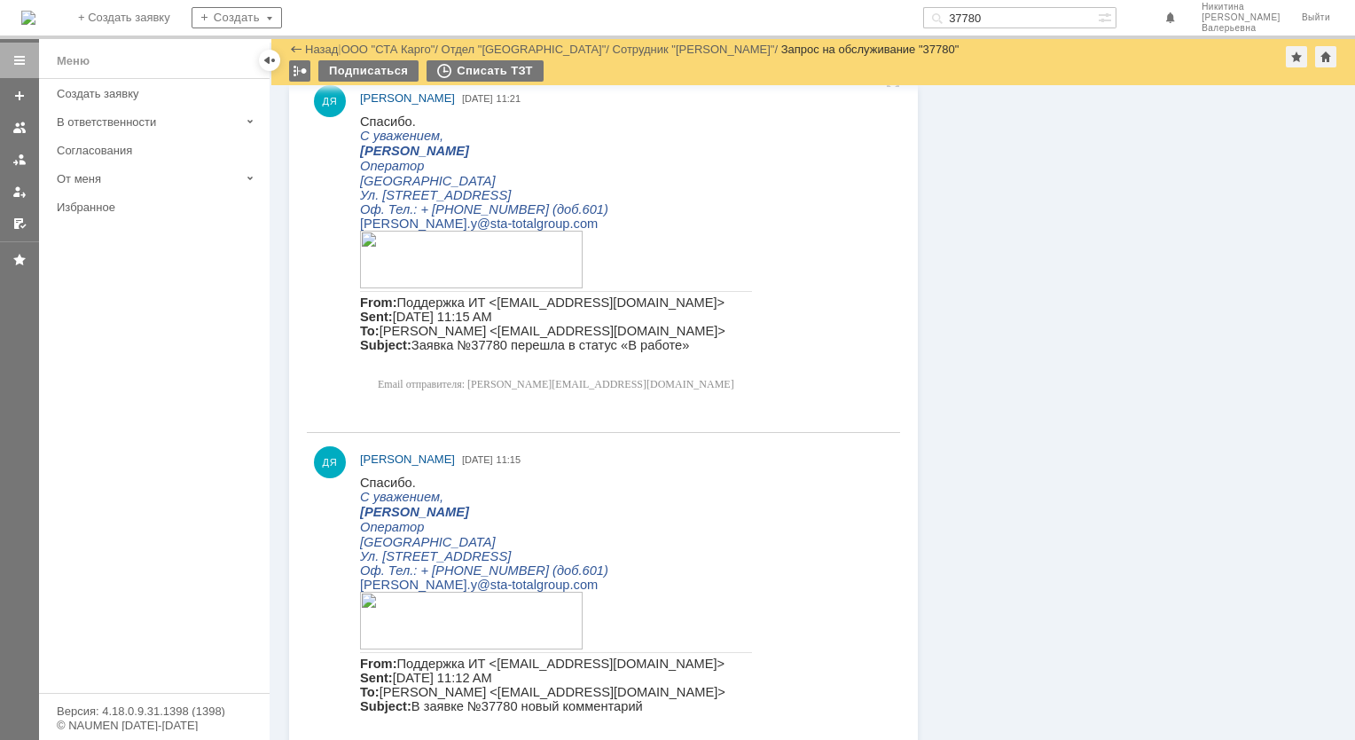
scroll to position [898, 0]
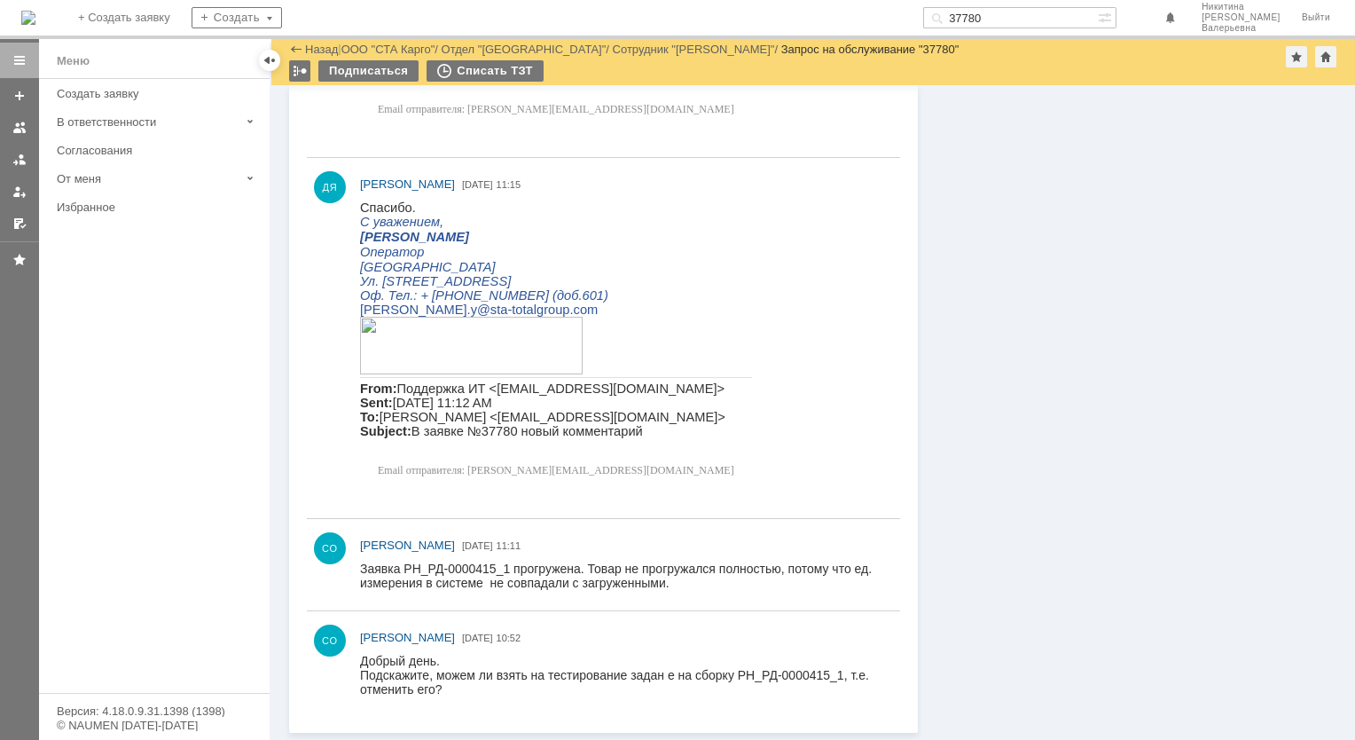
click at [1001, 8] on input "37780" at bounding box center [1010, 17] width 175 height 21
paste input "593"
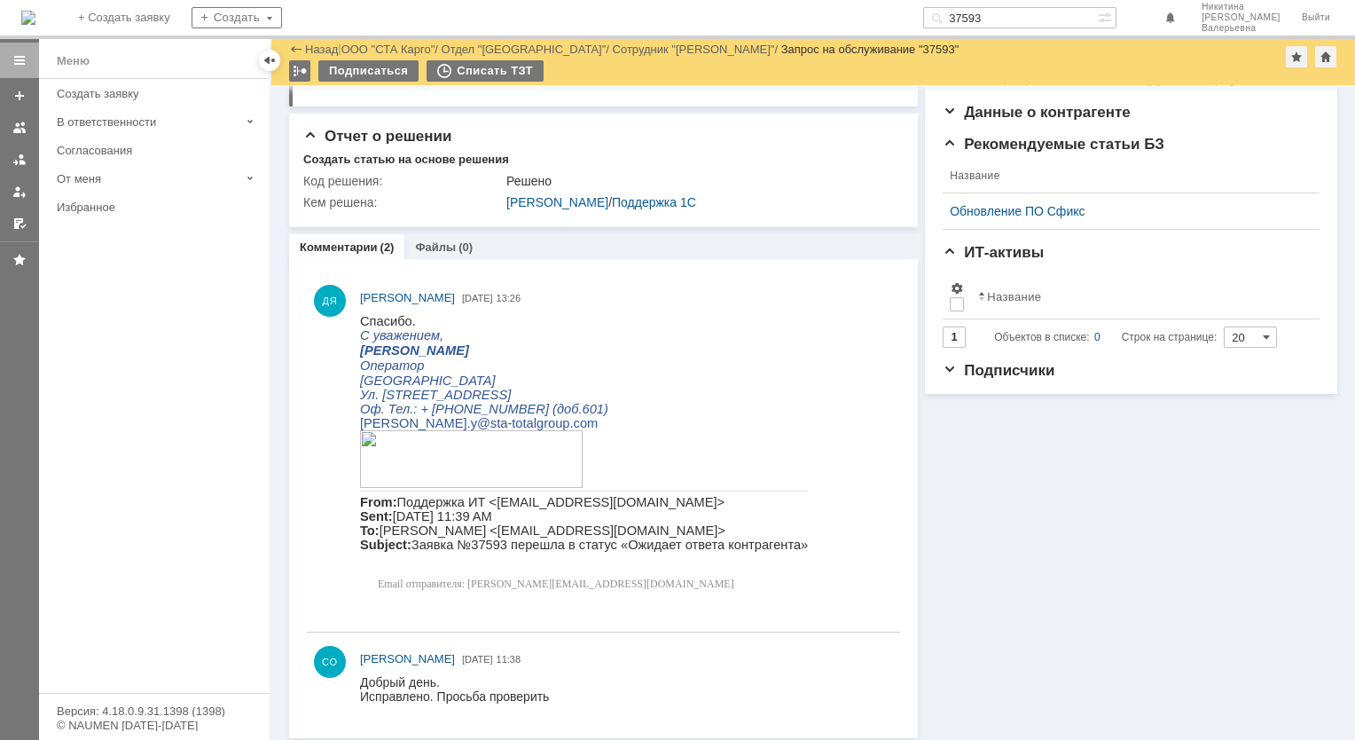
scroll to position [368, 0]
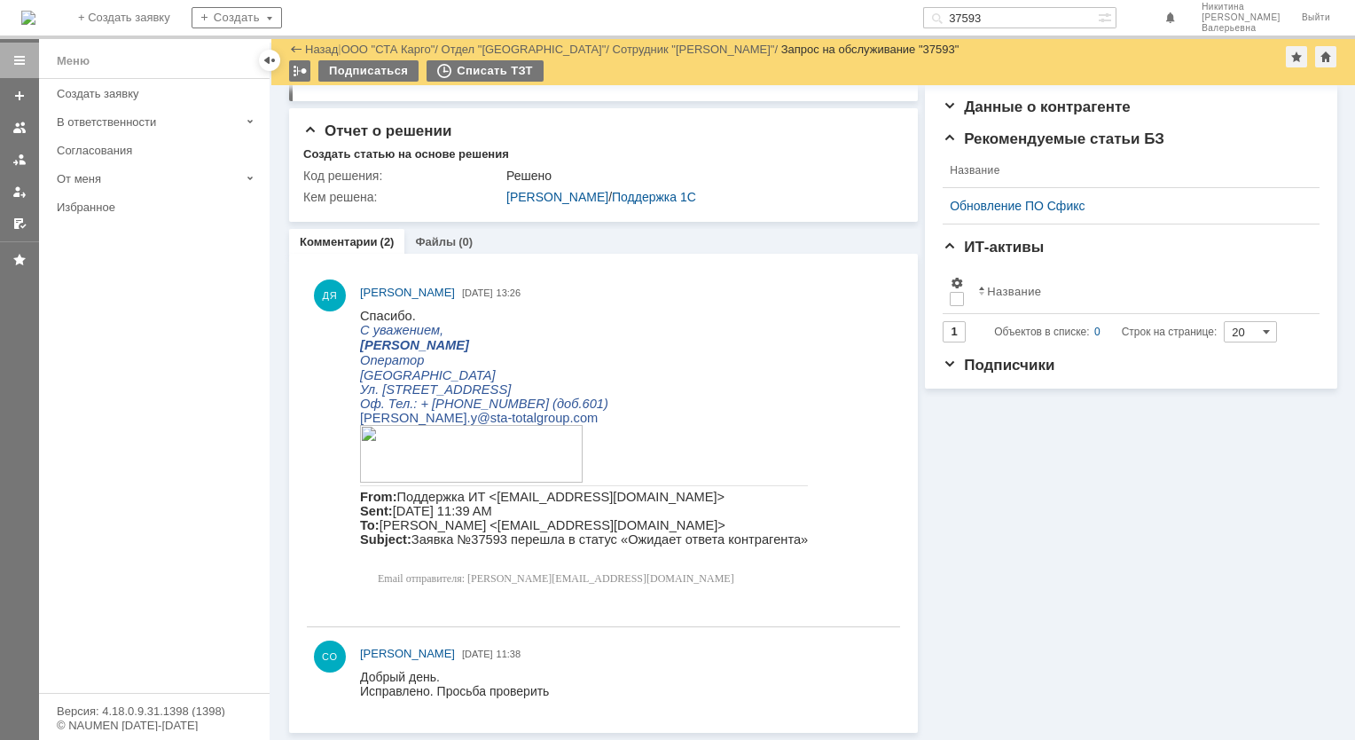
click at [1006, 9] on input "37593" at bounding box center [1010, 17] width 175 height 21
paste input "418"
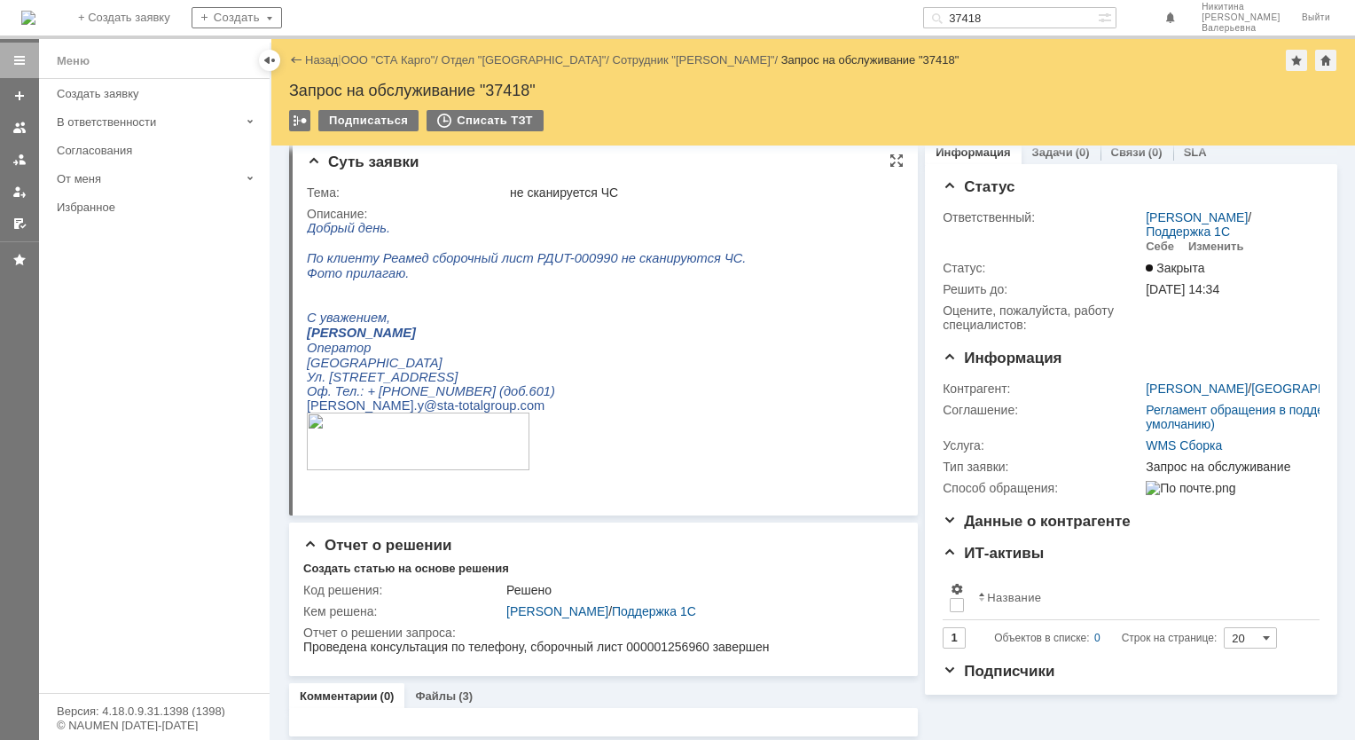
scroll to position [17, 0]
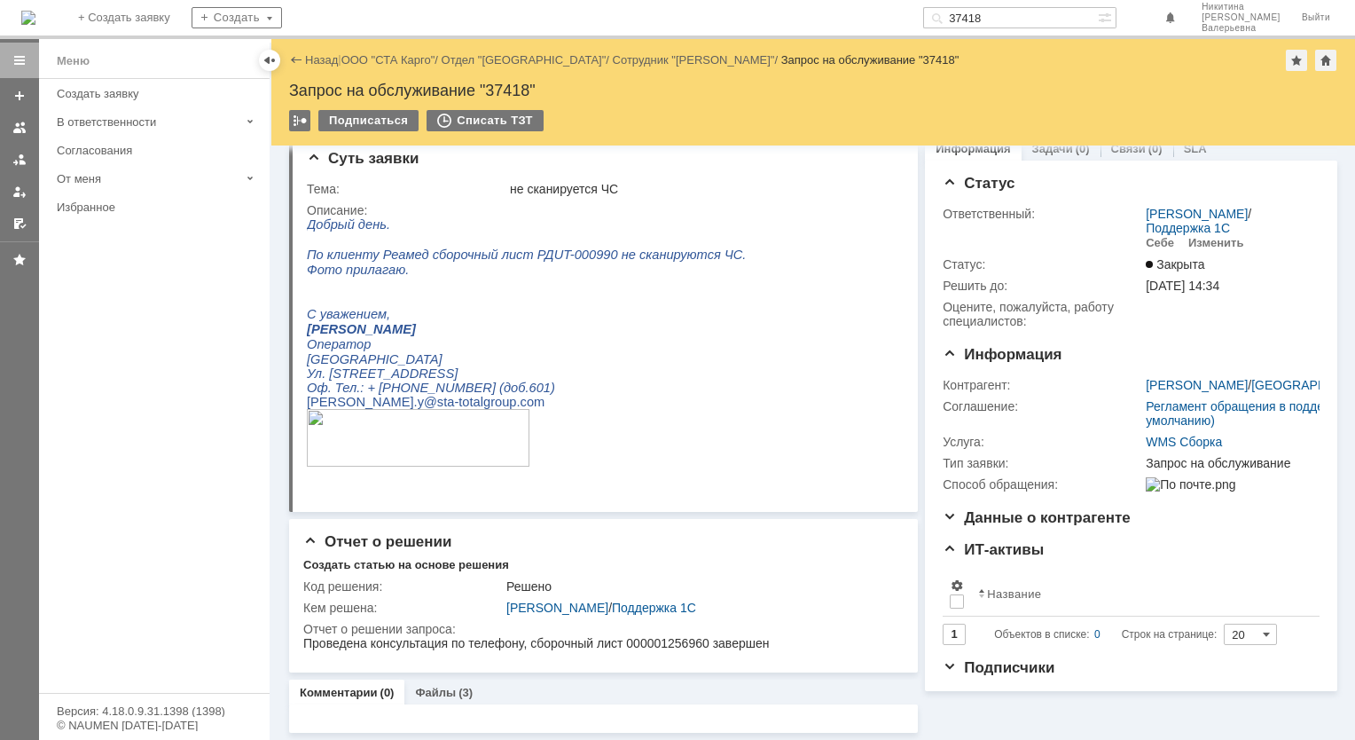
click at [1009, 16] on input "37418" at bounding box center [1010, 17] width 175 height 21
paste input "275"
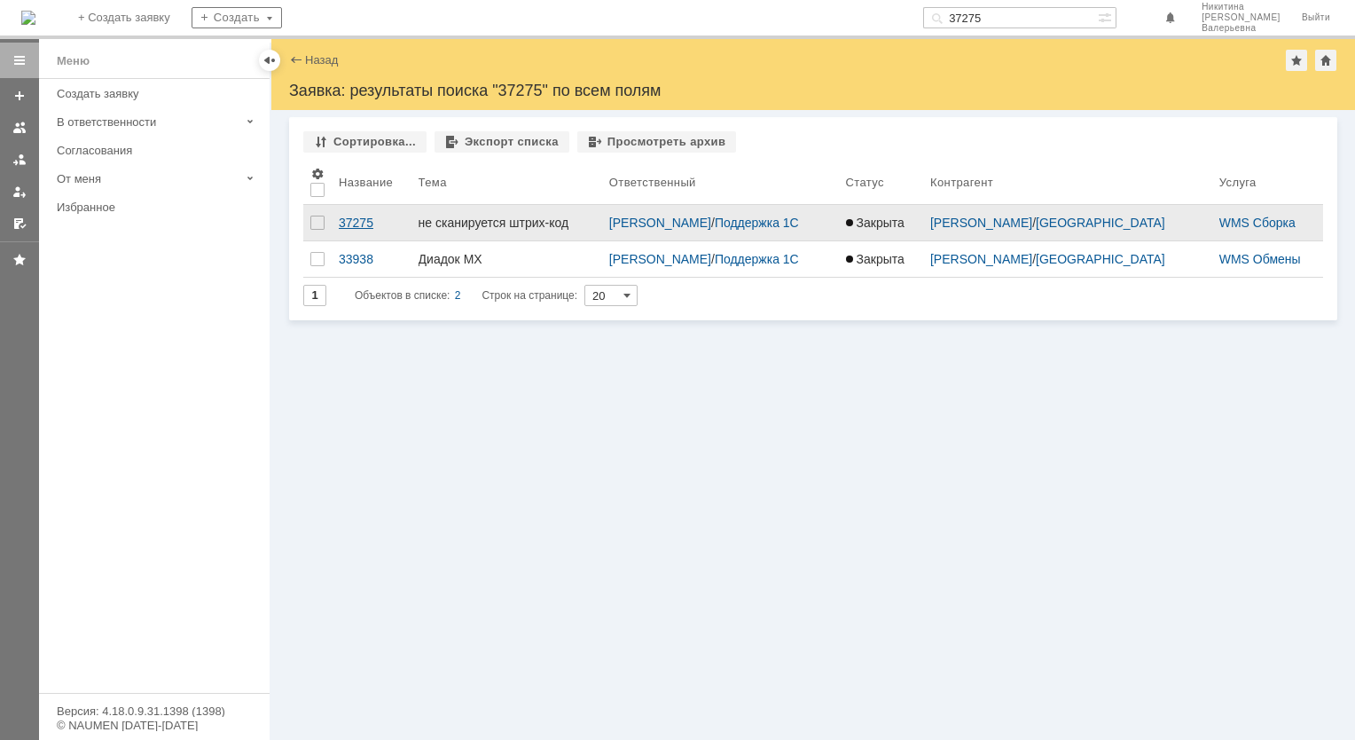
click at [372, 218] on div "37275" at bounding box center [372, 223] width 66 height 14
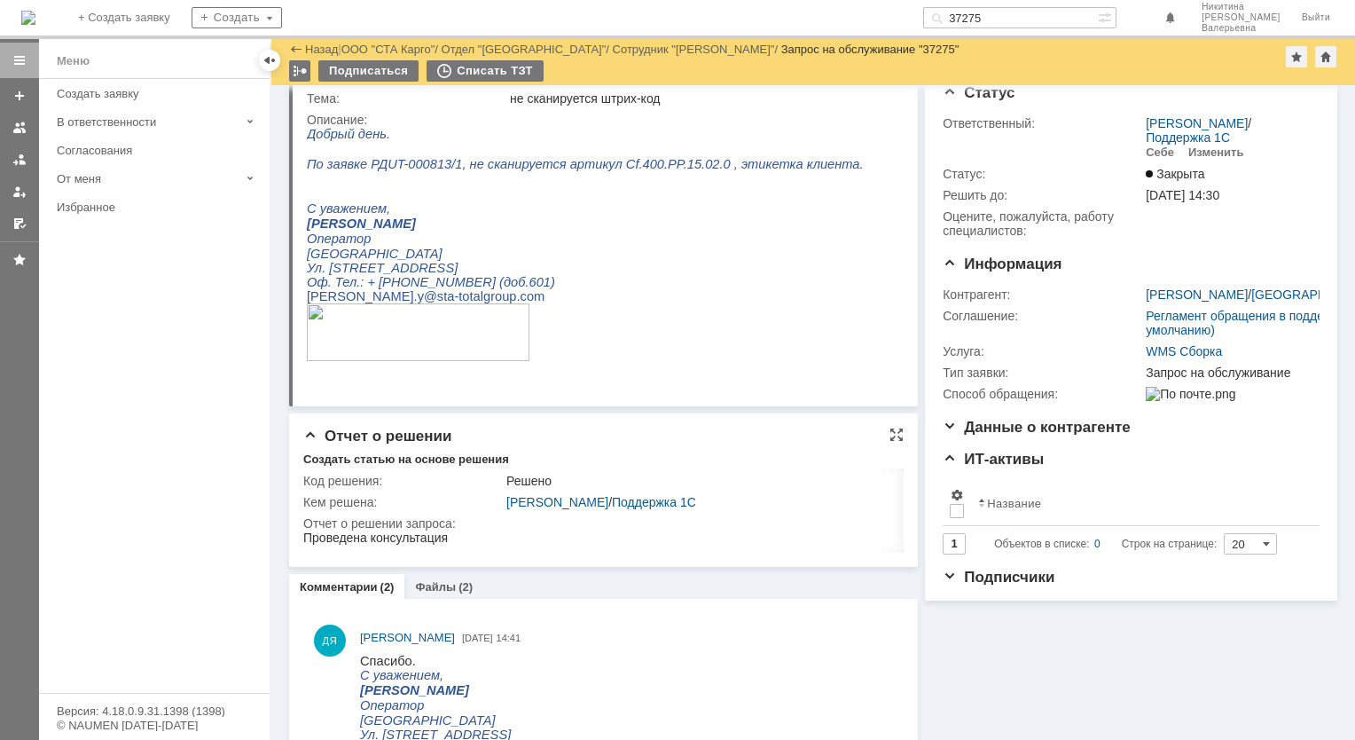
scroll to position [89, 0]
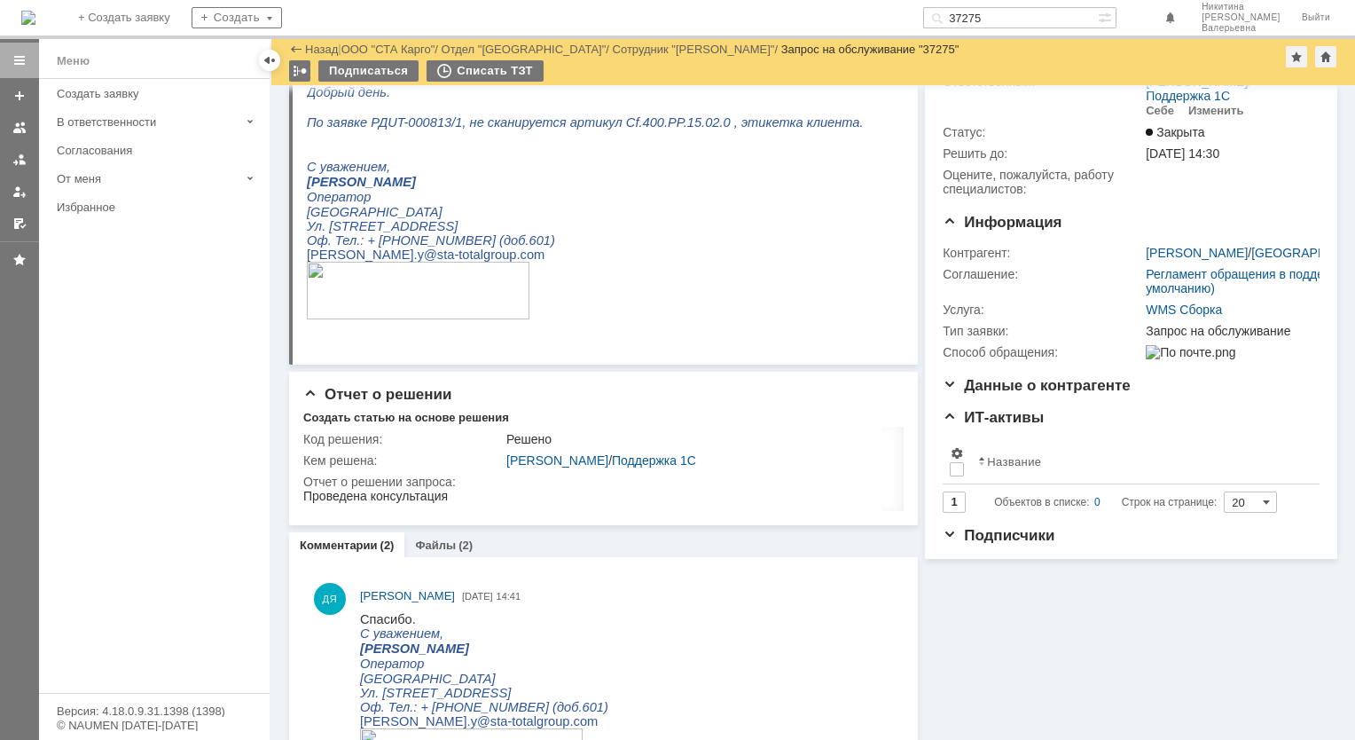
click at [1007, 12] on input "37275" at bounding box center [1010, 17] width 175 height 21
paste input "3"
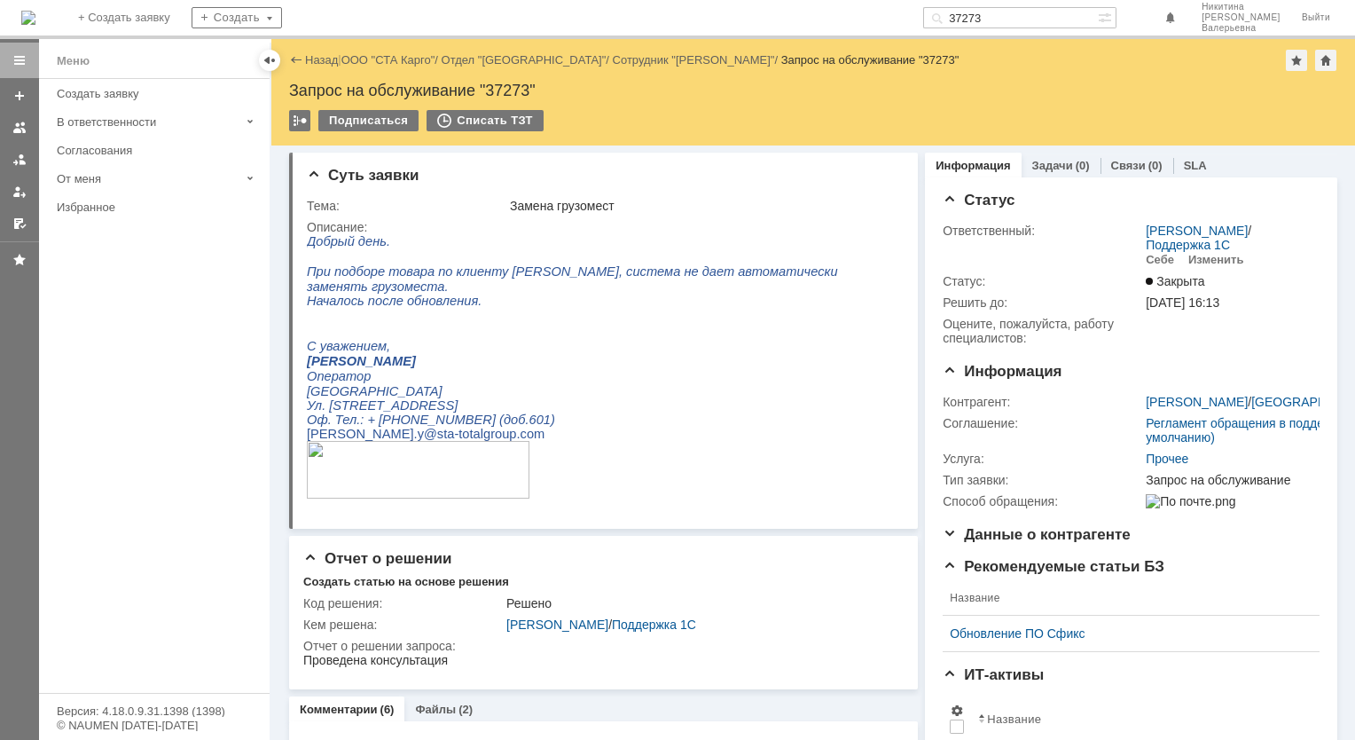
click at [1022, 2] on div "На домашнюю + Создать заявку Создать 37273 [PERSON_NAME]" at bounding box center [677, 19] width 1355 height 39
click at [1013, 12] on input "37273" at bounding box center [1010, 17] width 175 height 21
paste input "6987"
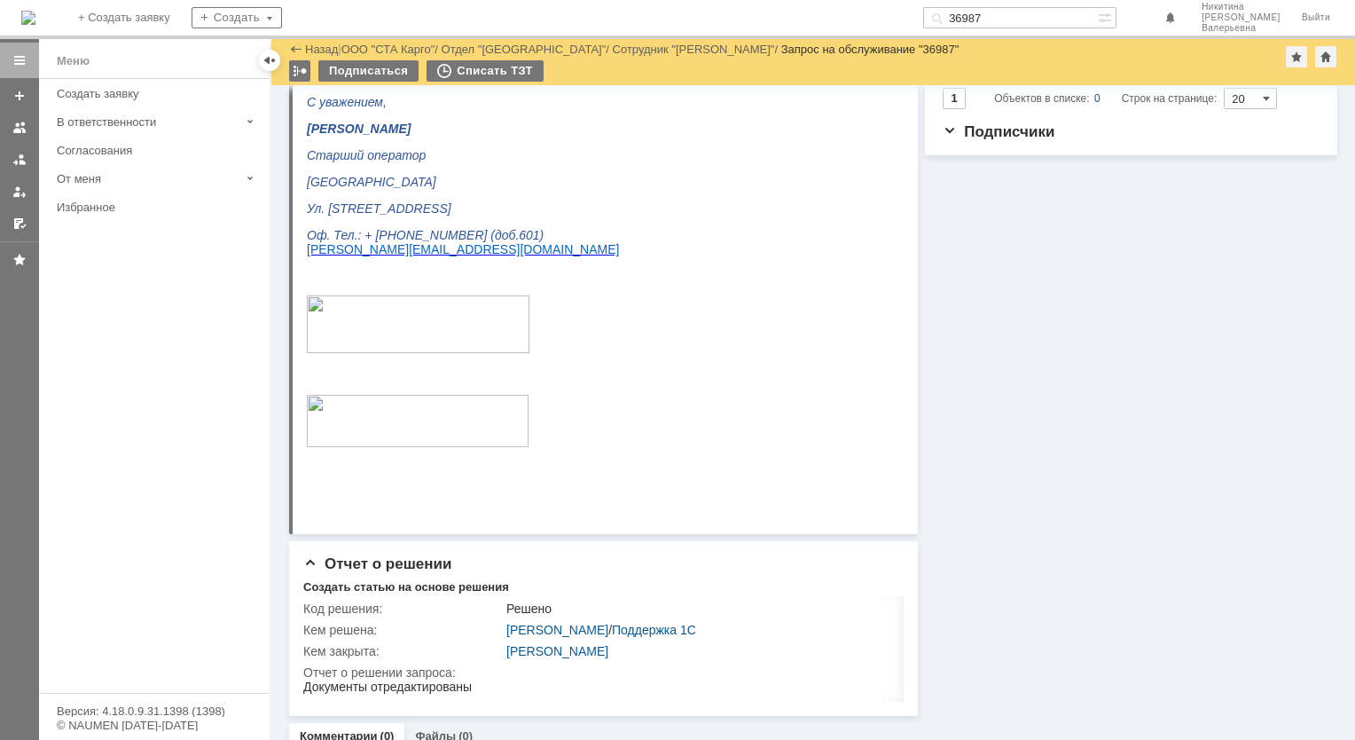
scroll to position [532, 0]
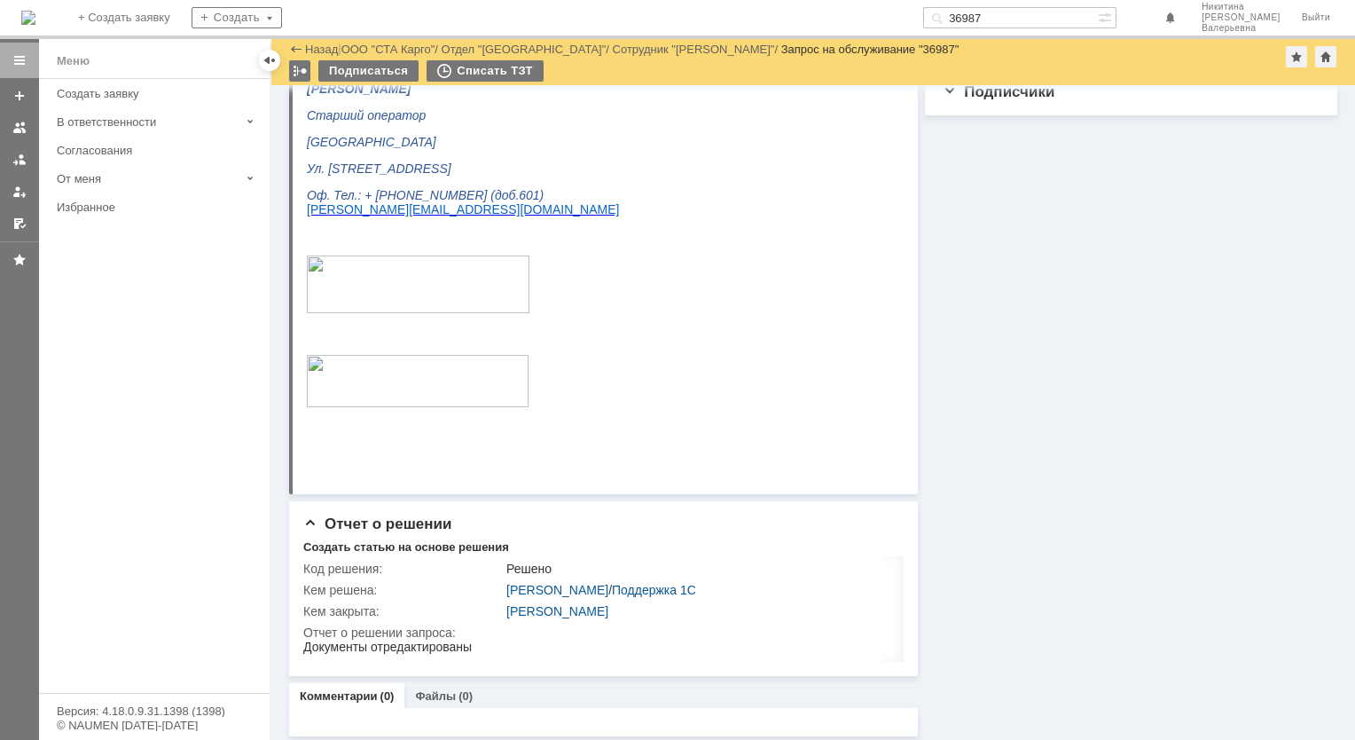
click at [994, 13] on input "36987" at bounding box center [1010, 17] width 175 height 21
paste input "7009"
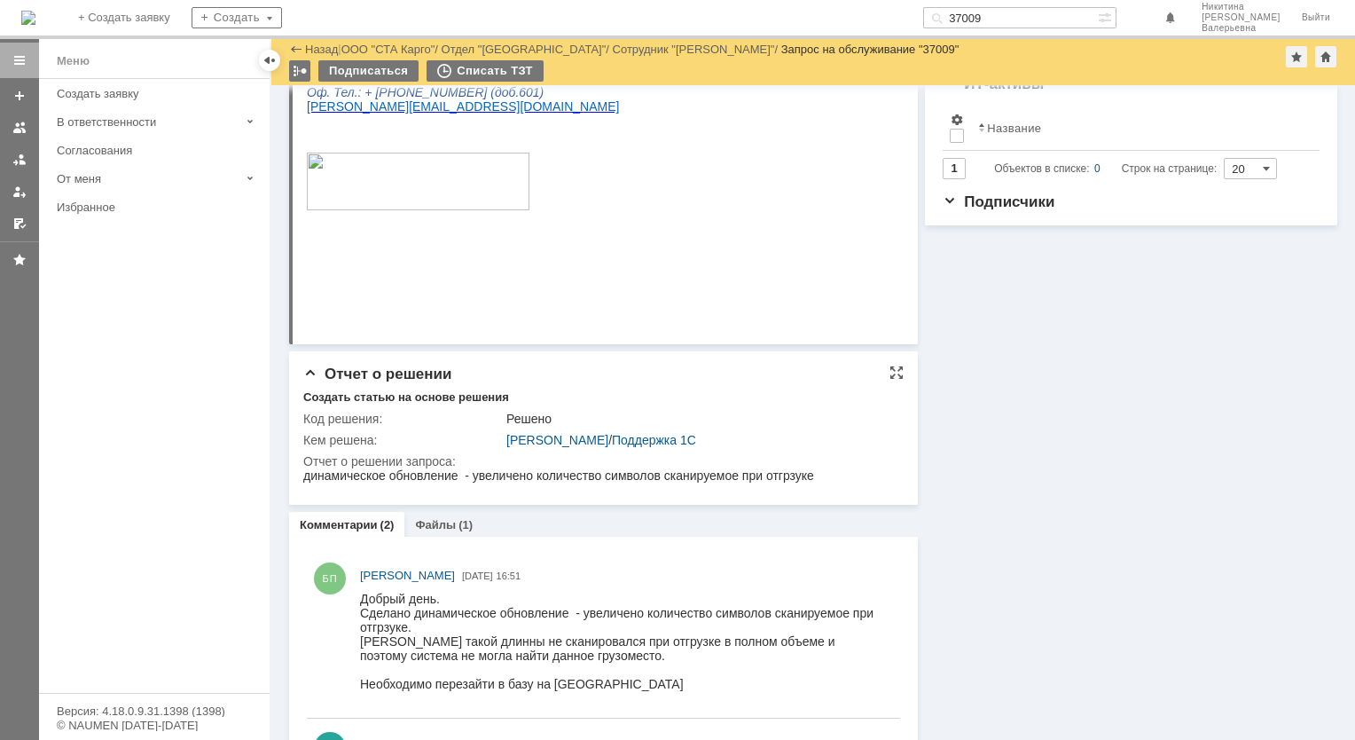
scroll to position [443, 0]
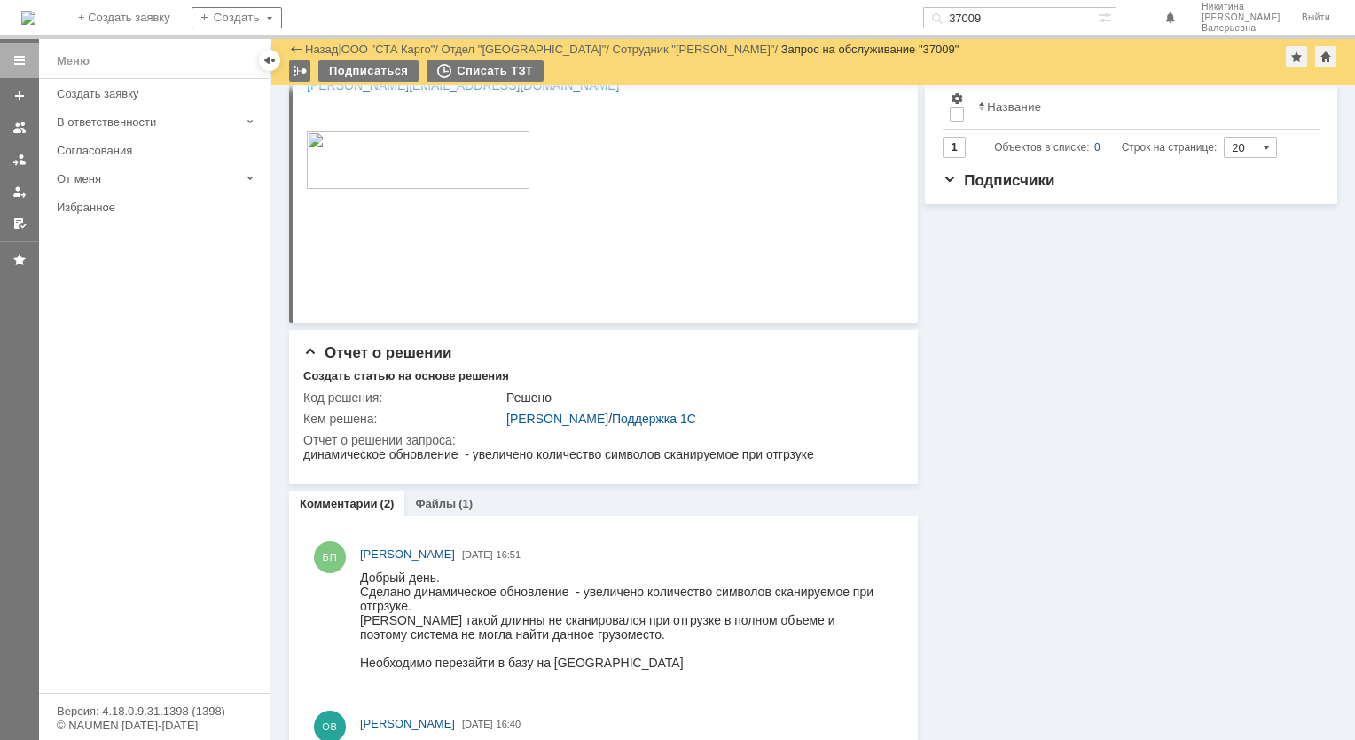
click at [1015, 21] on input "37009" at bounding box center [1010, 17] width 175 height 21
paste input "128"
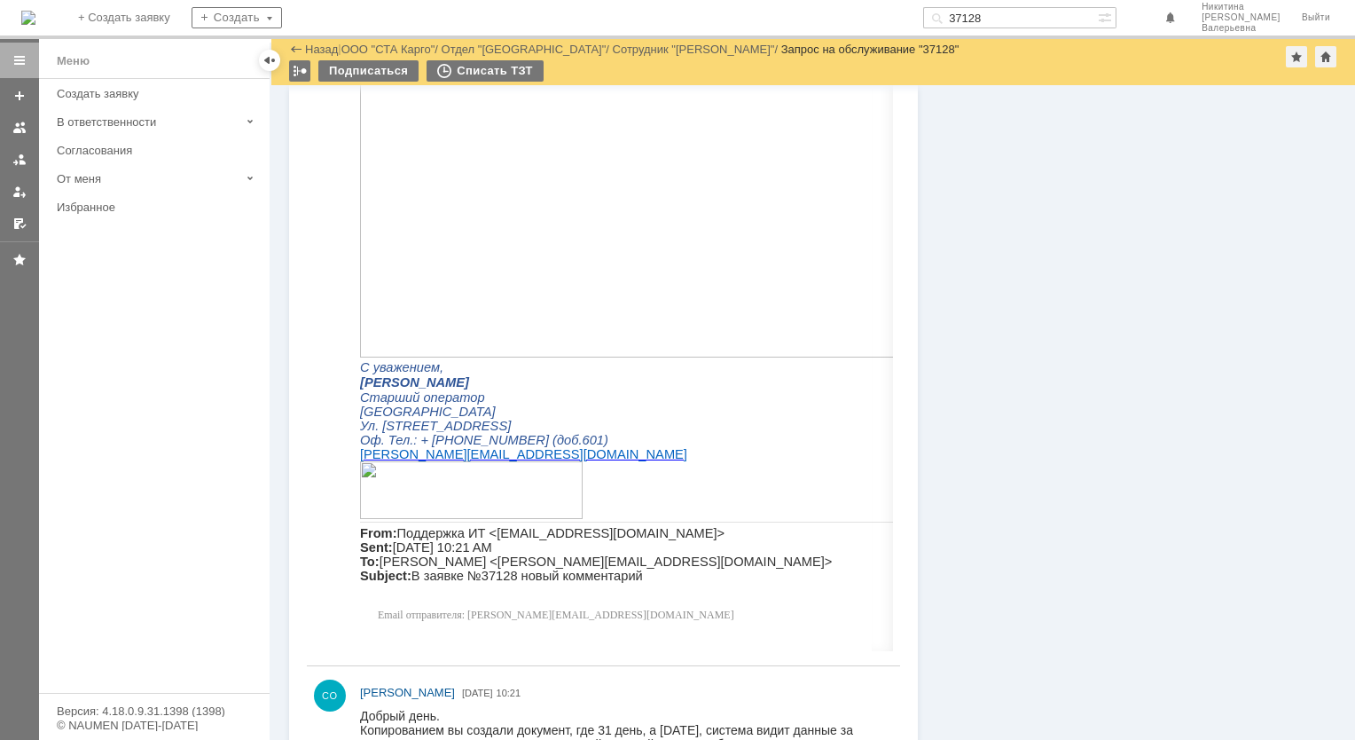
scroll to position [1387, 0]
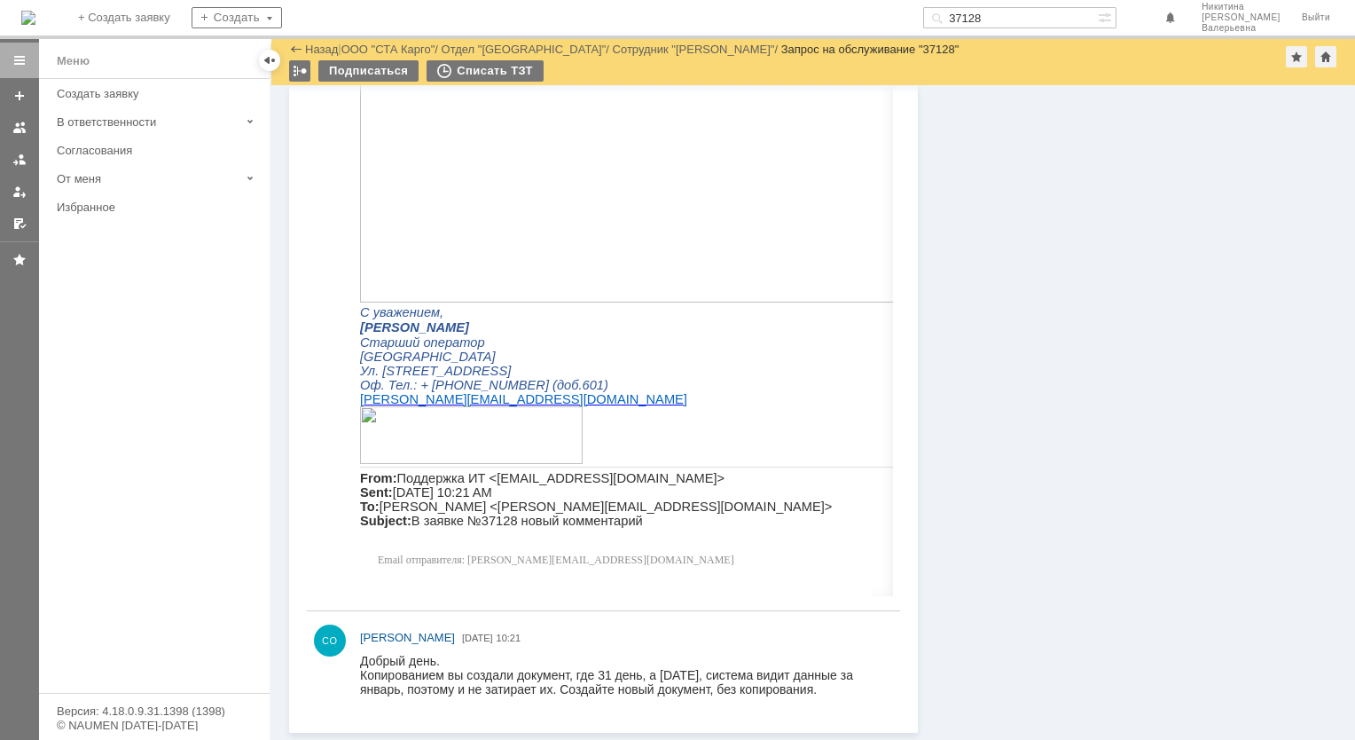
click at [1015, 19] on input "37128" at bounding box center [1010, 17] width 175 height 21
paste input "57"
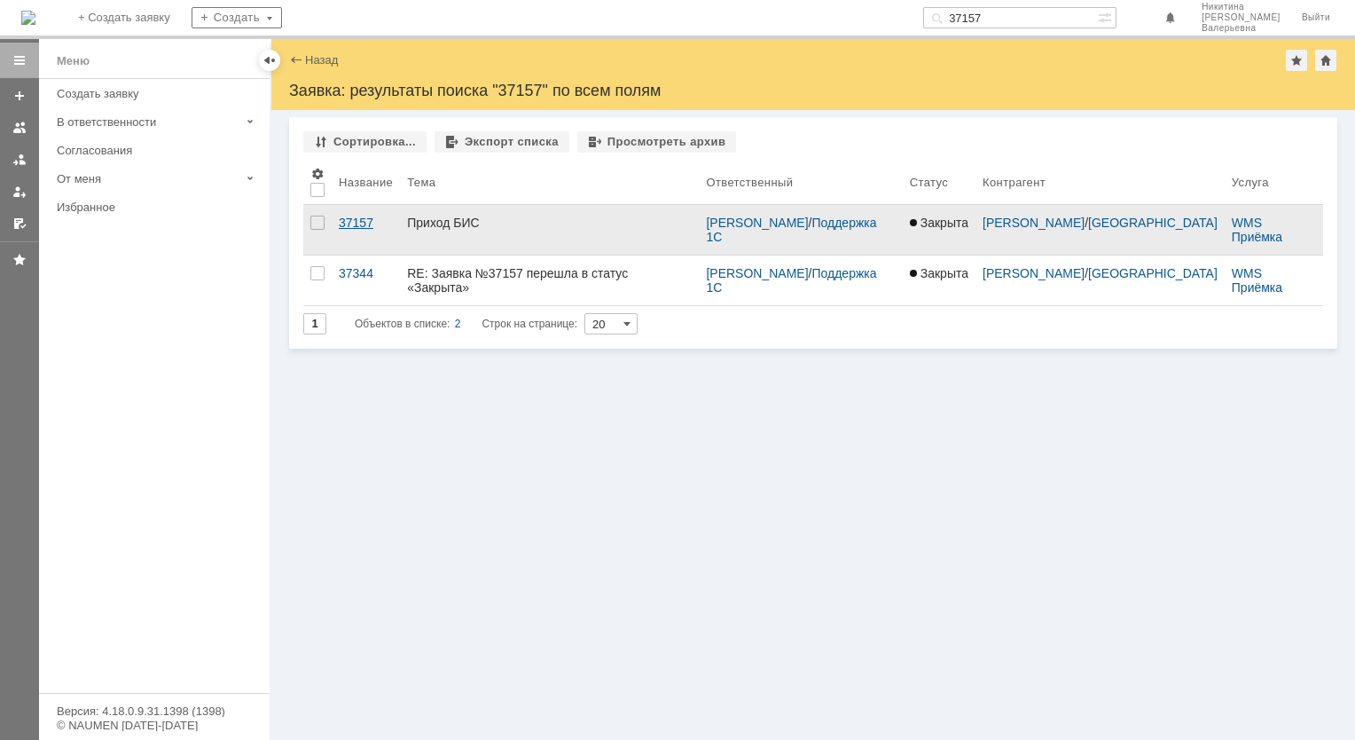
click at [355, 216] on div "37157" at bounding box center [366, 223] width 54 height 14
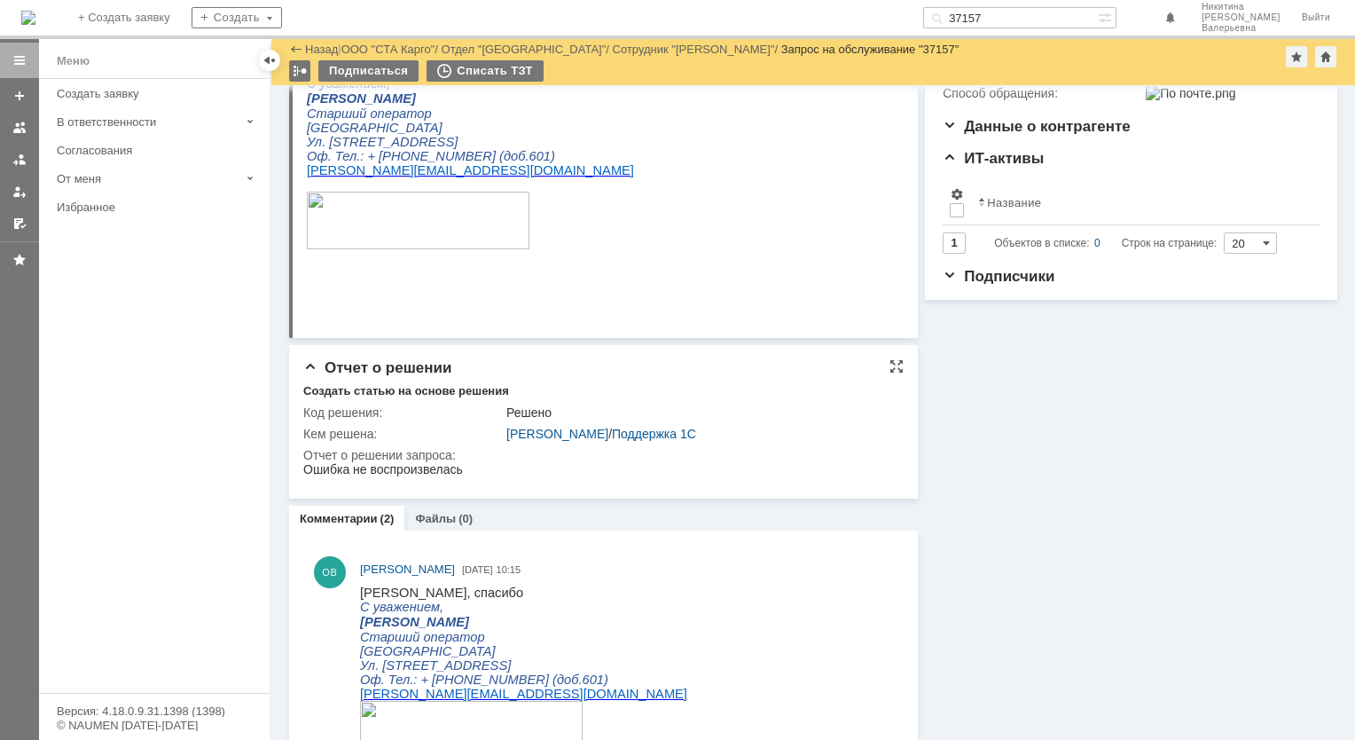
scroll to position [355, 0]
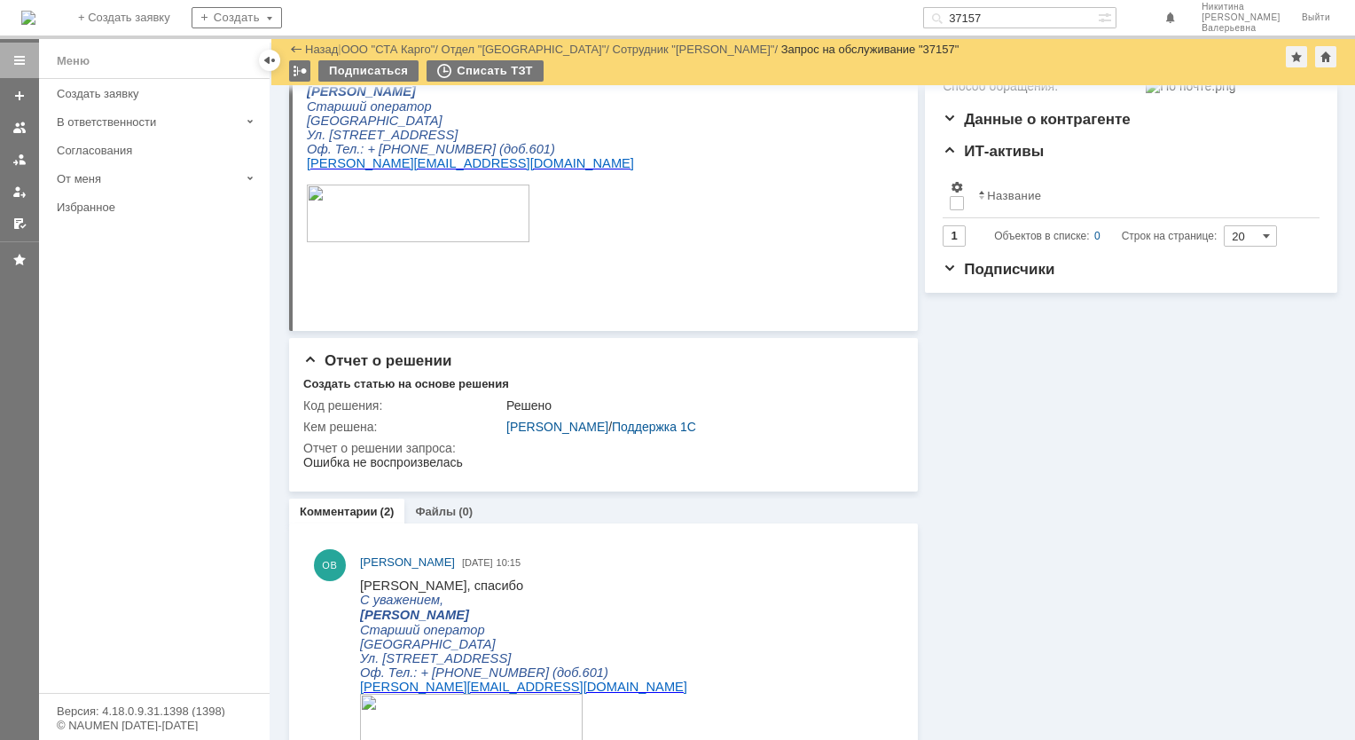
click at [999, 12] on input "37157" at bounding box center [1010, 17] width 175 height 21
paste input "393"
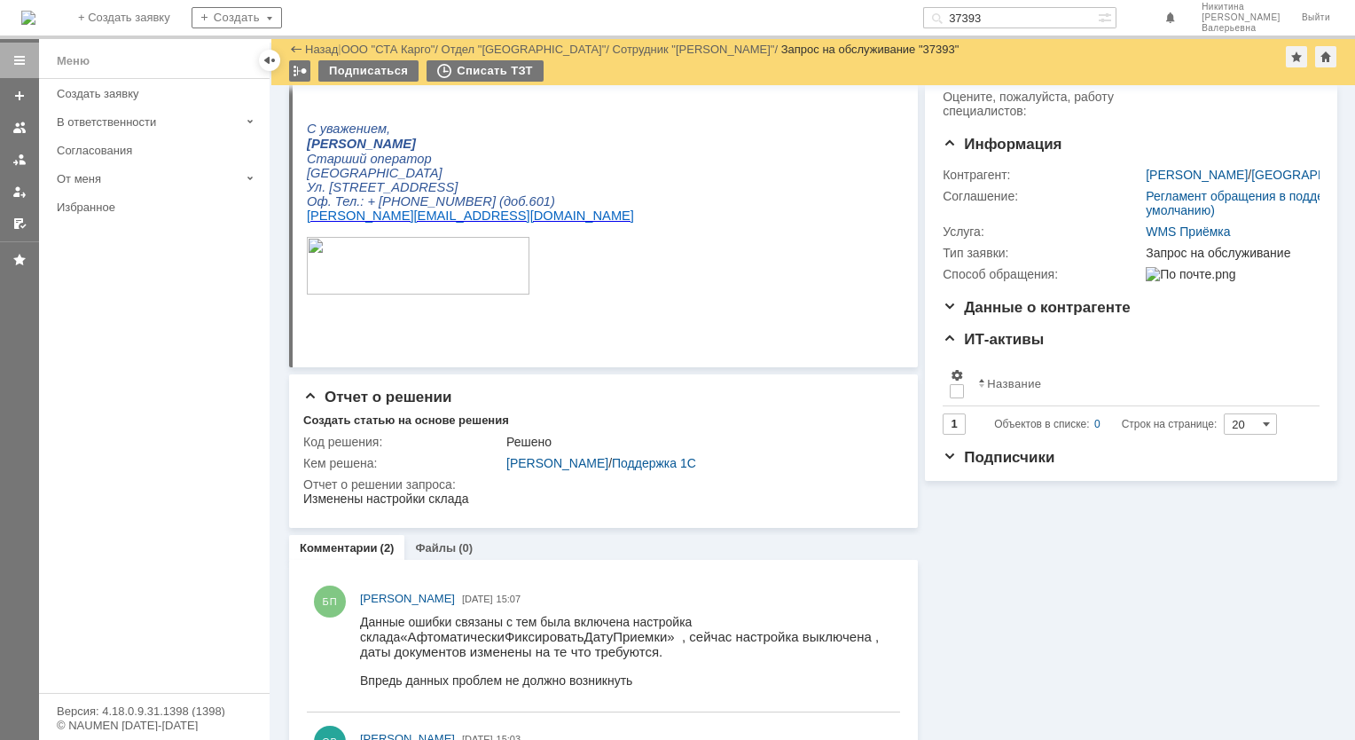
scroll to position [177, 0]
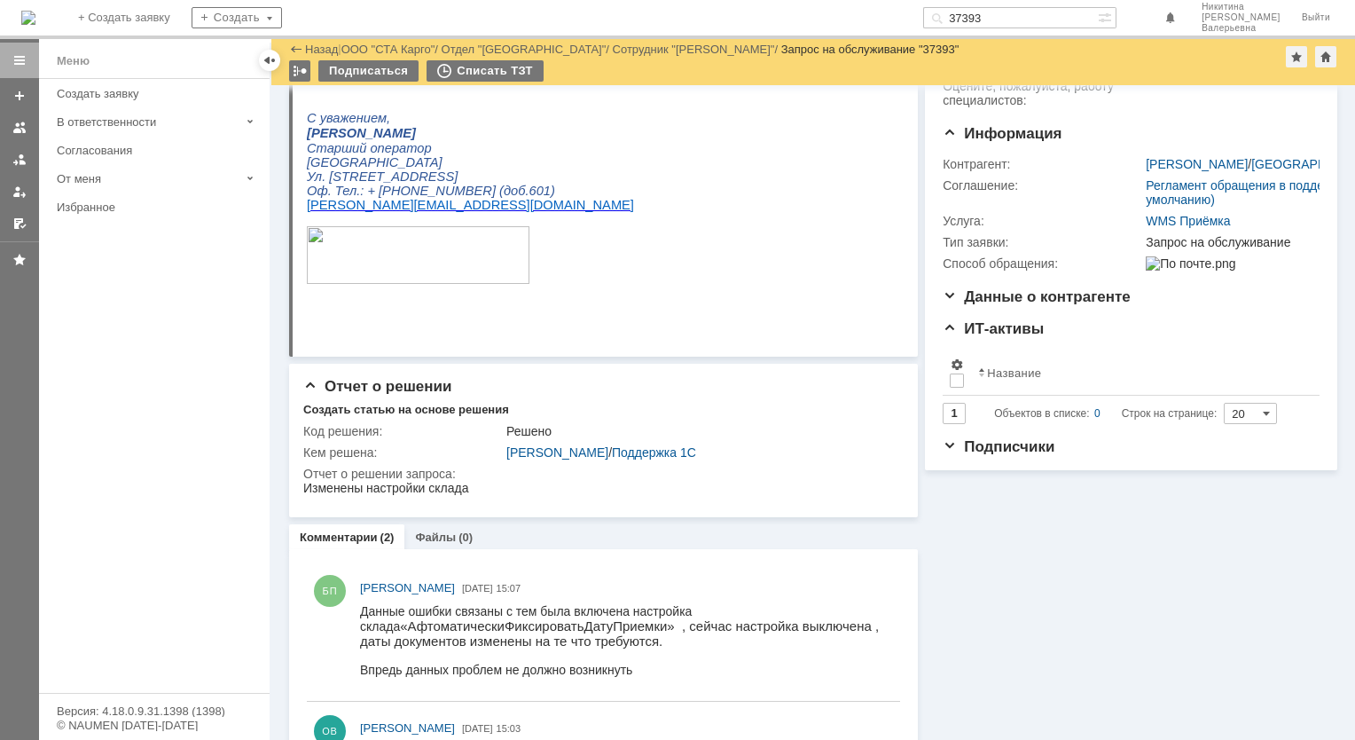
click at [1014, 26] on input "37393" at bounding box center [1010, 17] width 175 height 21
paste input "8477"
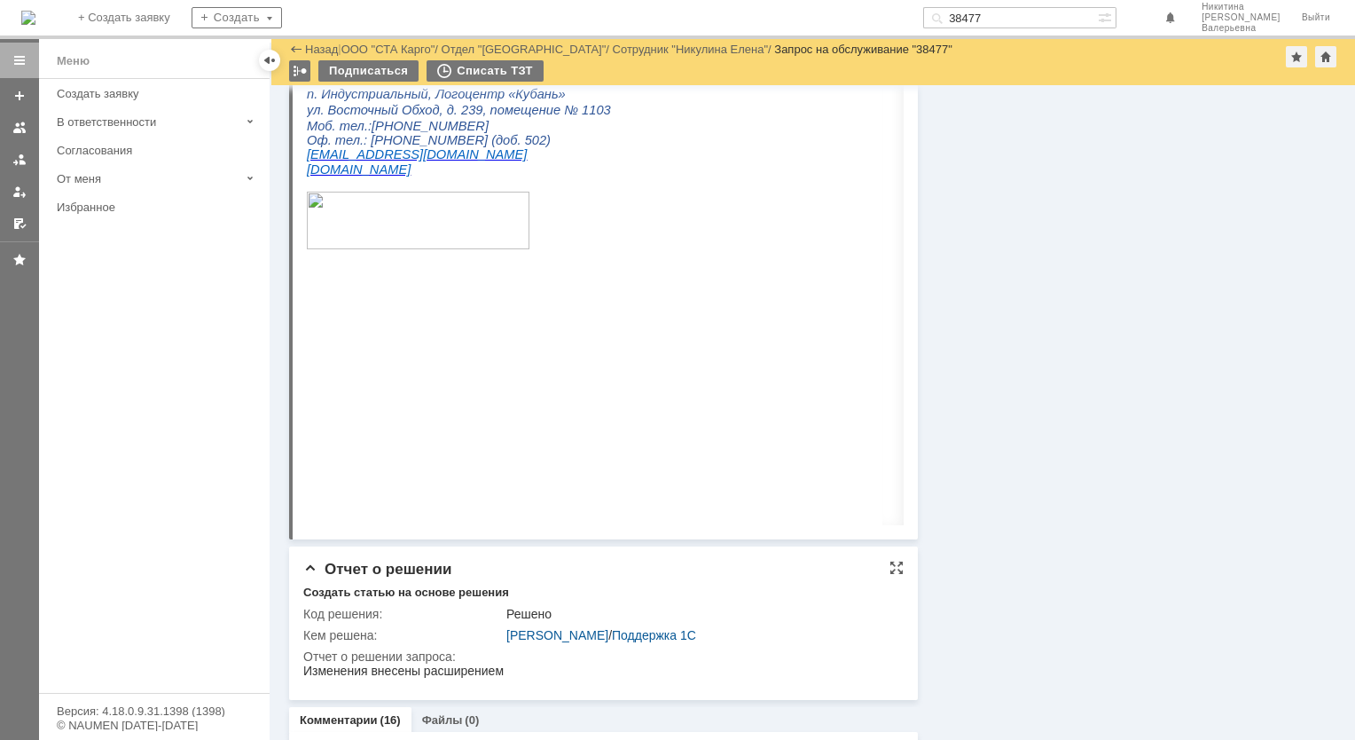
scroll to position [976, 0]
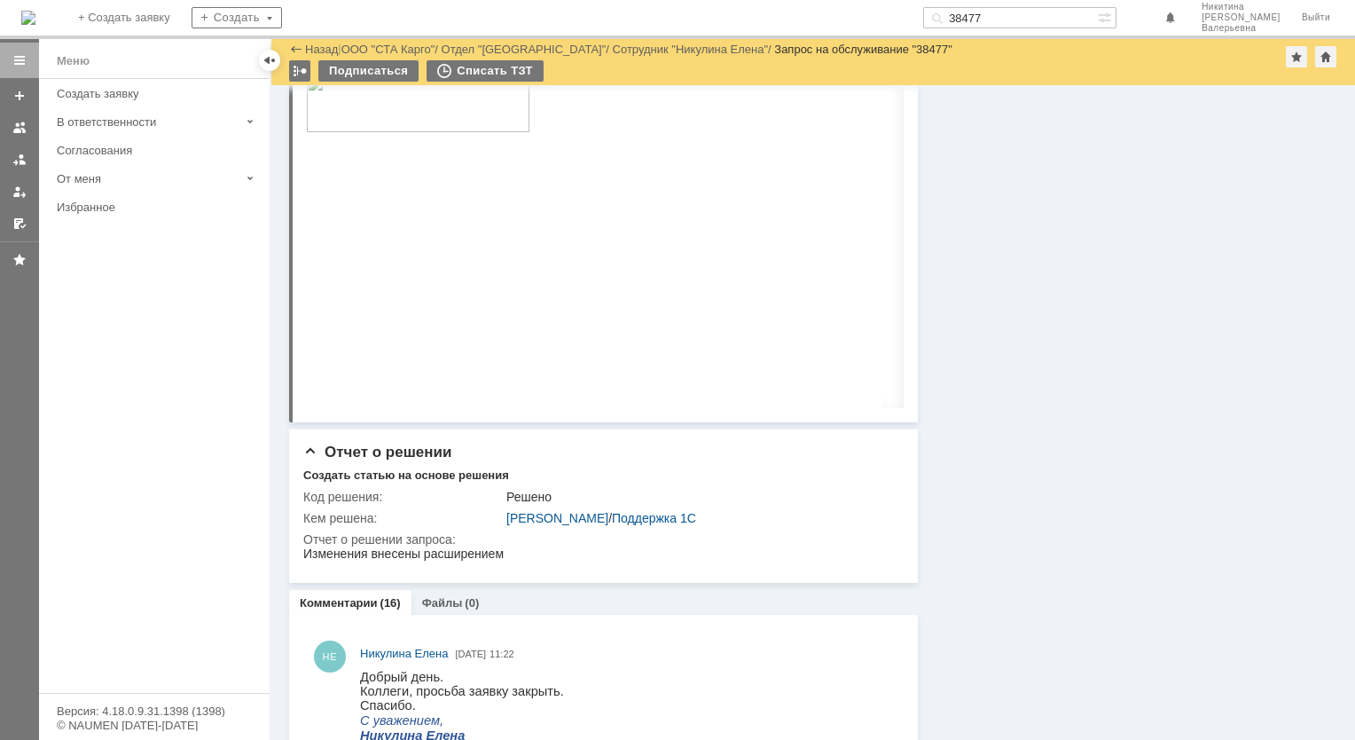
click at [1017, 18] on input "38477" at bounding box center [1010, 17] width 175 height 21
paste input "705"
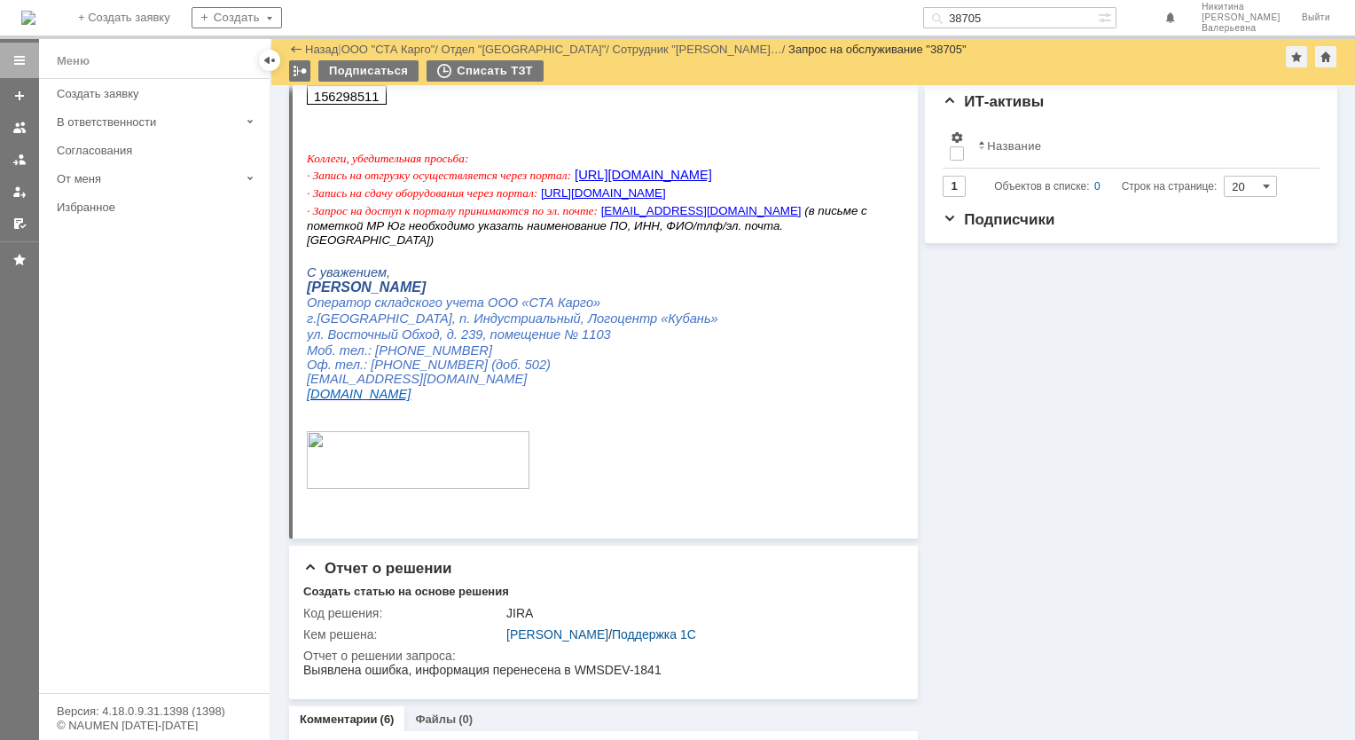
scroll to position [443, 0]
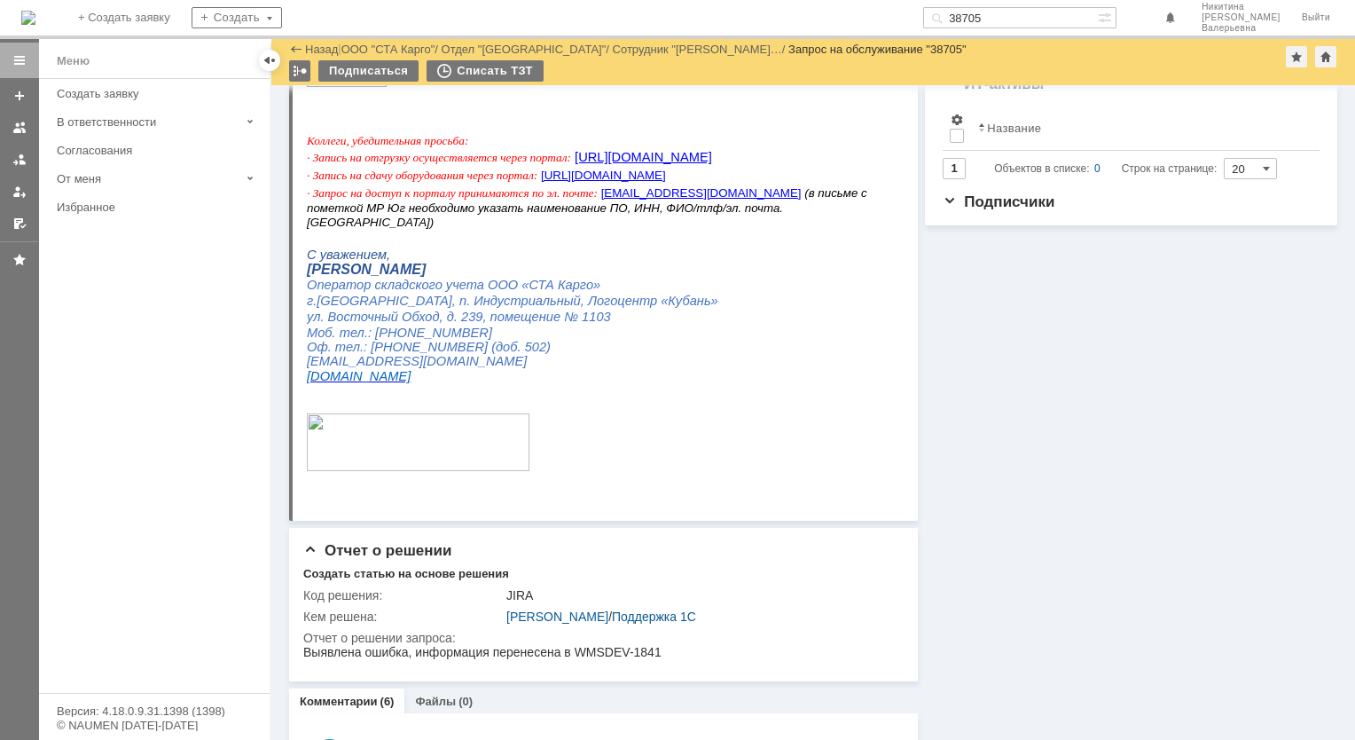
click at [1002, 20] on input "38705" at bounding box center [1010, 17] width 175 height 21
paste input "806"
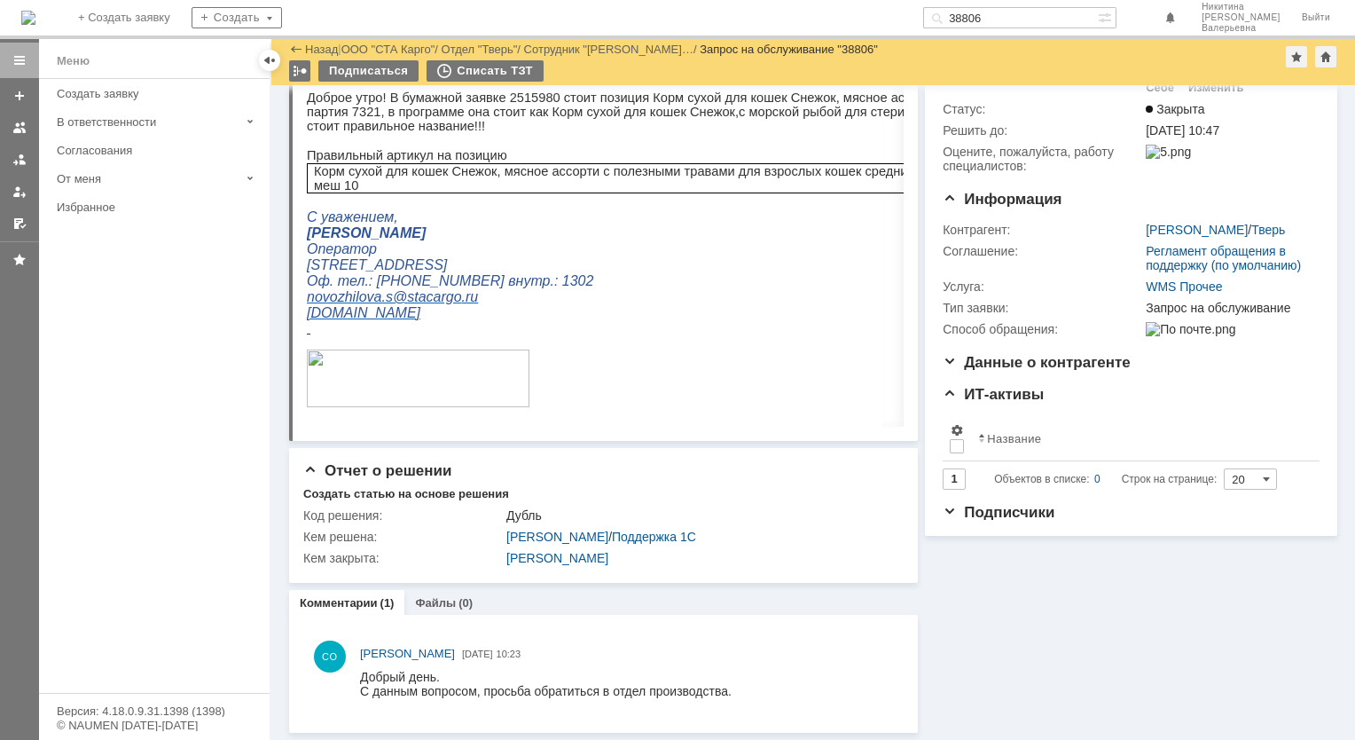
click at [1010, 18] on input "38806" at bounding box center [1010, 17] width 175 height 21
paste input "647"
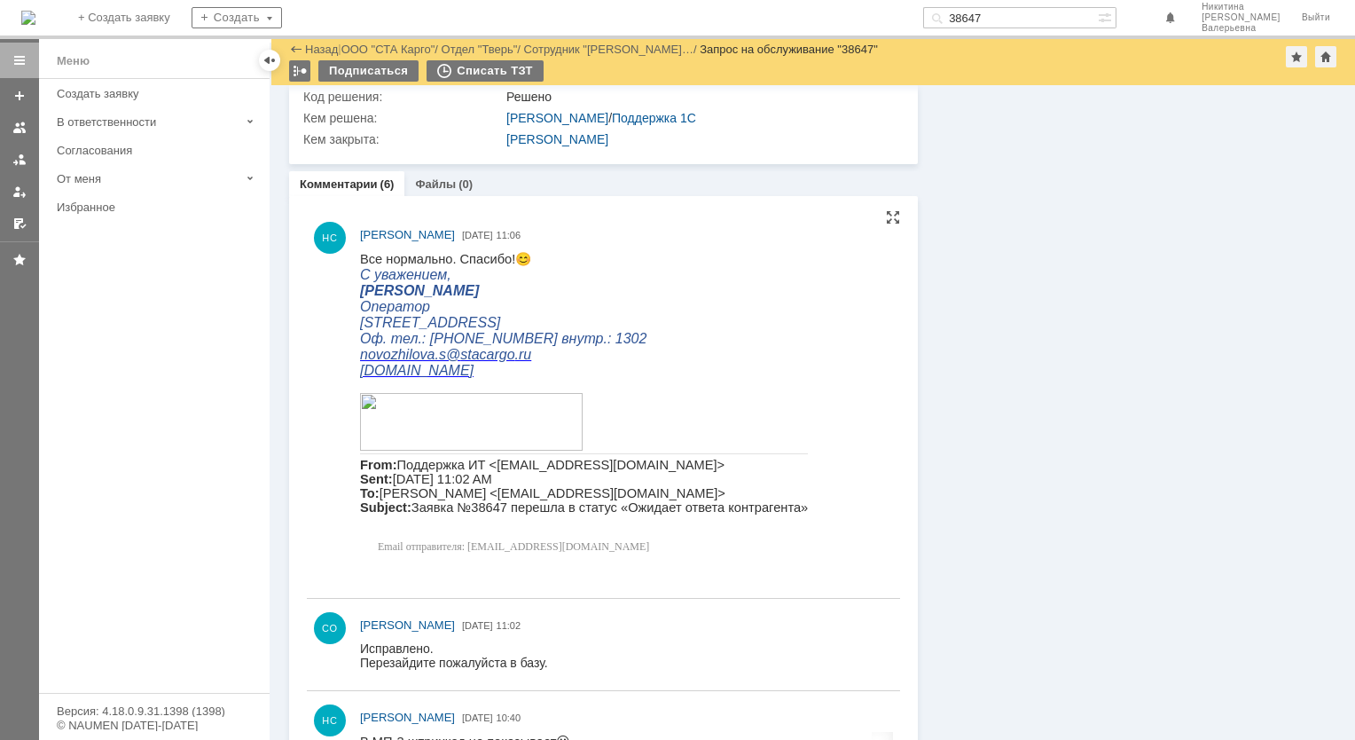
scroll to position [887, 0]
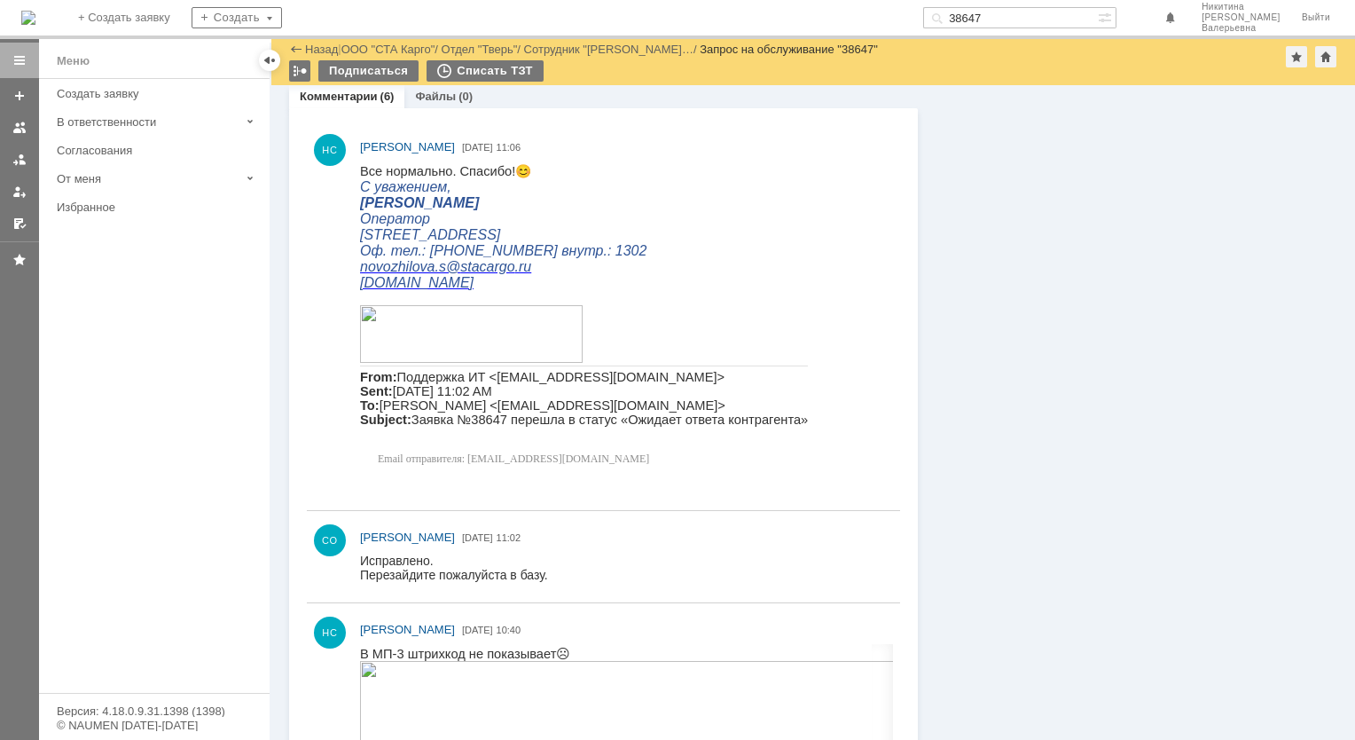
click at [1009, 20] on input "38647" at bounding box center [1010, 17] width 175 height 21
paste input "506"
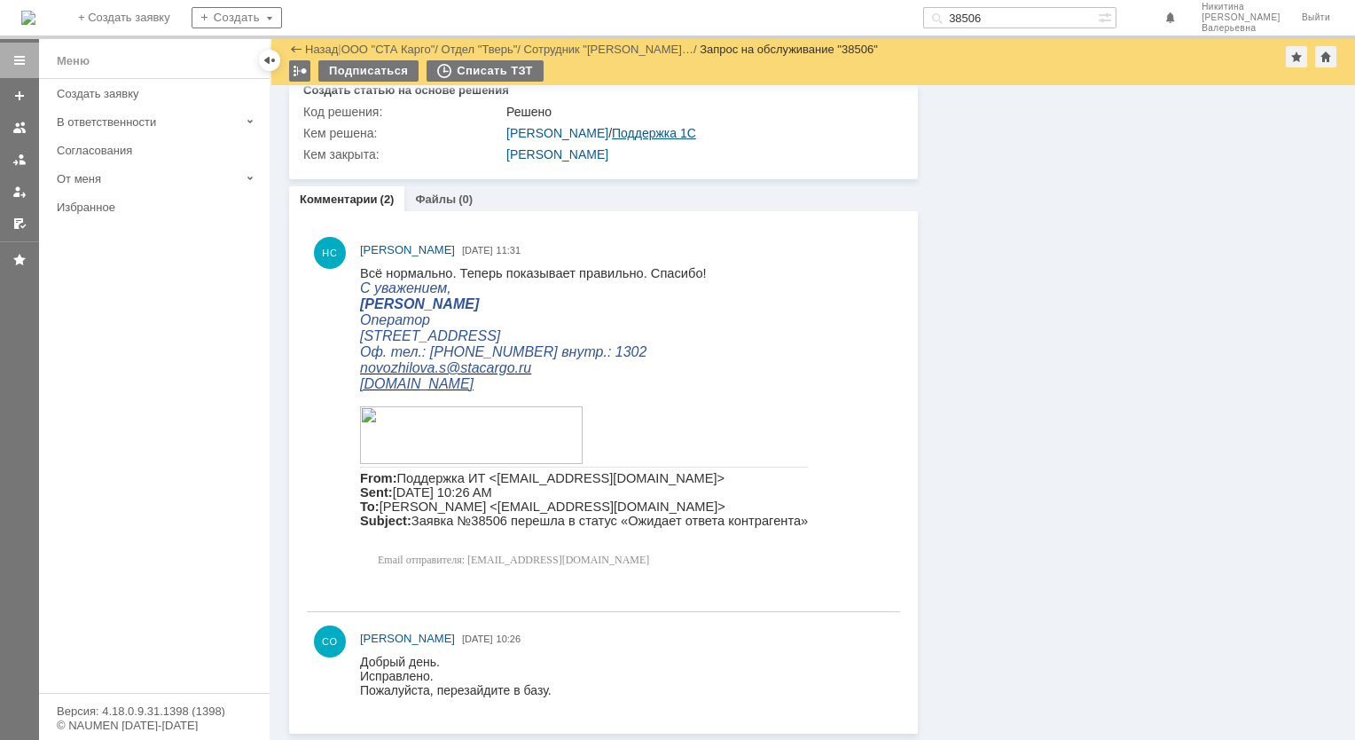
scroll to position [784, 0]
click at [1013, 20] on input "38506" at bounding box center [1010, 17] width 175 height 21
paste input "077"
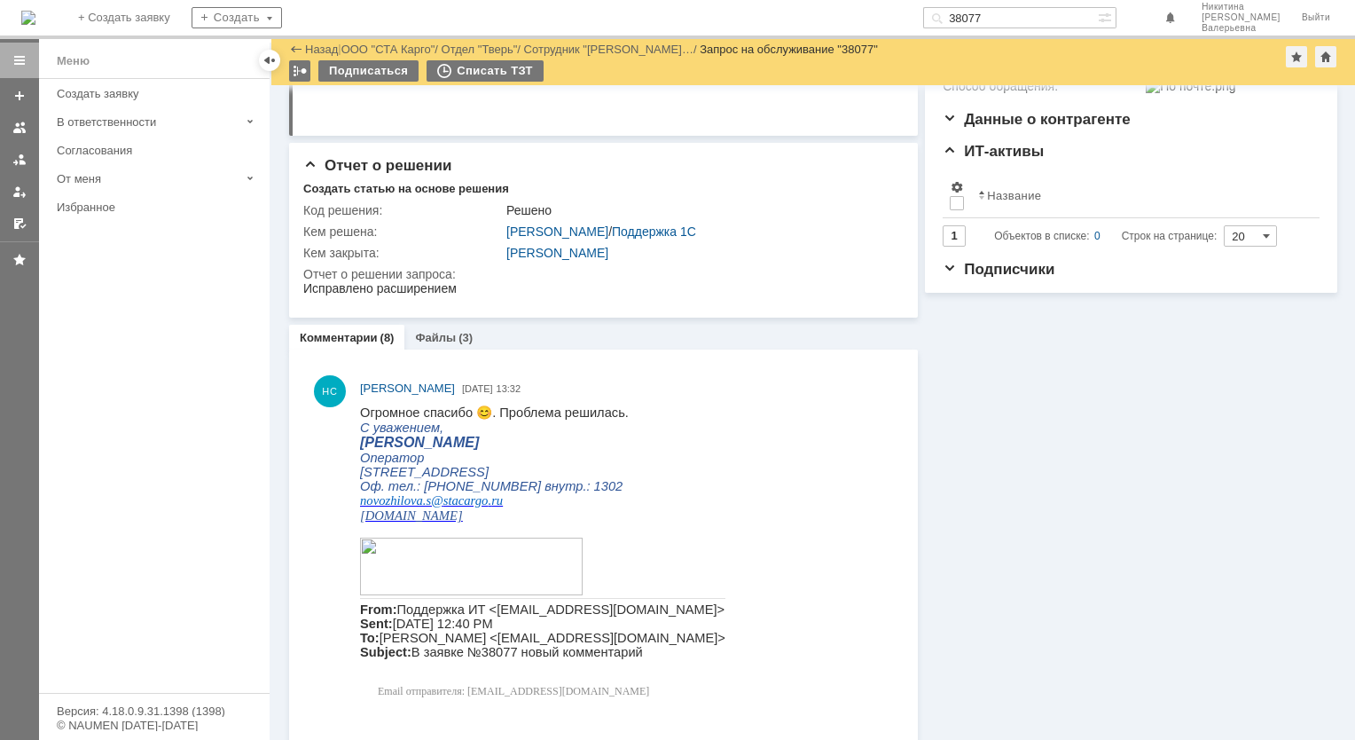
click at [1004, 17] on input "38077" at bounding box center [1010, 17] width 175 height 21
paste input "7385"
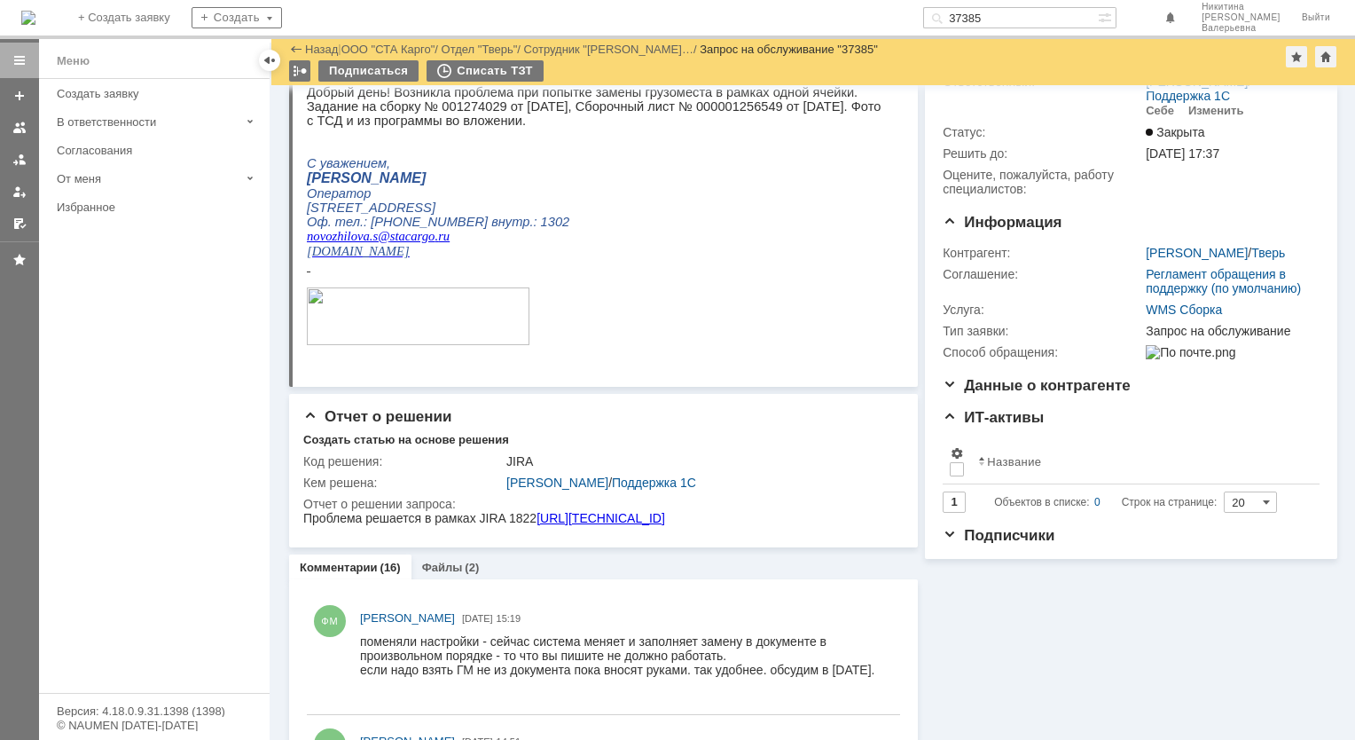
click at [1018, 9] on input "37385" at bounding box center [1010, 17] width 175 height 21
paste input "8982"
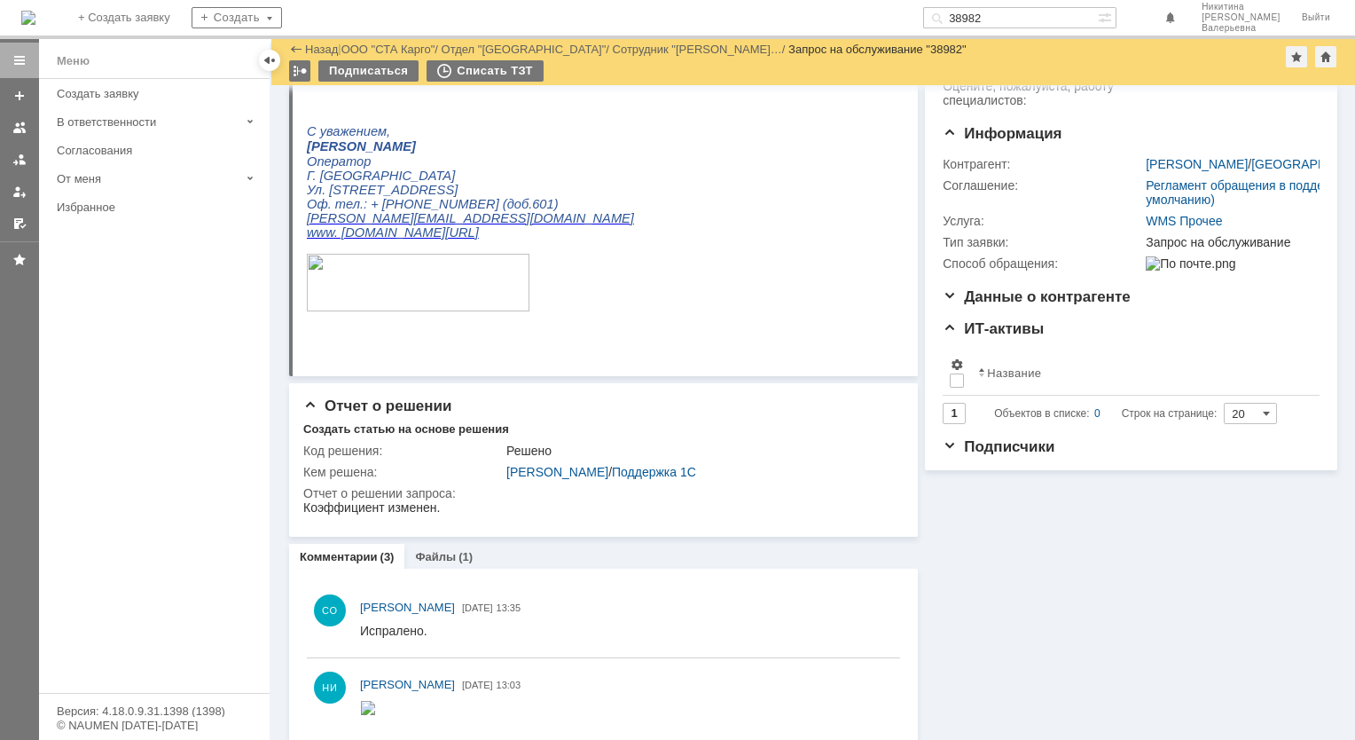
click at [999, 20] on input "38982" at bounding box center [1010, 17] width 175 height 21
paste input "841"
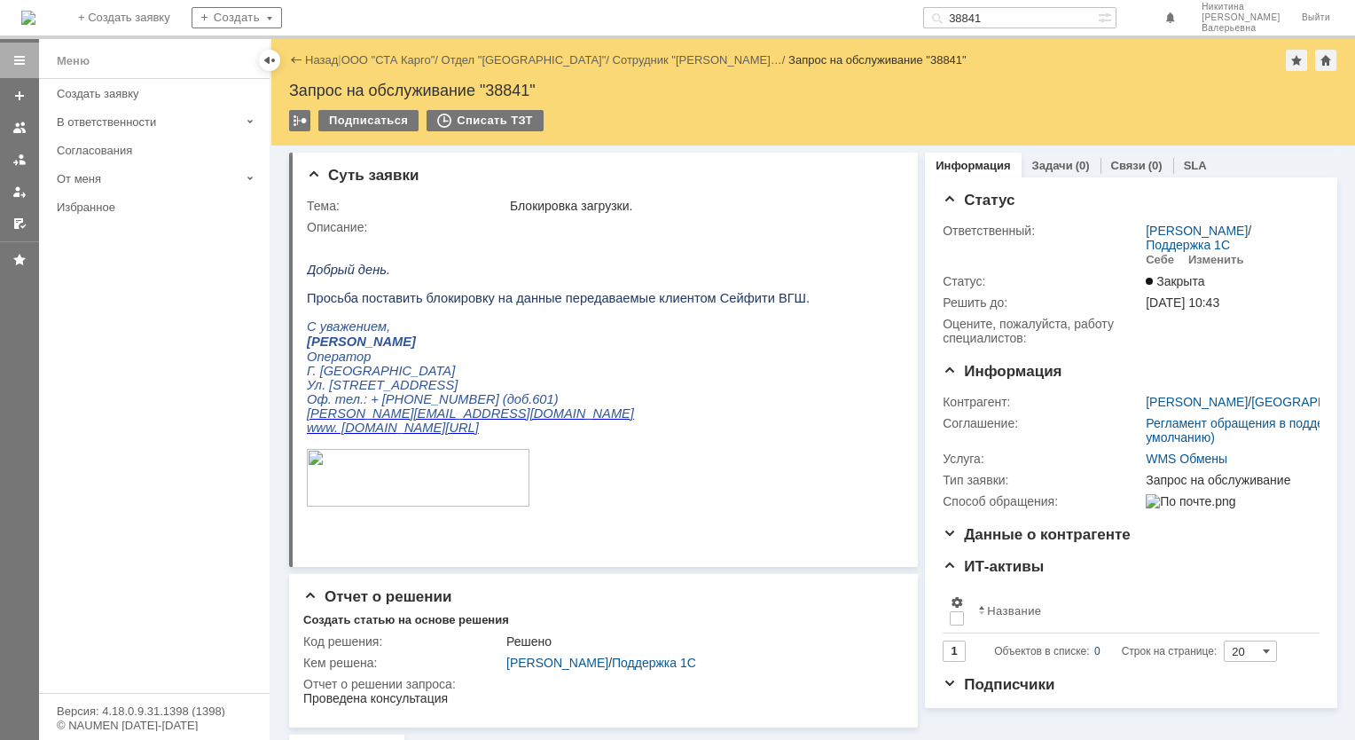
click at [999, 14] on input "38841" at bounding box center [1010, 17] width 175 height 21
paste input "646"
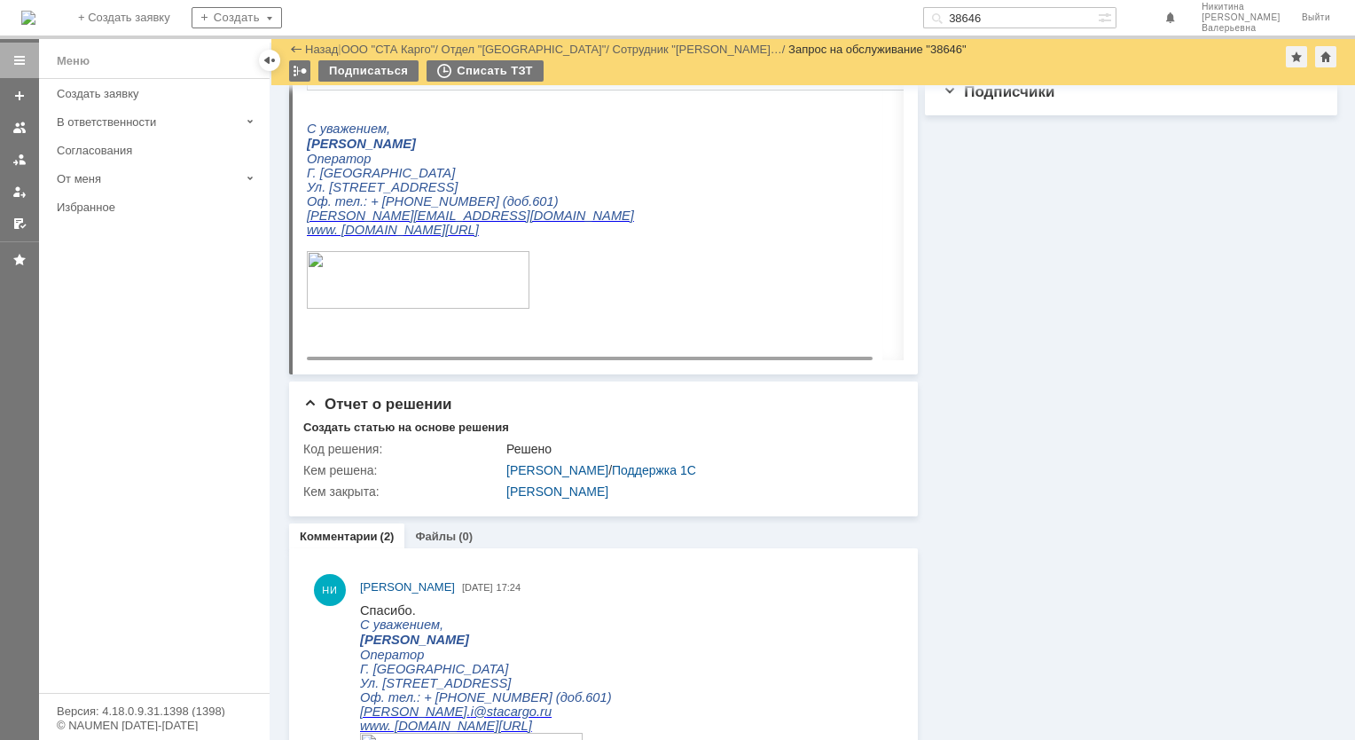
scroll to position [845, 0]
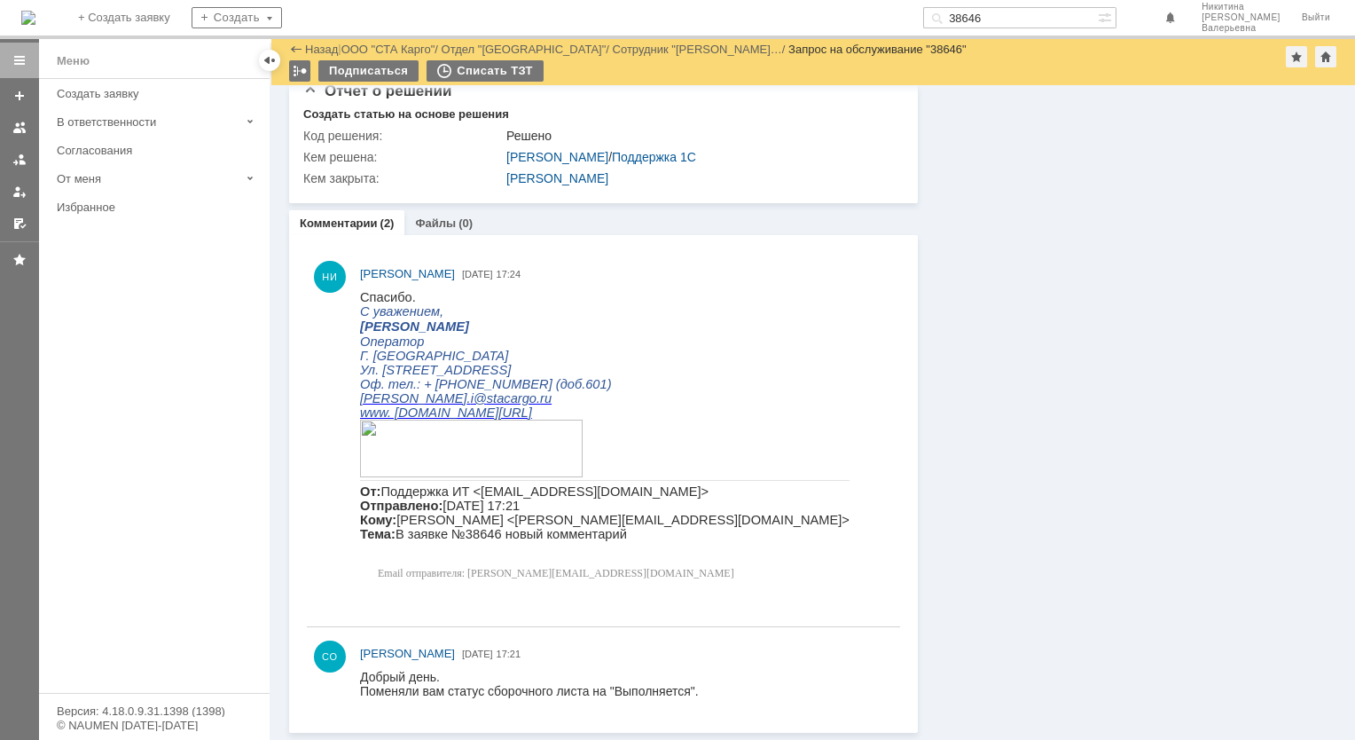
click at [987, 3] on div "На домашнюю + Создать заявку Создать 38646 [PERSON_NAME]" at bounding box center [677, 19] width 1355 height 39
click at [1008, 16] on input "38646" at bounding box center [1010, 17] width 175 height 21
paste input "09"
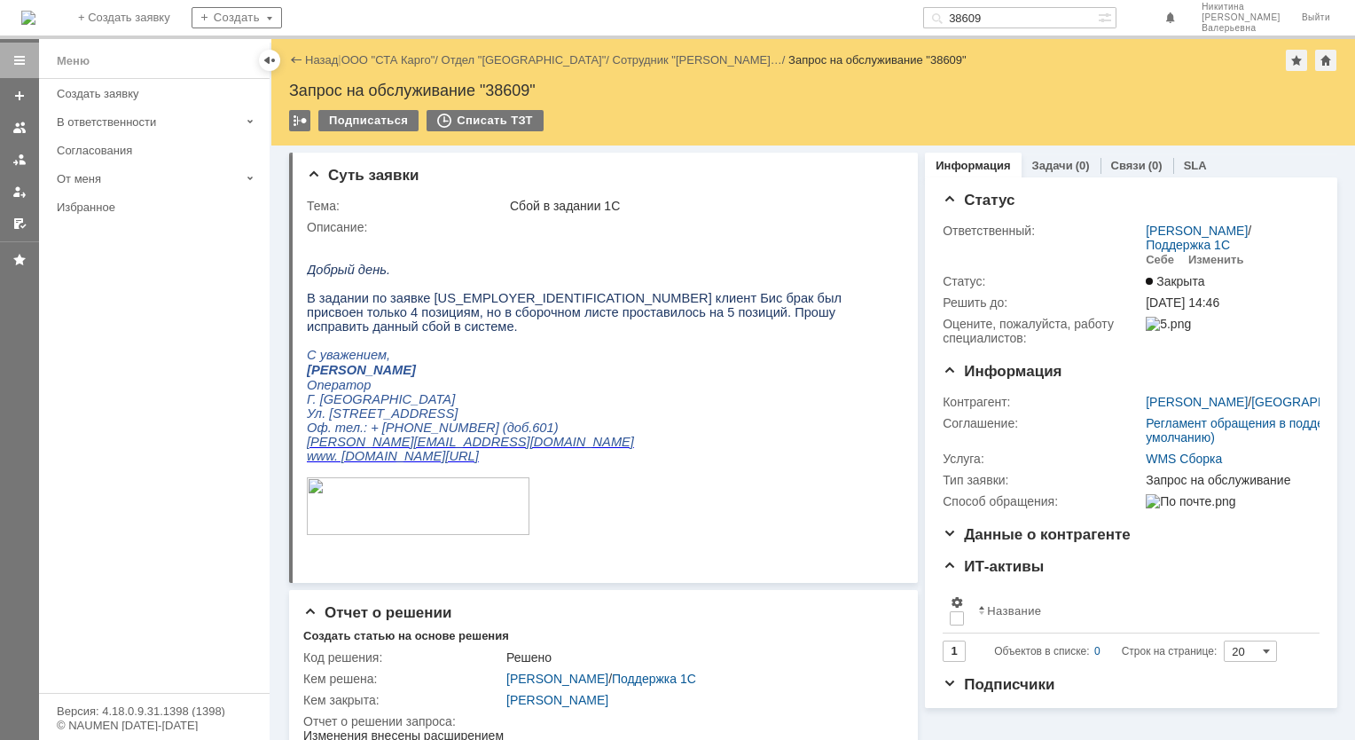
click at [1000, 4] on div "На домашнюю + Создать заявку Создать 38609 [PERSON_NAME]" at bounding box center [677, 19] width 1355 height 39
click at [999, 20] on input "38609" at bounding box center [1010, 17] width 175 height 21
paste input "515"
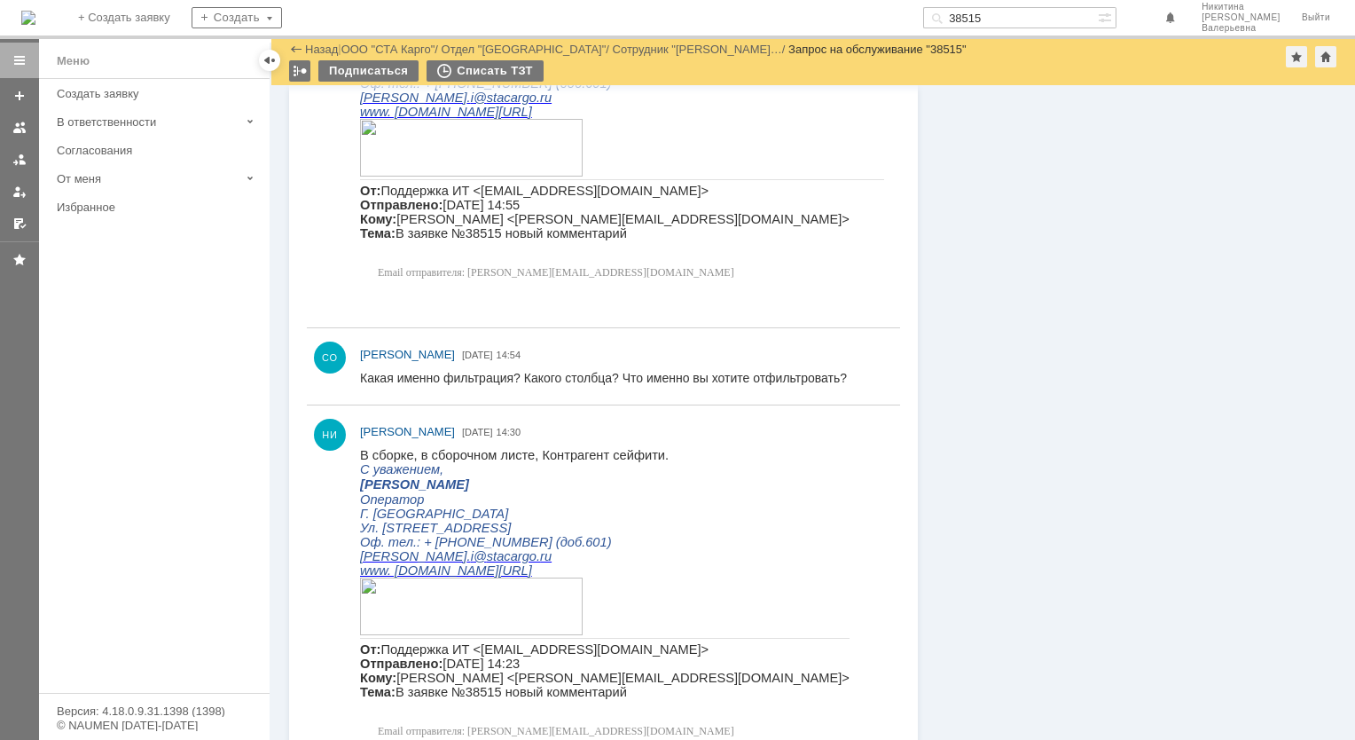
scroll to position [1734, 0]
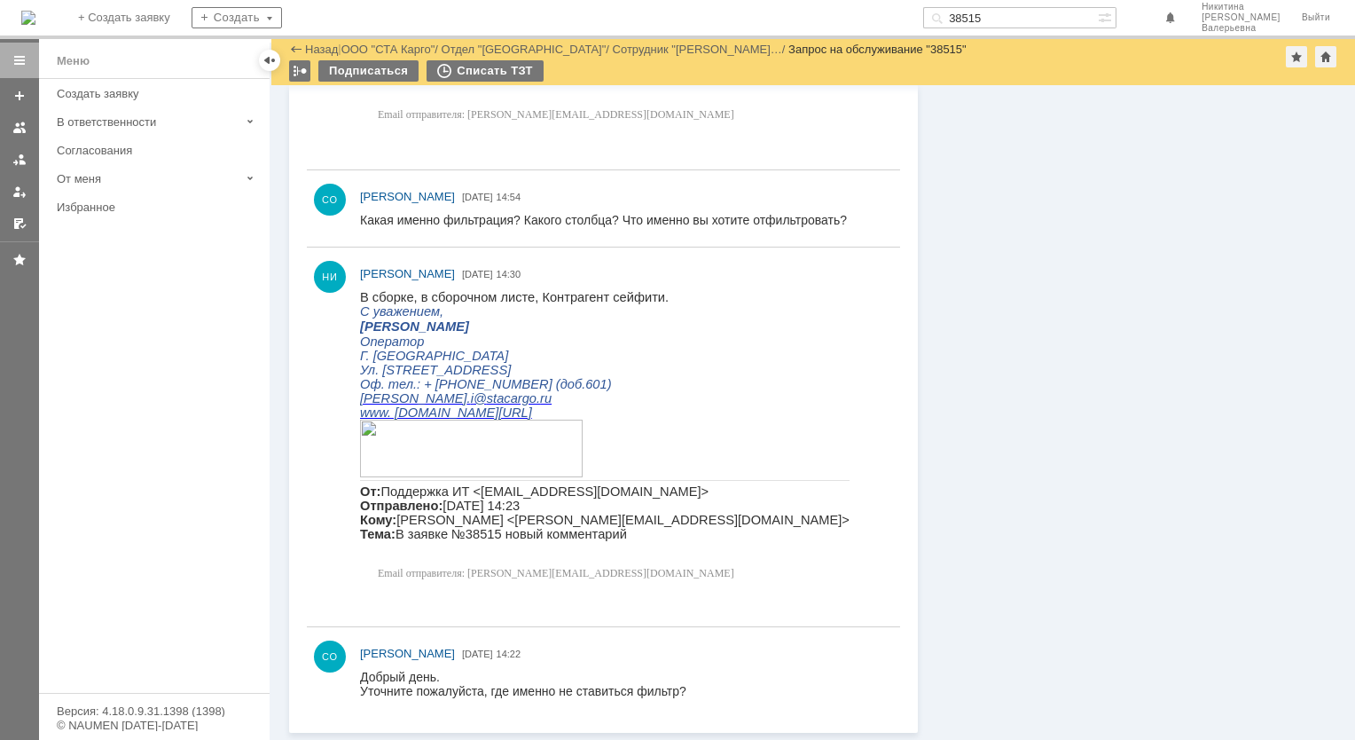
click at [1015, 12] on input "38515" at bounding box center [1010, 17] width 175 height 21
paste input "7699"
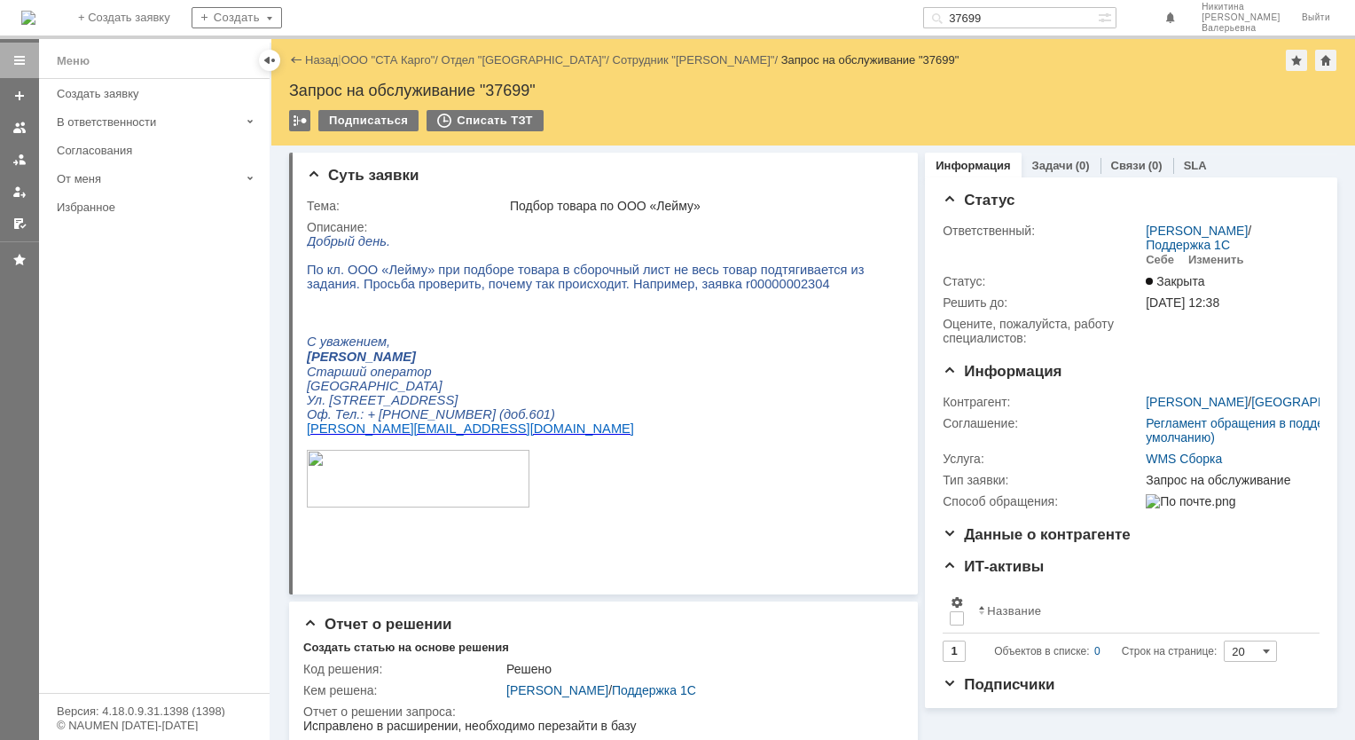
scroll to position [89, 0]
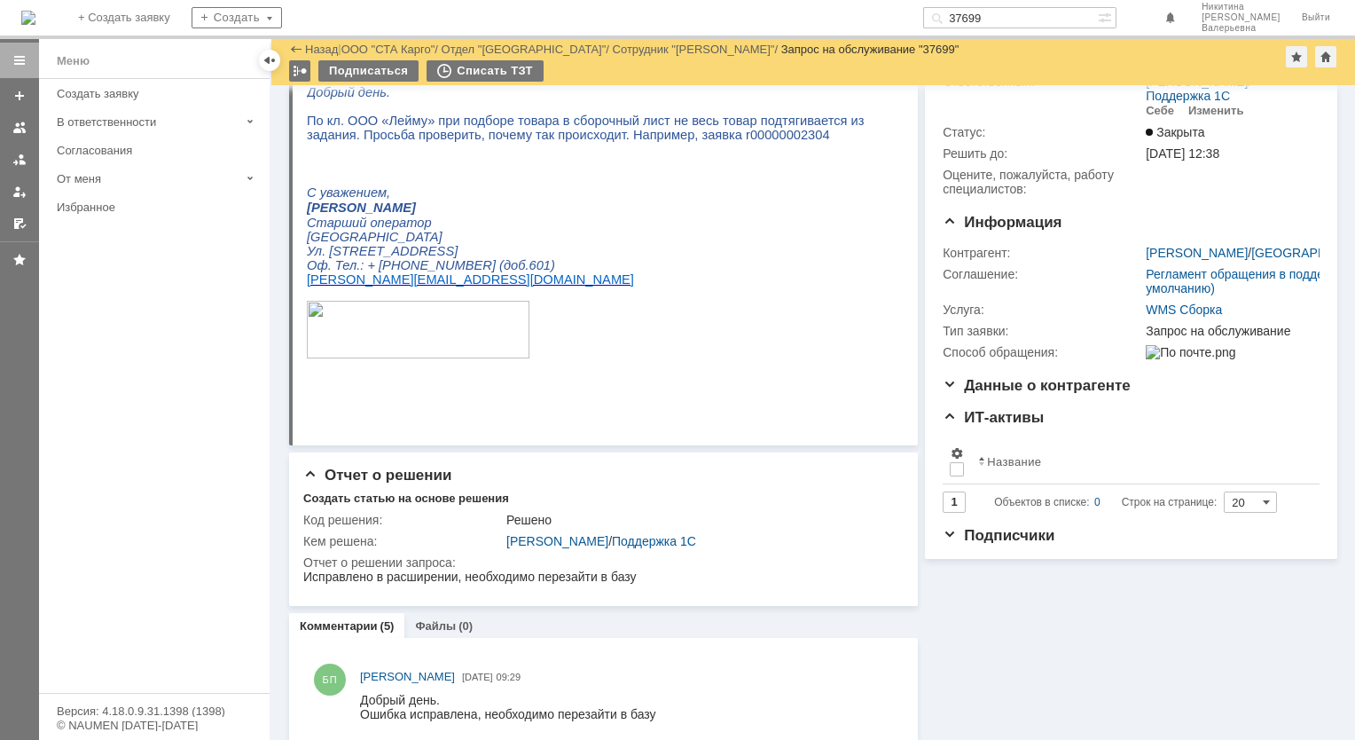
click at [1011, 20] on input "37699" at bounding box center [1010, 17] width 175 height 21
paste input "7"
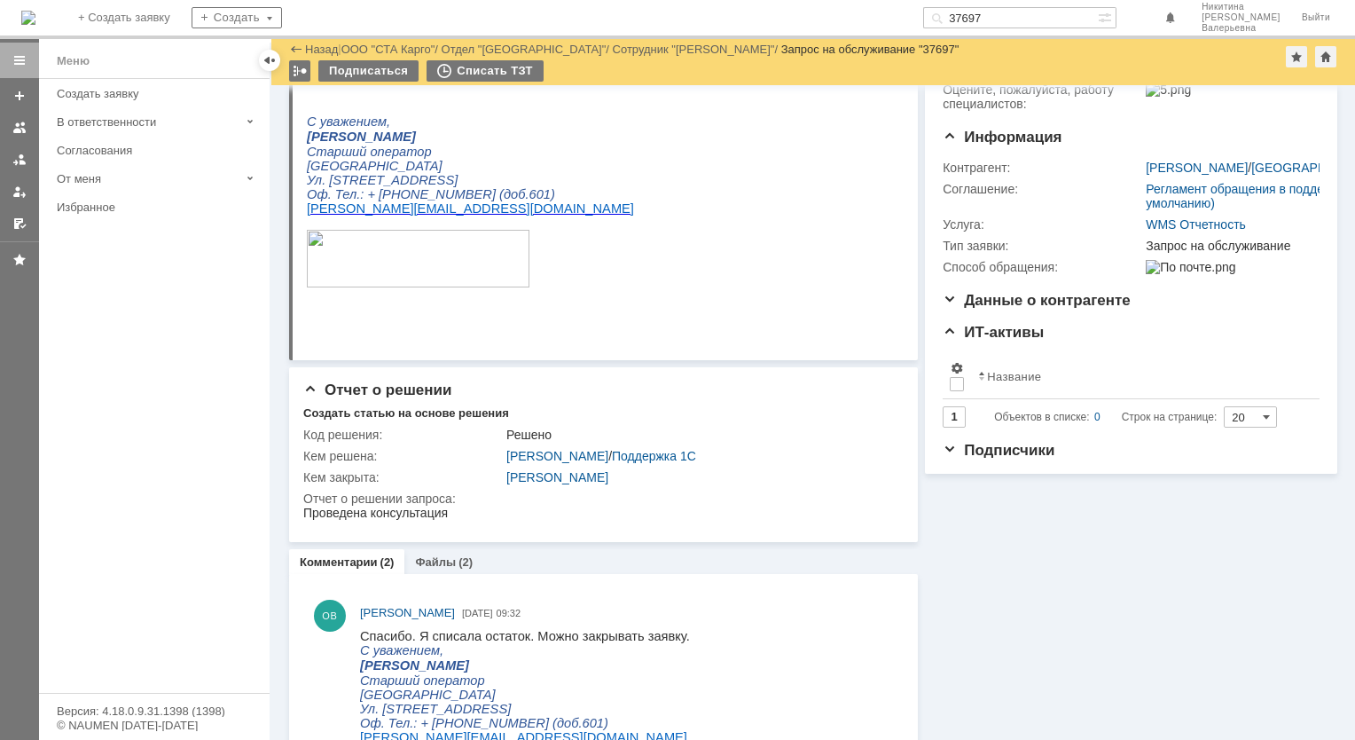
scroll to position [177, 0]
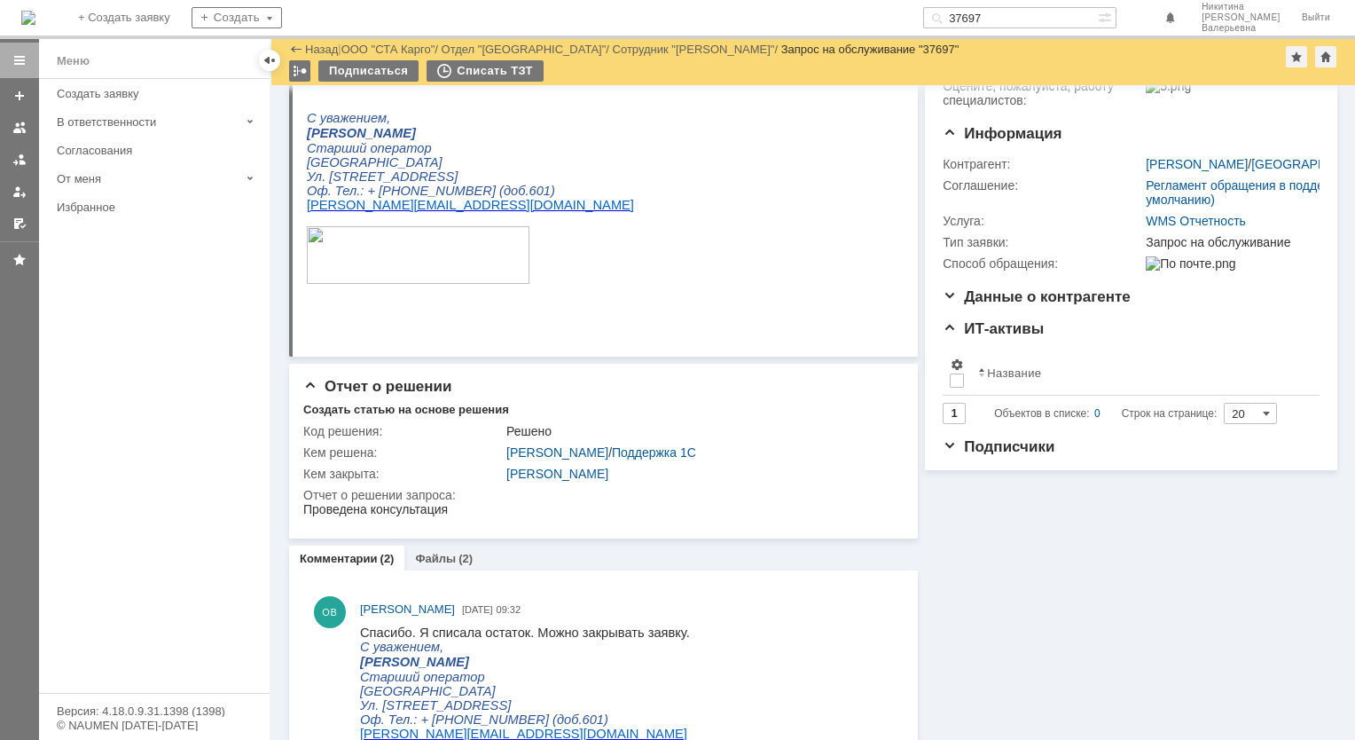
click at [993, 17] on input "37697" at bounding box center [1010, 17] width 175 height 21
paste input "1"
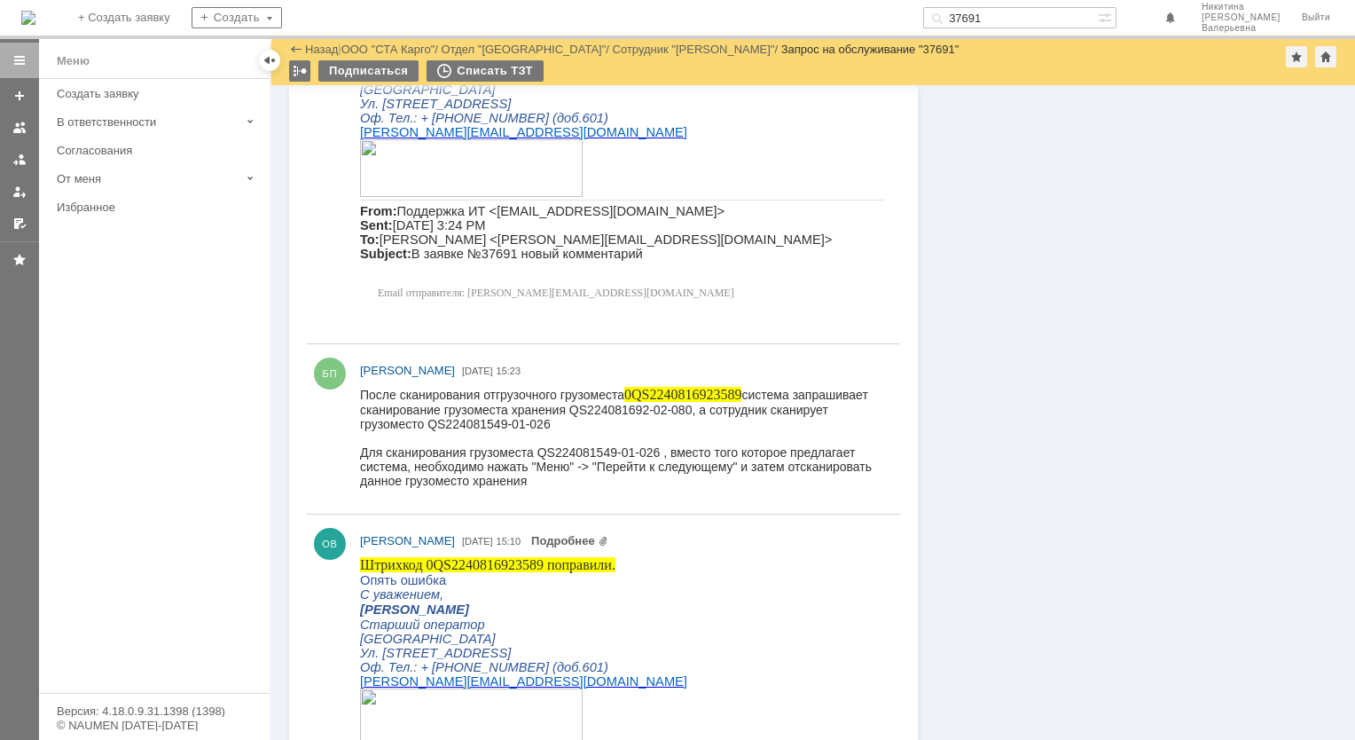
scroll to position [798, 0]
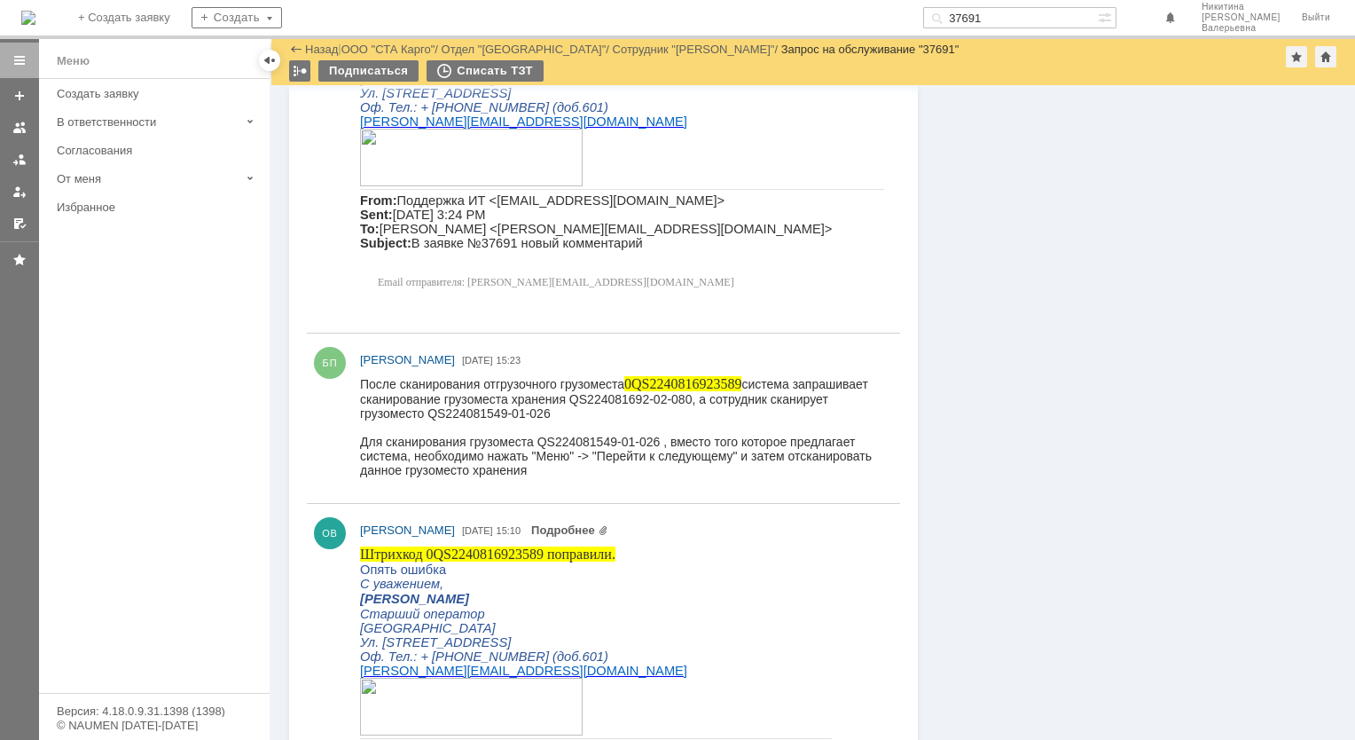
click at [1011, 10] on input "37691" at bounding box center [1010, 17] width 175 height 21
paste input "3"
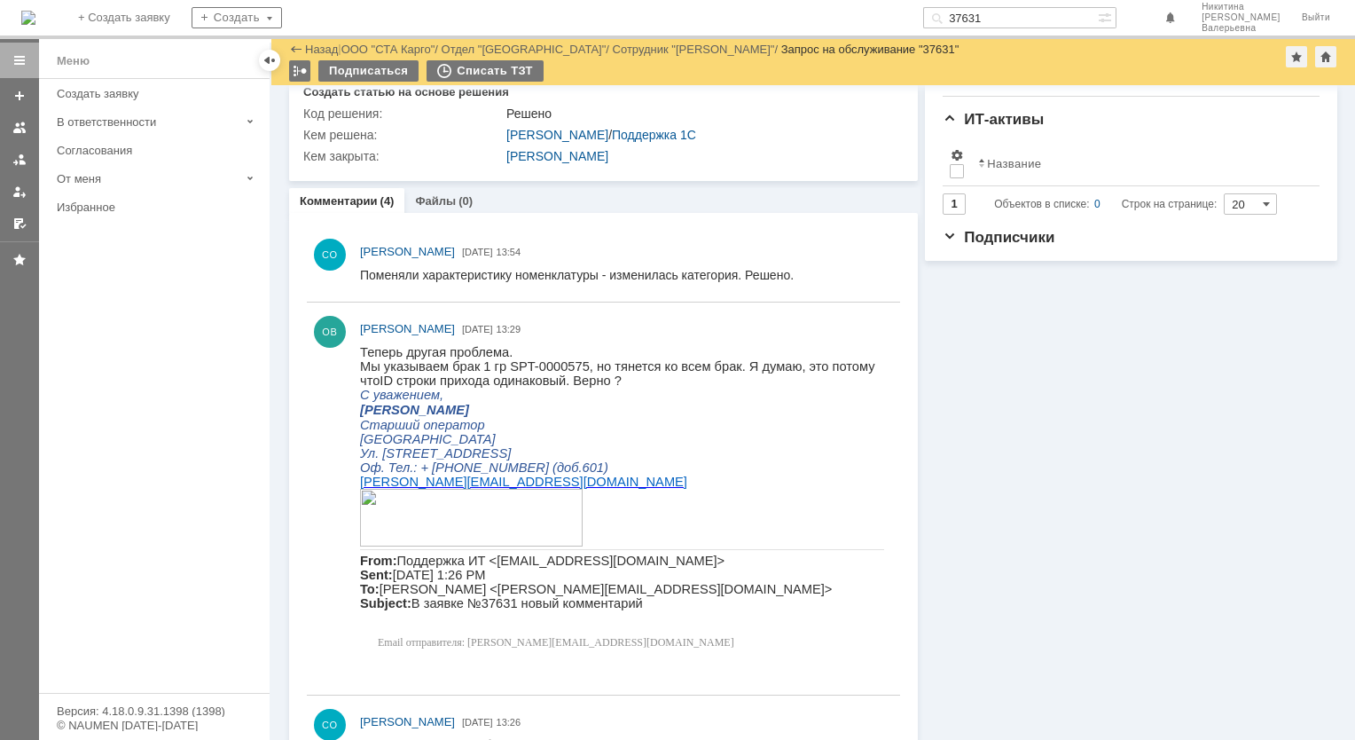
scroll to position [532, 0]
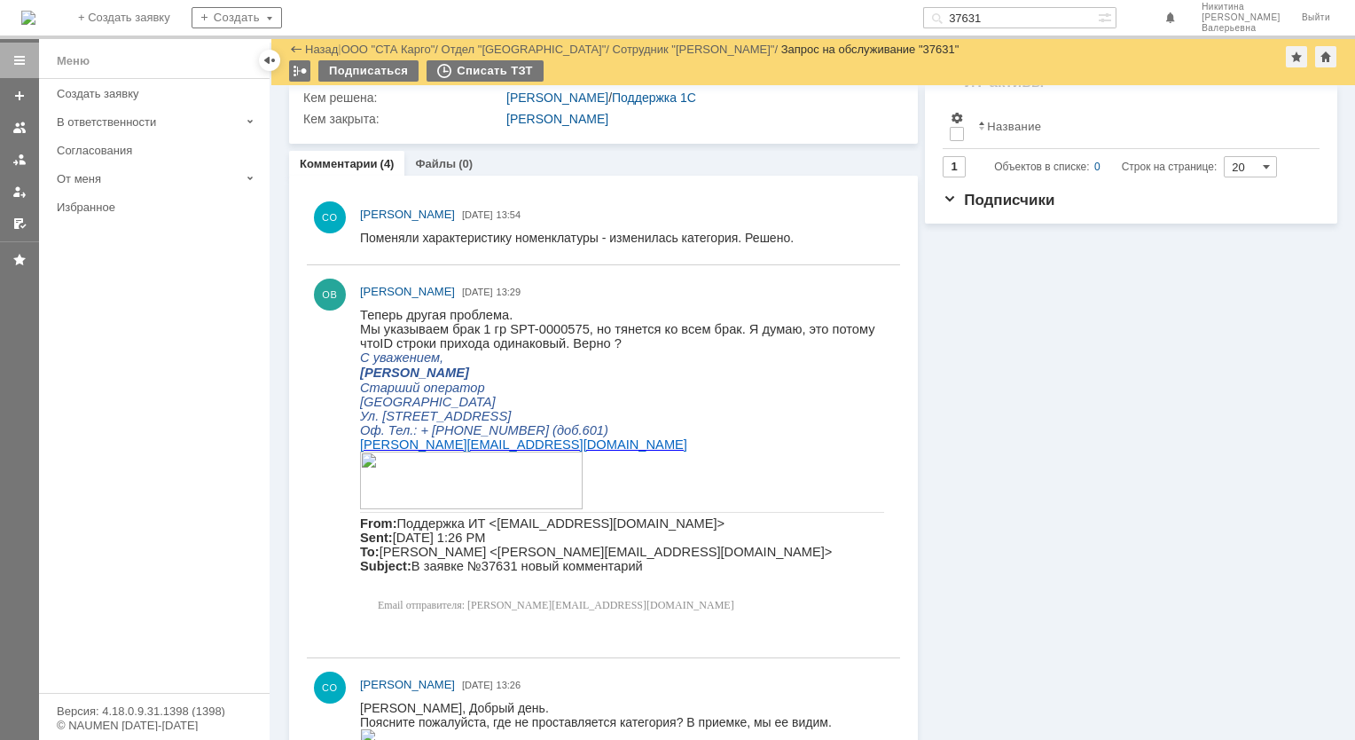
click at [1008, 22] on input "37631" at bounding box center [1010, 17] width 175 height 21
paste input "566"
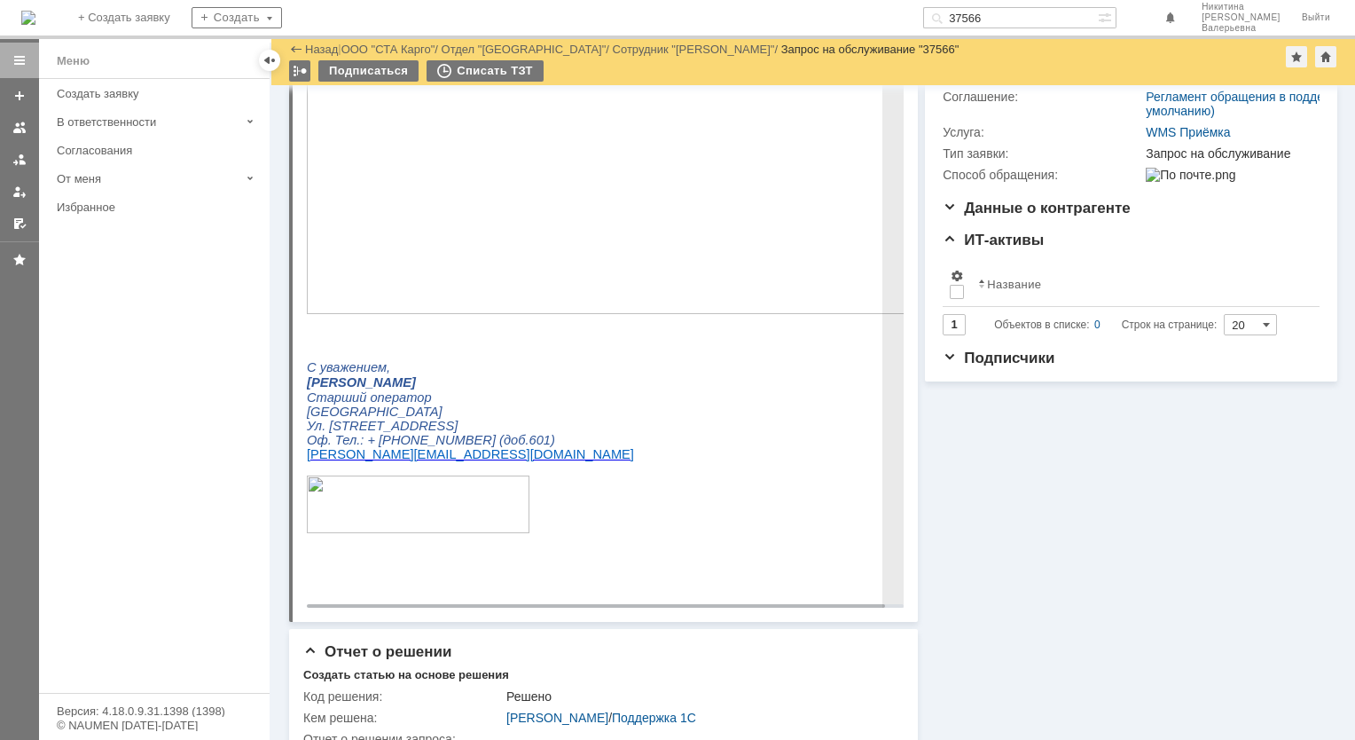
scroll to position [355, 0]
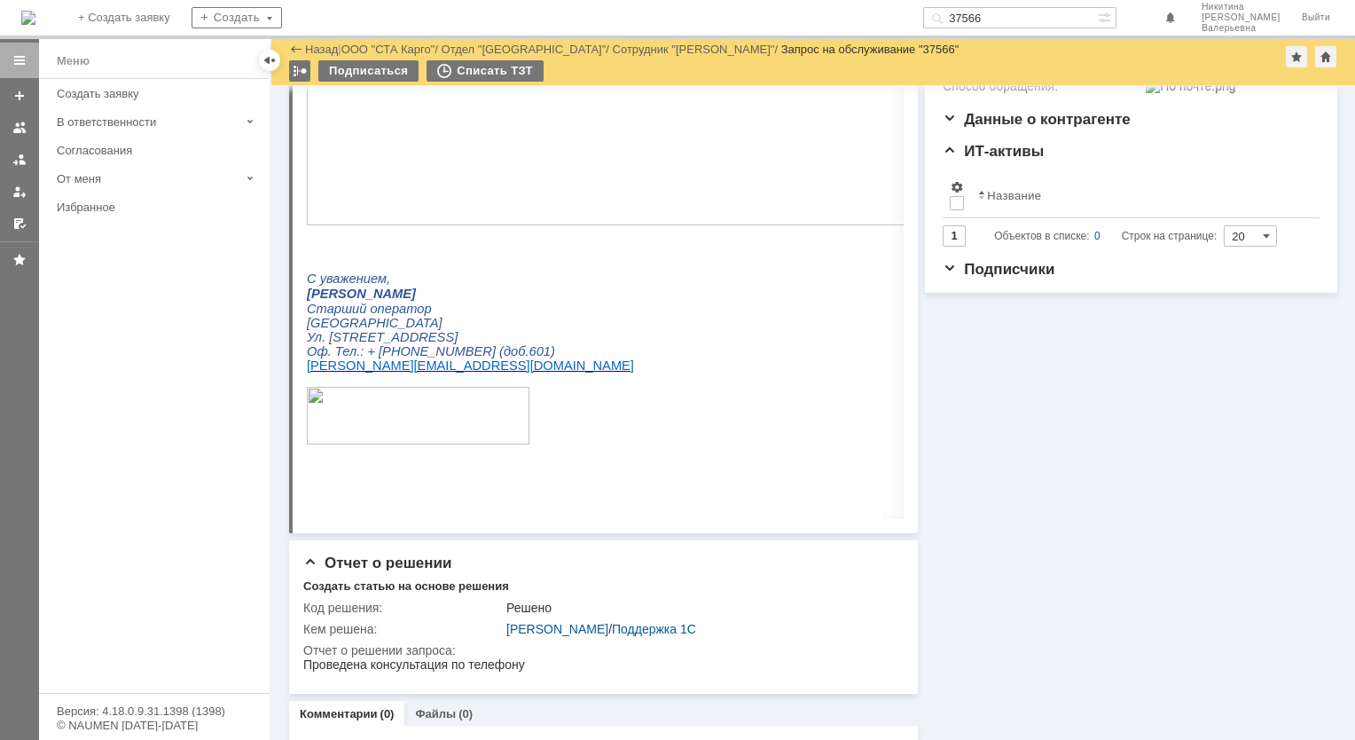
click at [1098, 16] on input "37566" at bounding box center [1010, 17] width 175 height 21
paste input "484"
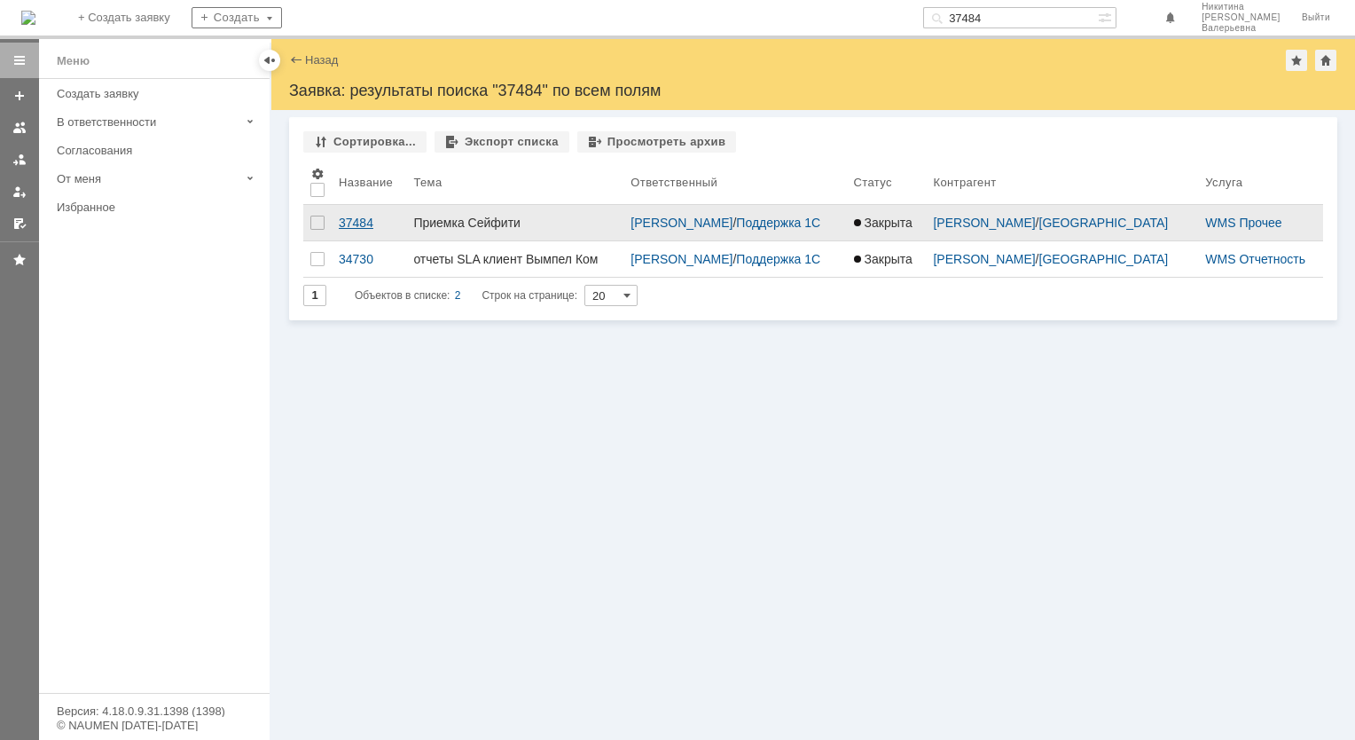
click at [355, 216] on div "37484" at bounding box center [369, 223] width 60 height 14
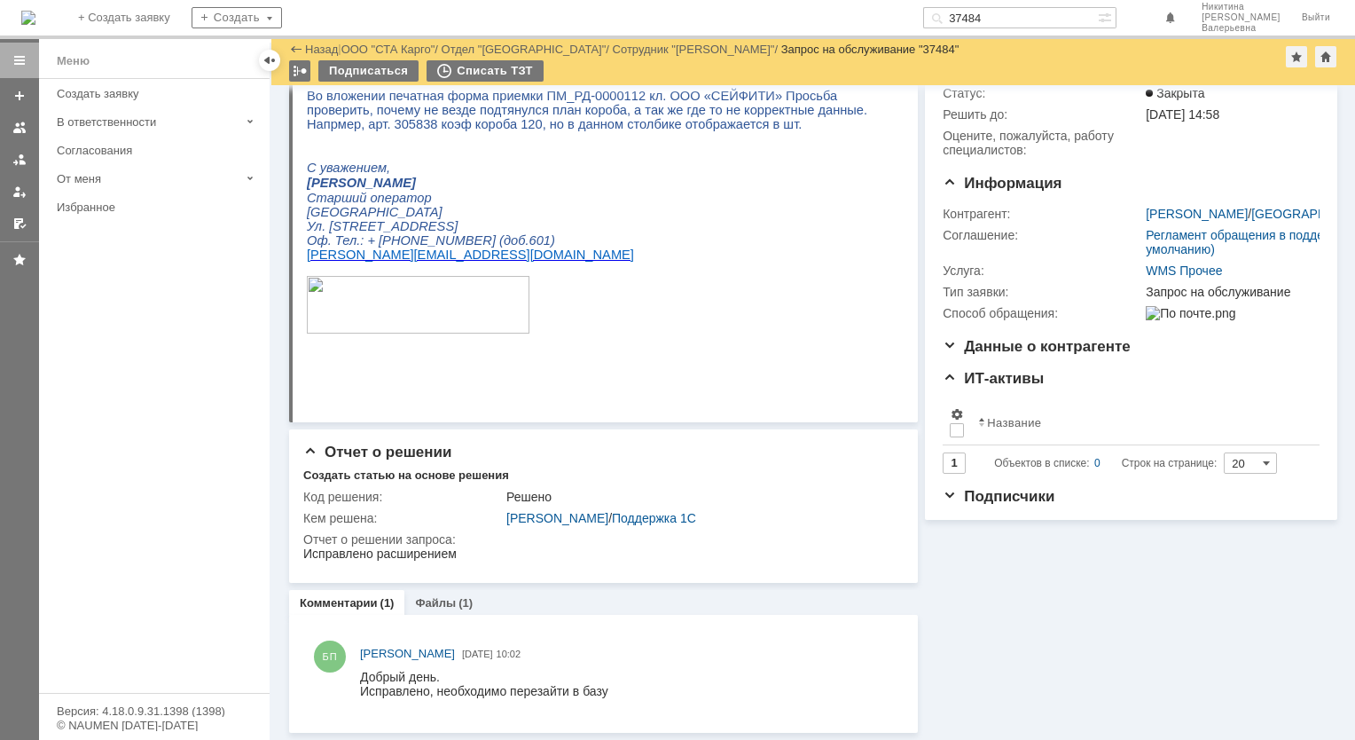
scroll to position [128, 0]
click at [1002, 12] on input "37484" at bounding box center [1010, 17] width 175 height 21
paste input "70"
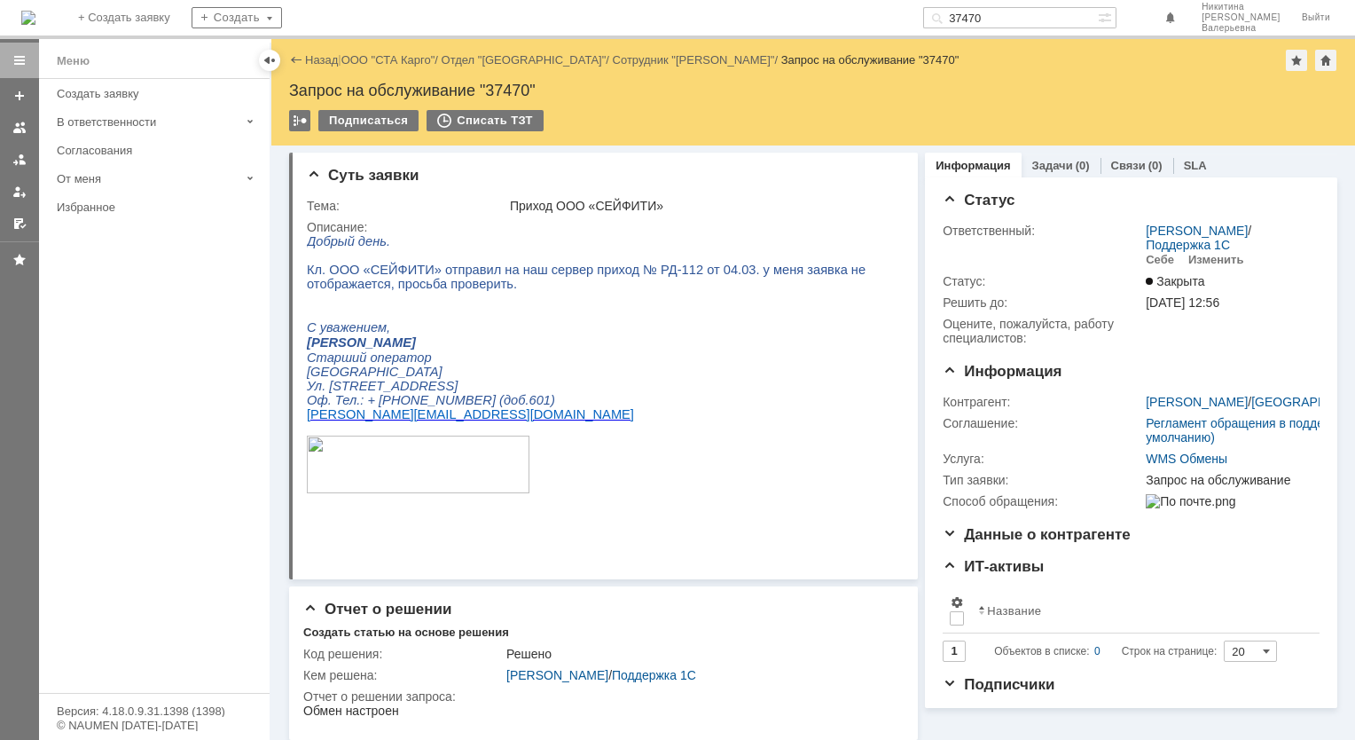
scroll to position [89, 0]
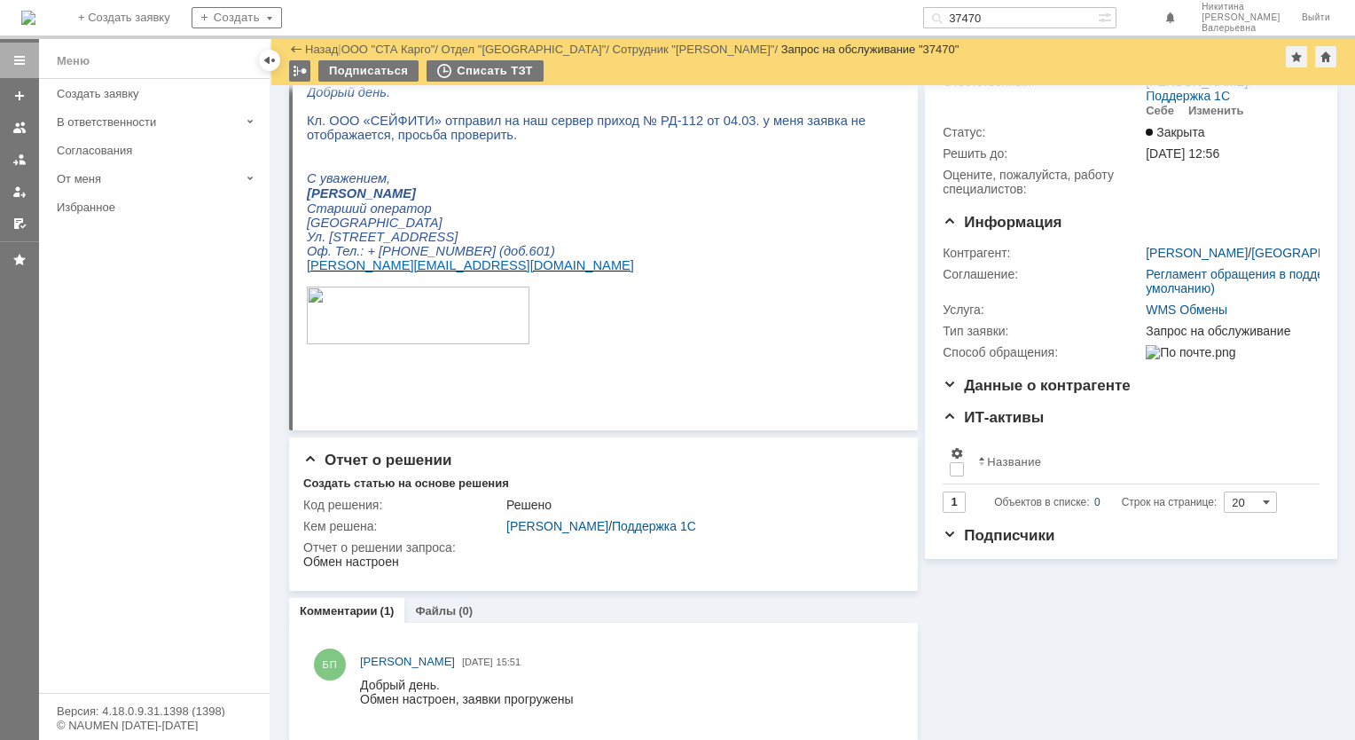
drag, startPoint x: 1038, startPoint y: 20, endPoint x: 687, endPoint y: -46, distance: 356.4
click at [687, 0] on html "Идет загрузка, пожалуйста, подождите. На домашнюю + Создать заявку Создать 3747…" at bounding box center [677, 370] width 1355 height 740
paste input "8943"
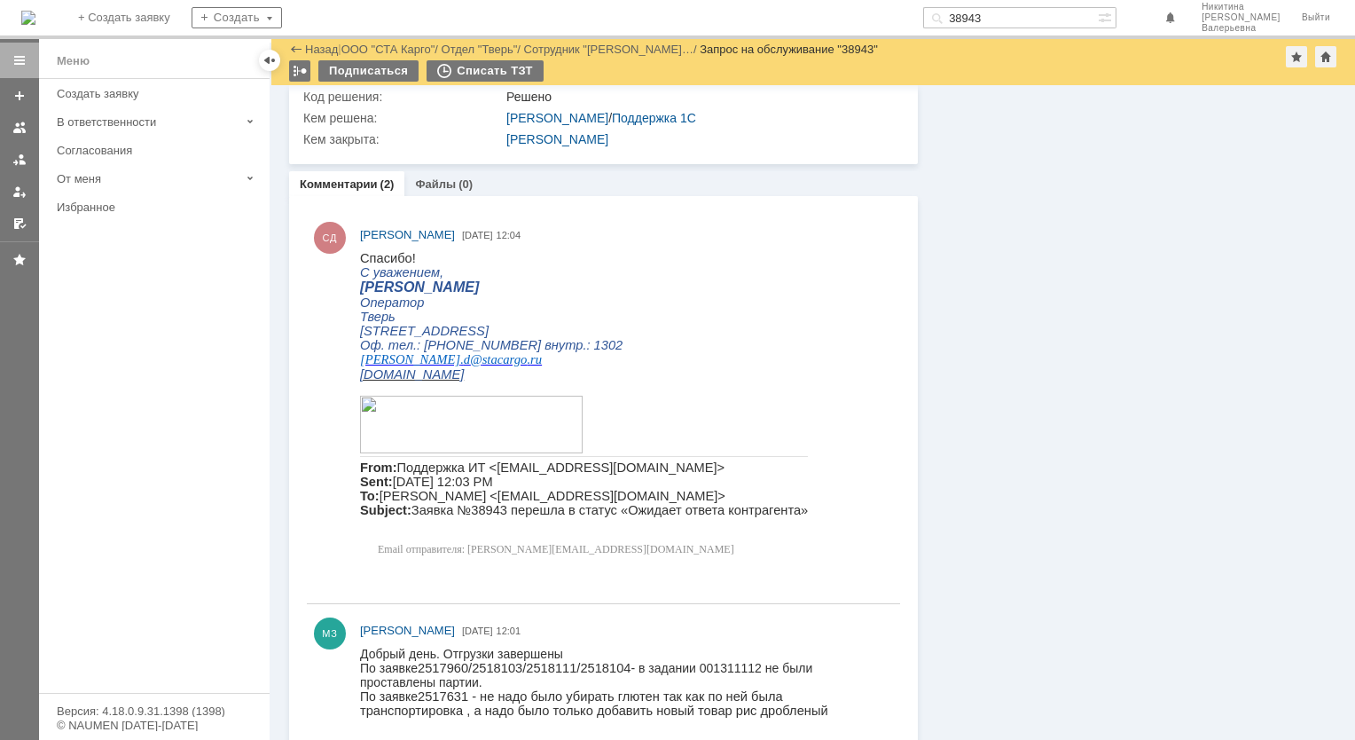
scroll to position [1323, 0]
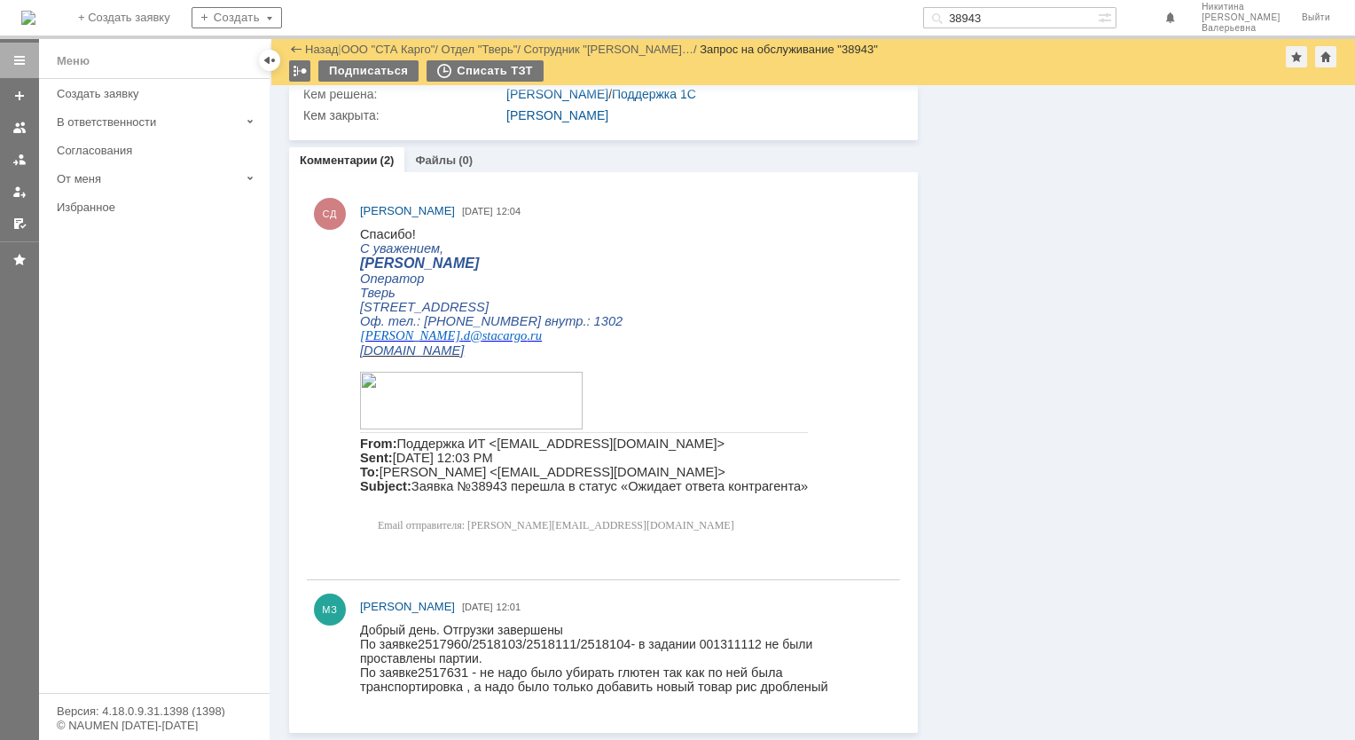
click at [1015, 16] on input "38943" at bounding box center [1010, 17] width 175 height 21
paste input "78"
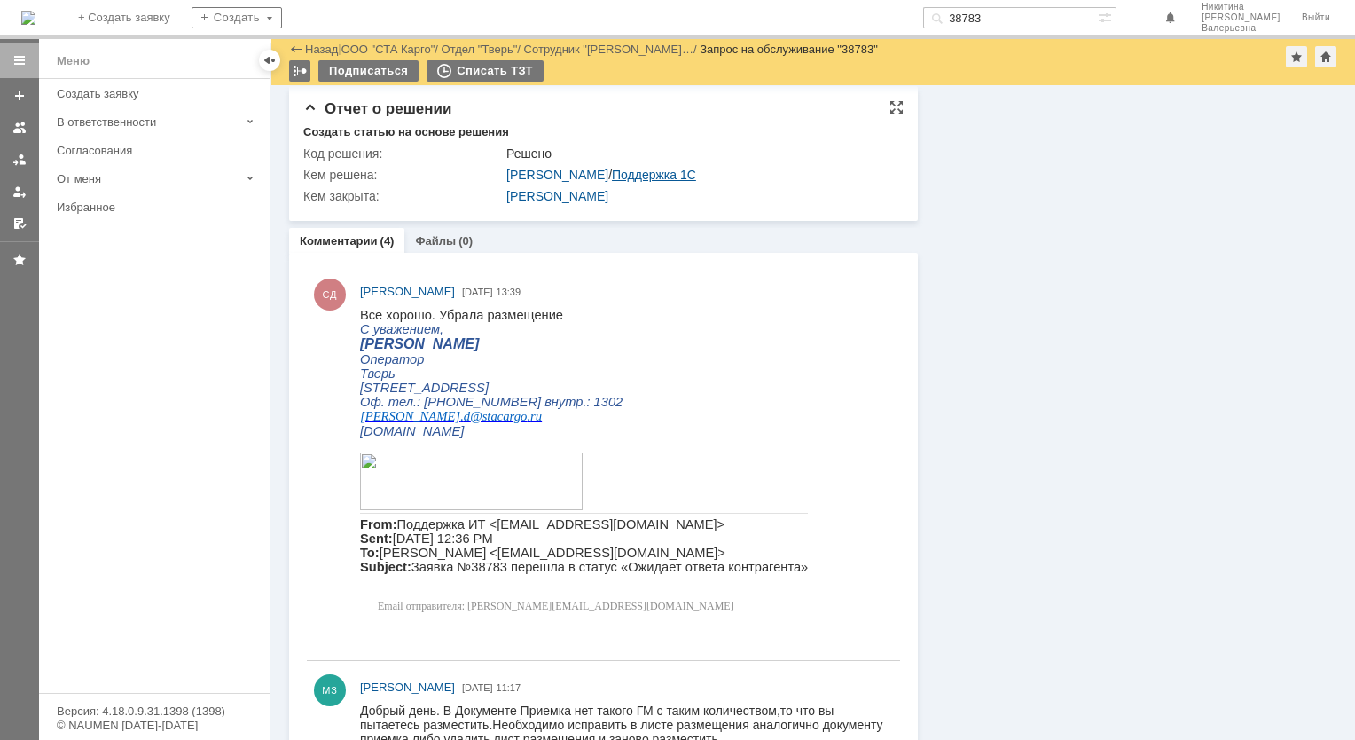
scroll to position [976, 0]
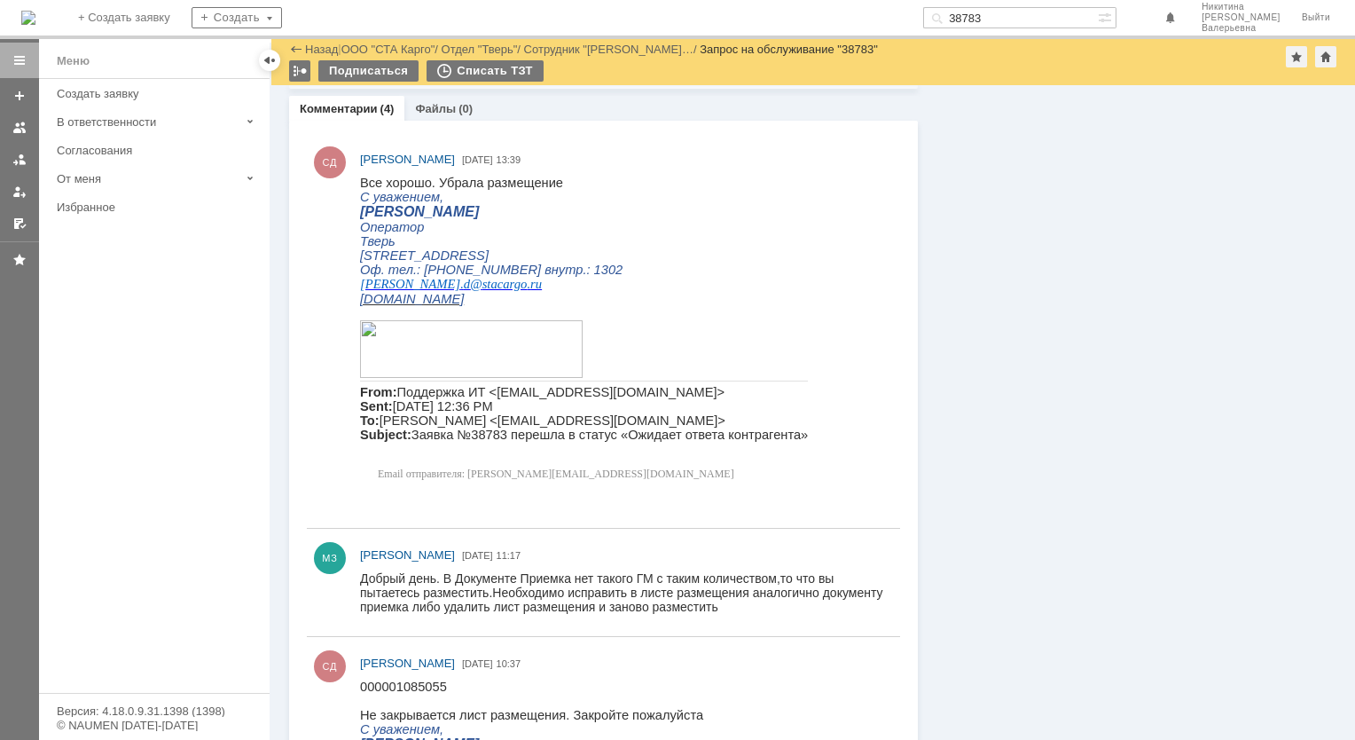
drag, startPoint x: 1036, startPoint y: 12, endPoint x: 848, endPoint y: 5, distance: 188.1
click at [848, 5] on div "На домашнюю + Создать заявку Создать 38783 [PERSON_NAME]" at bounding box center [677, 19] width 1355 height 39
paste input "74"
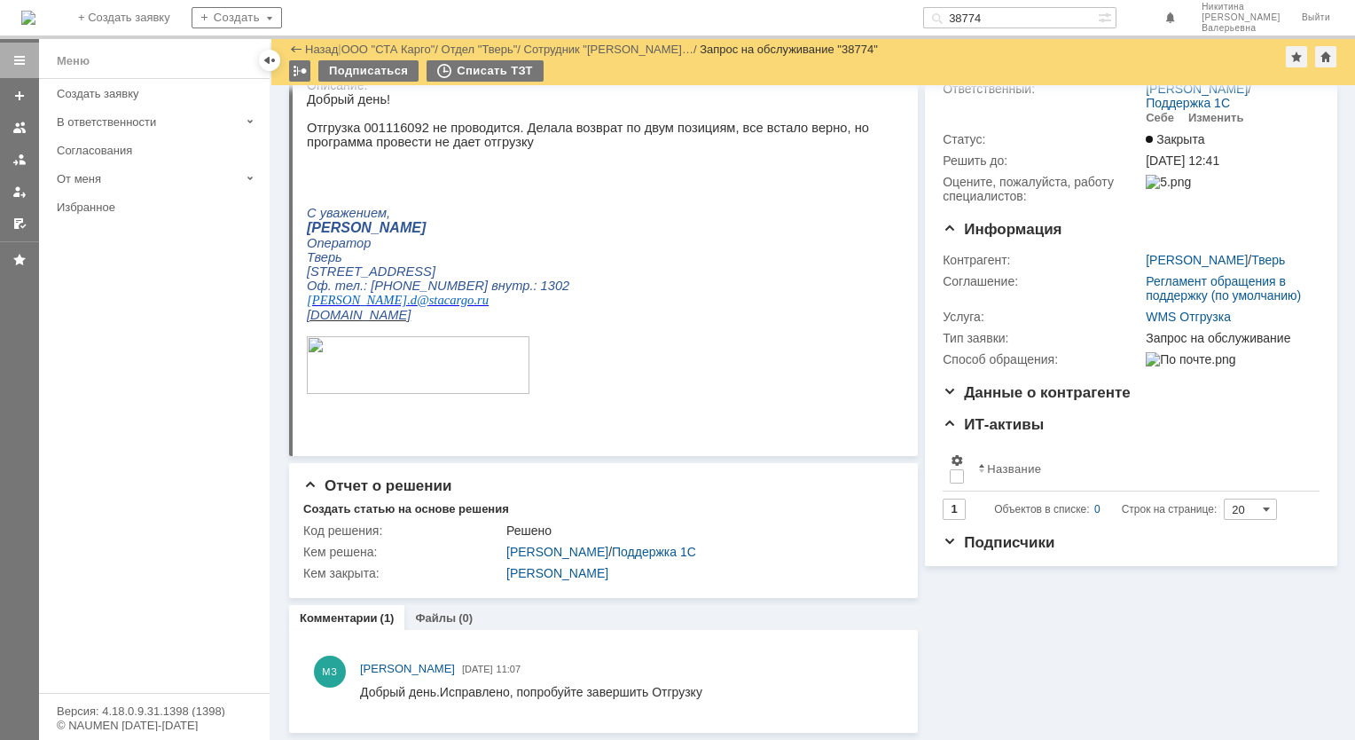
scroll to position [82, 0]
click at [1002, 18] on input "38774" at bounding box center [1010, 17] width 175 height 21
paste input "487"
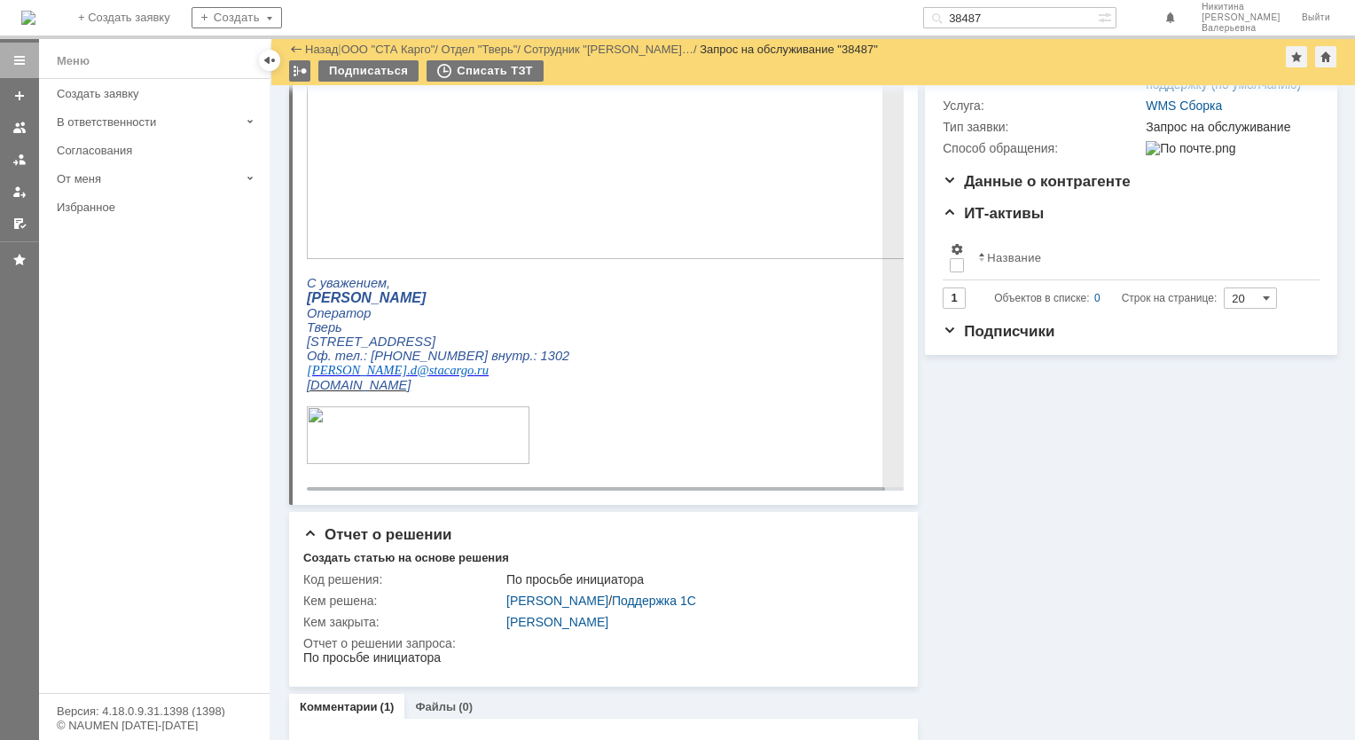
scroll to position [355, 0]
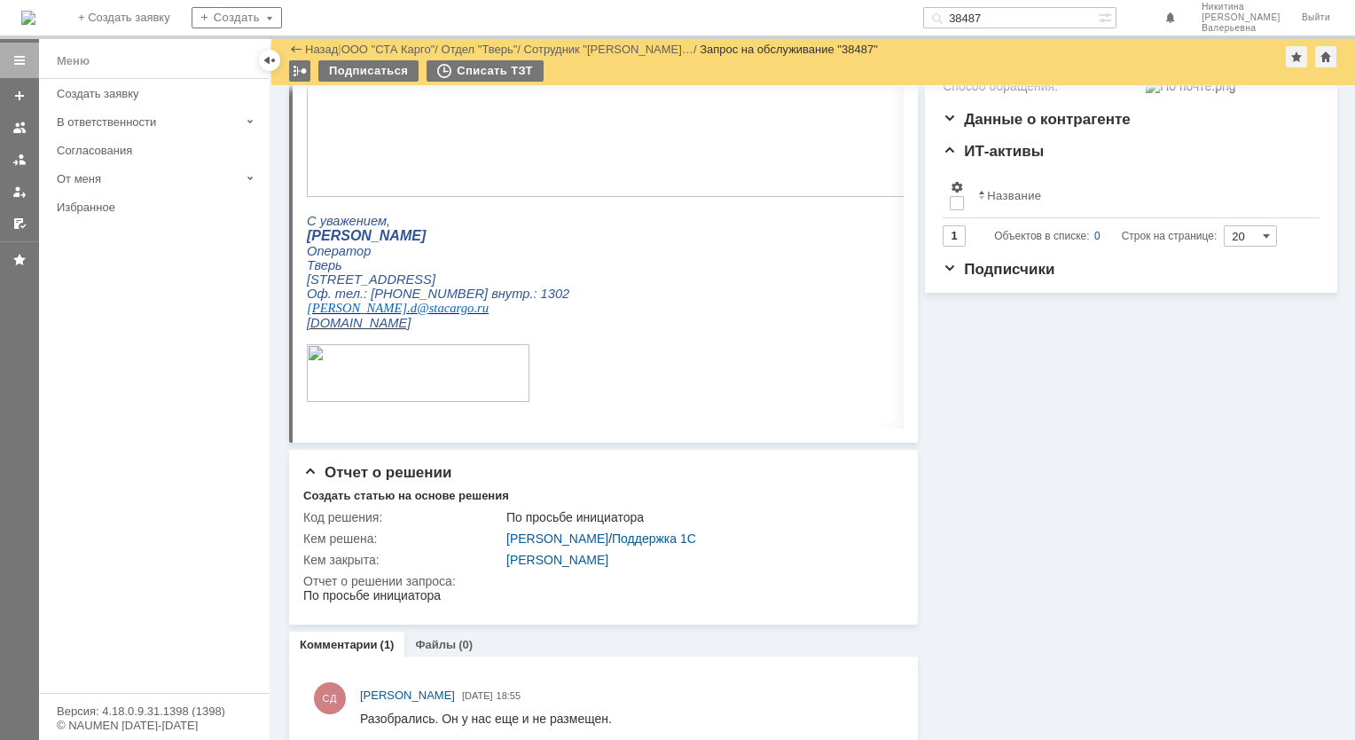
click at [1007, 15] on input "38487" at bounding box center [1010, 17] width 175 height 21
paste input "52"
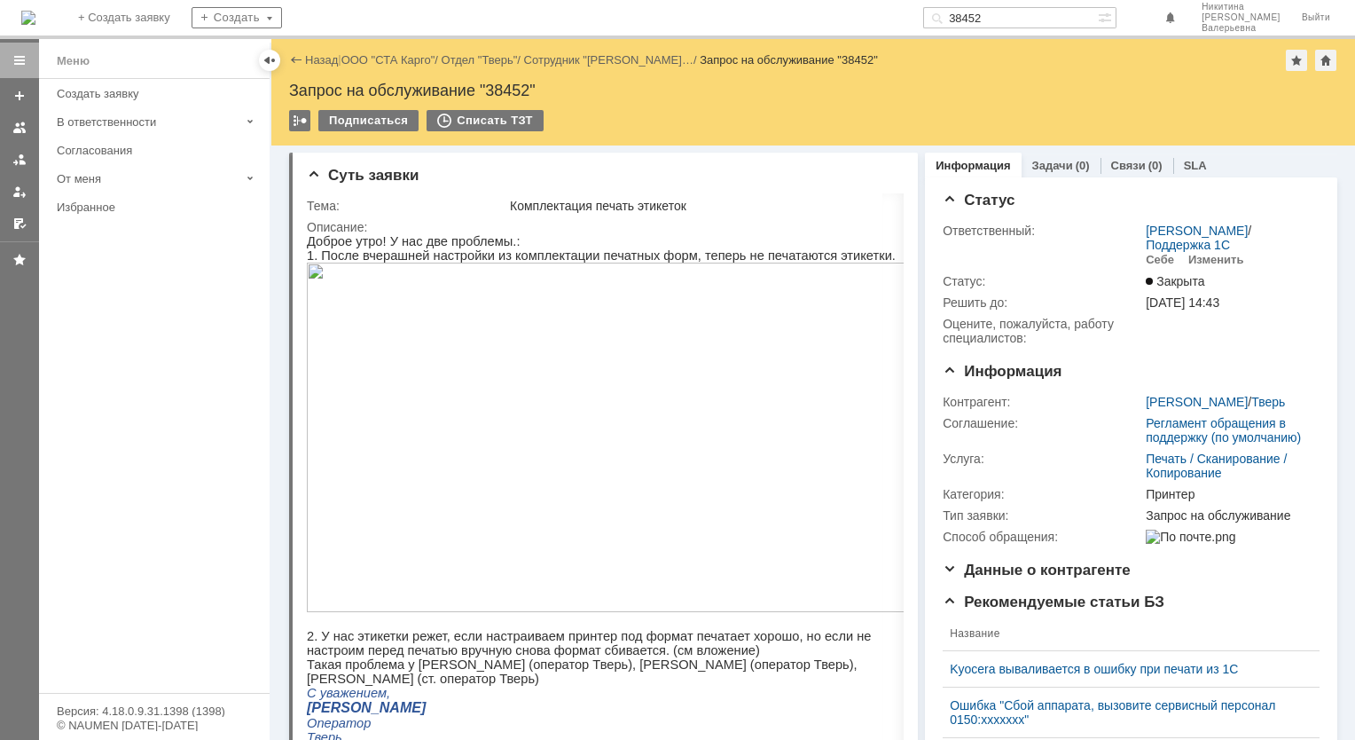
scroll to position [621, 0]
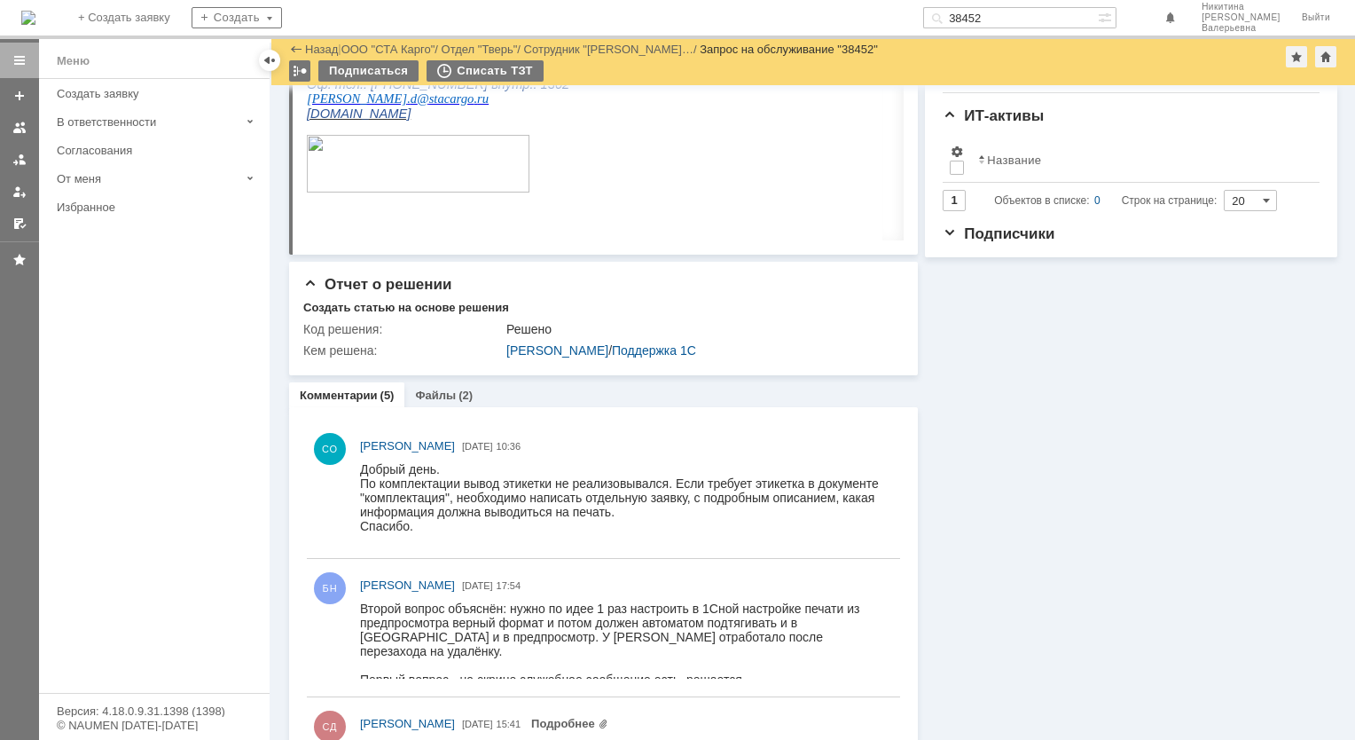
click at [1004, 19] on input "38452" at bounding box center [1010, 17] width 175 height 21
paste input "7290"
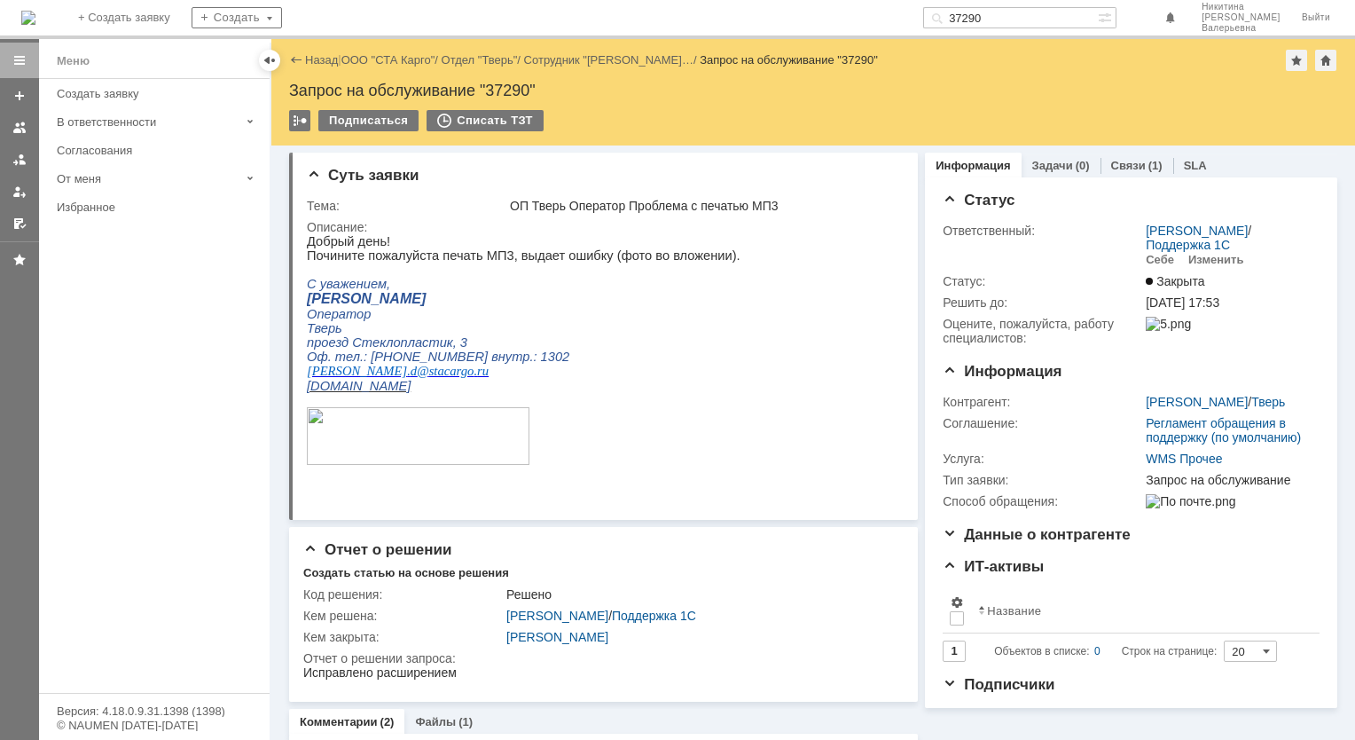
click at [1011, 20] on input "37290" at bounding box center [1010, 17] width 175 height 21
paste input "079"
type input "37079"
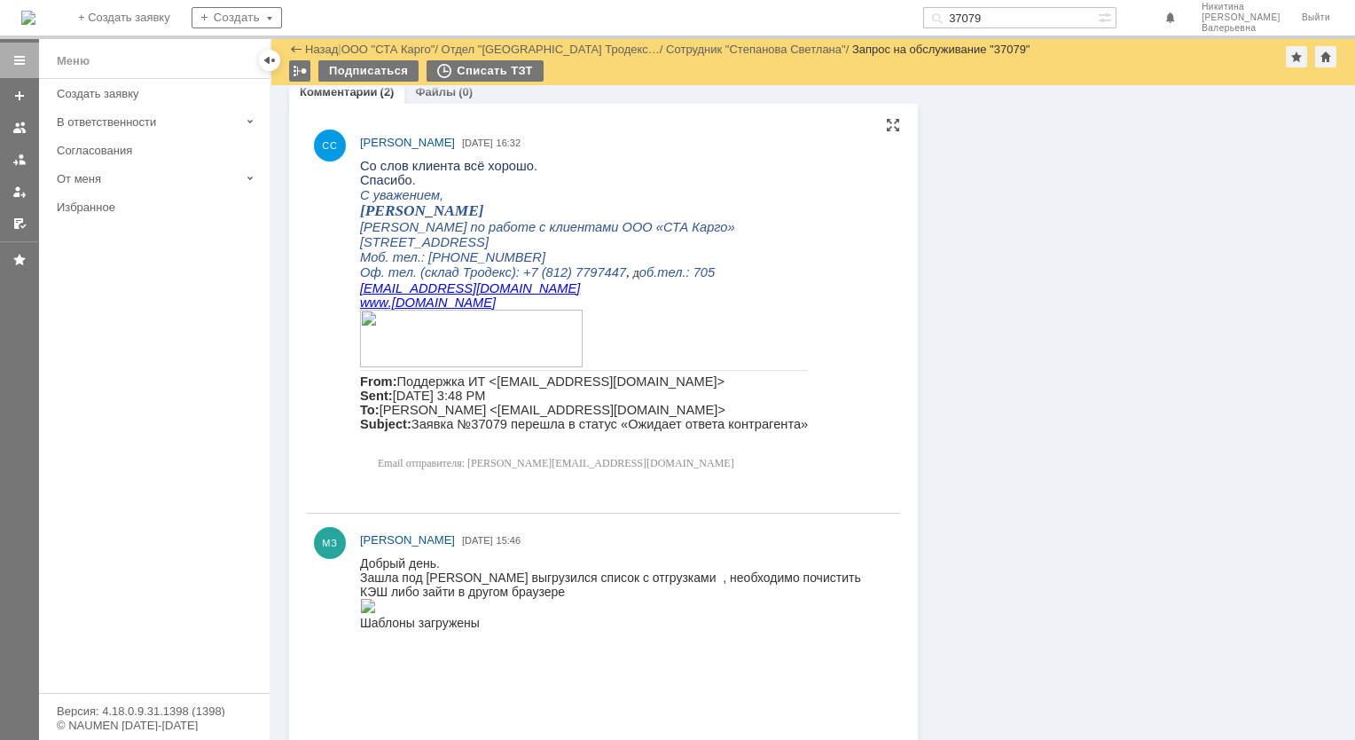
scroll to position [653, 0]
